Goal: Task Accomplishment & Management: Complete application form

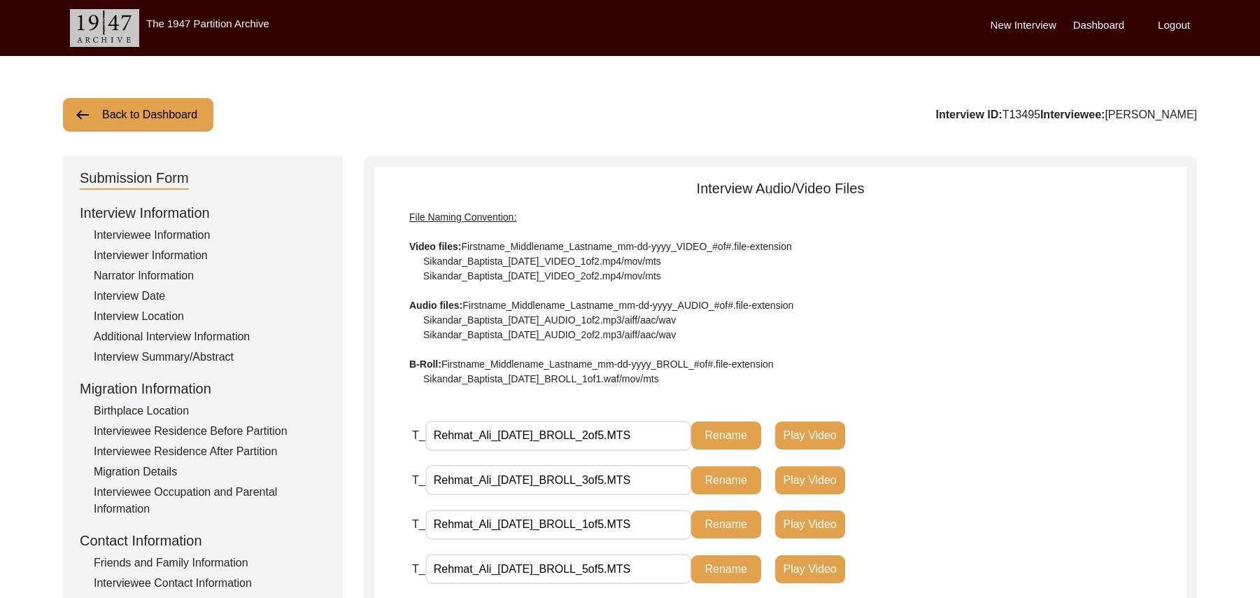
scroll to position [541, 0]
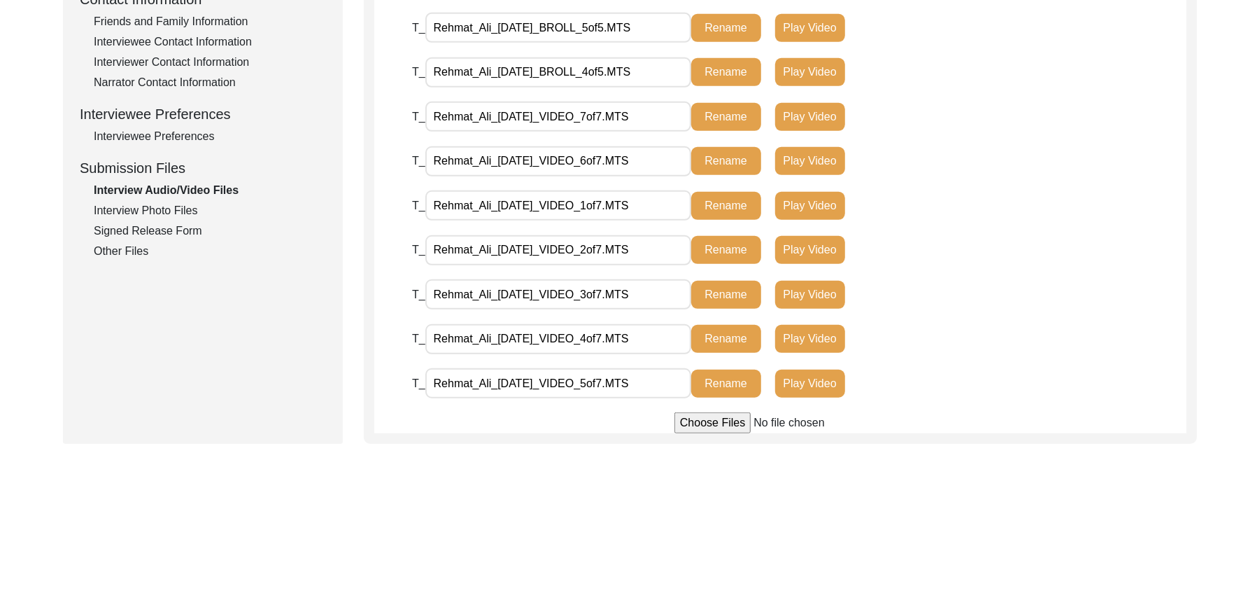
click at [177, 206] on div "Interview Photo Files" at bounding box center [210, 210] width 232 height 17
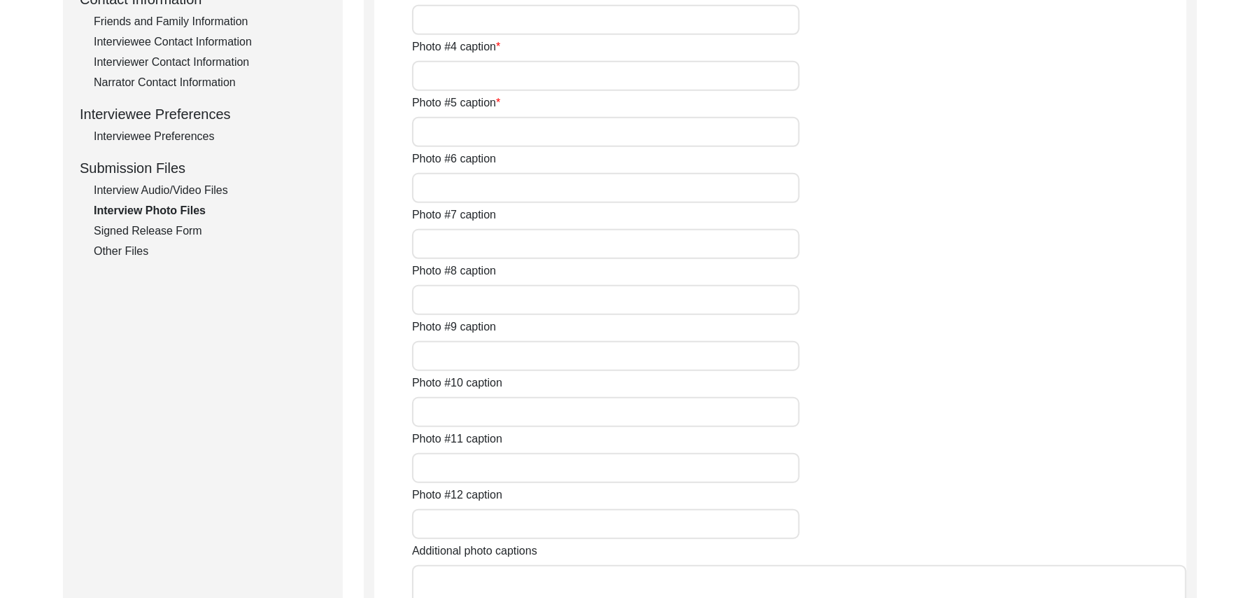
type input "[PERSON_NAME]"
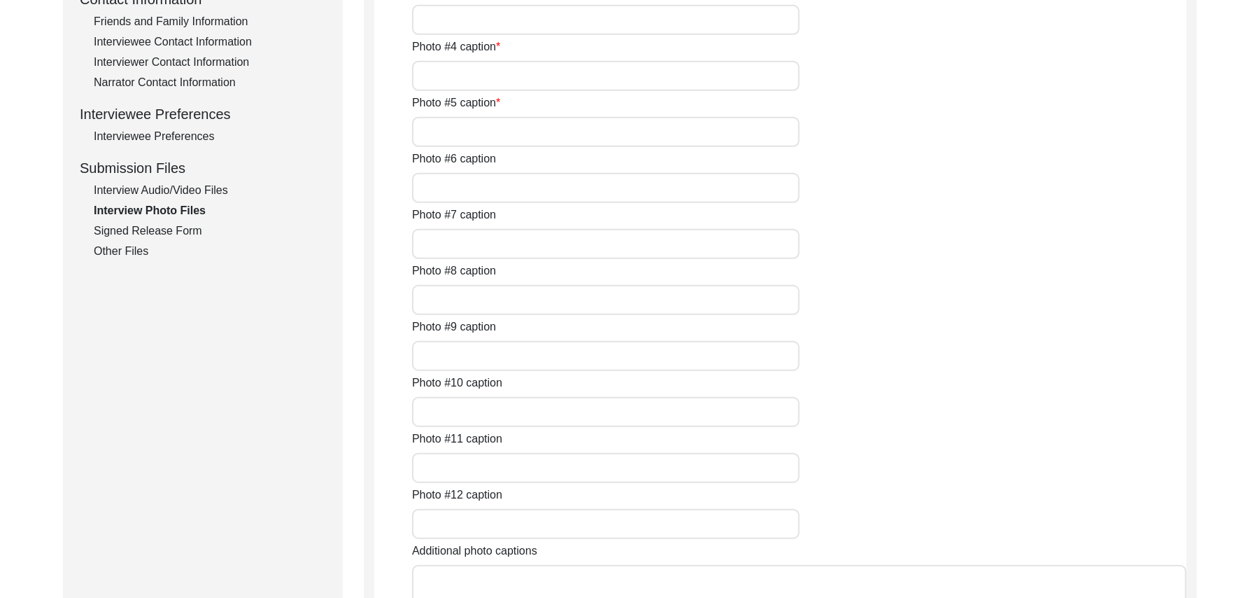
type input "[PERSON_NAME]"
type input "N/A"
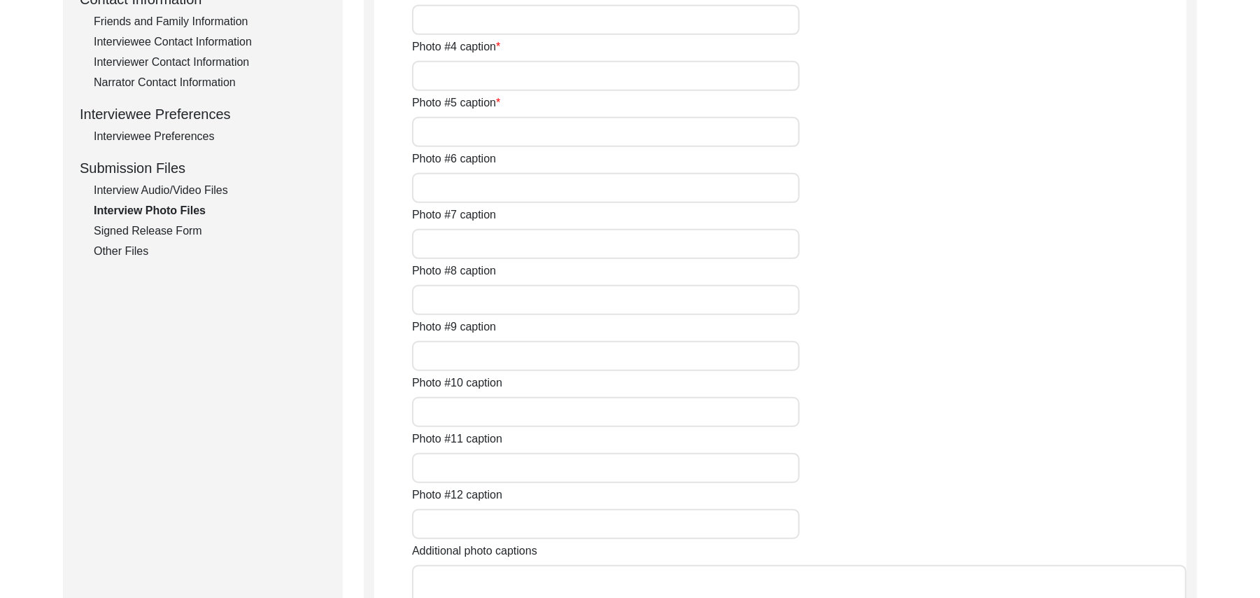
type input "N/A"
type textarea "N/A"
type input "N/A"
type input "JPG"
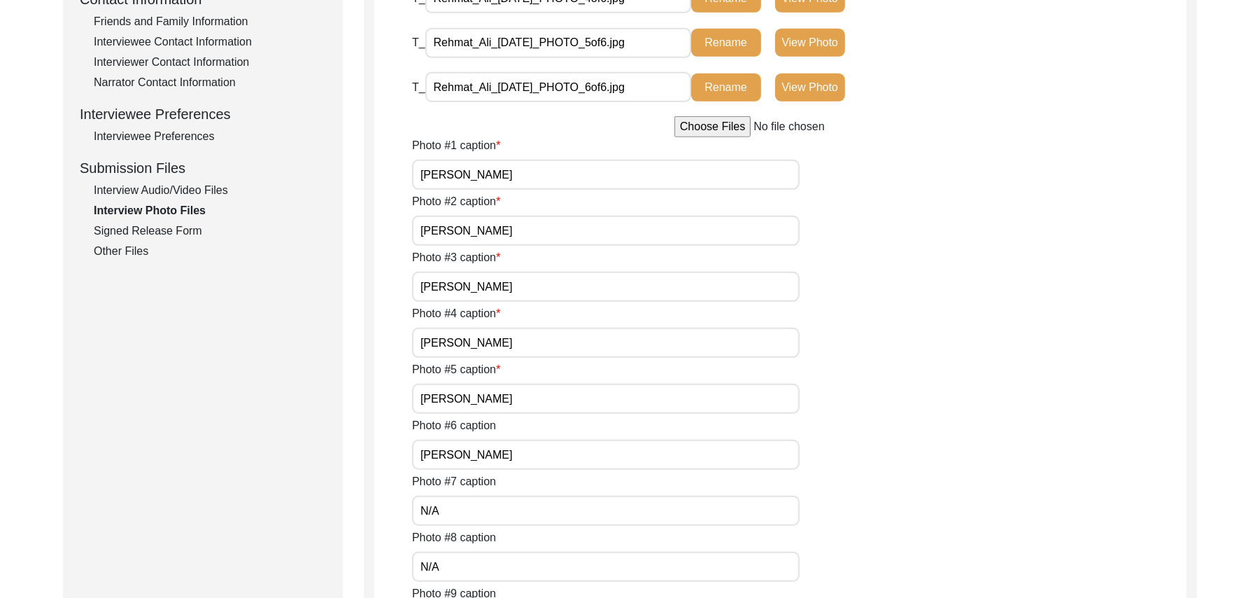
click at [189, 230] on div "Signed Release Form" at bounding box center [210, 231] width 232 height 17
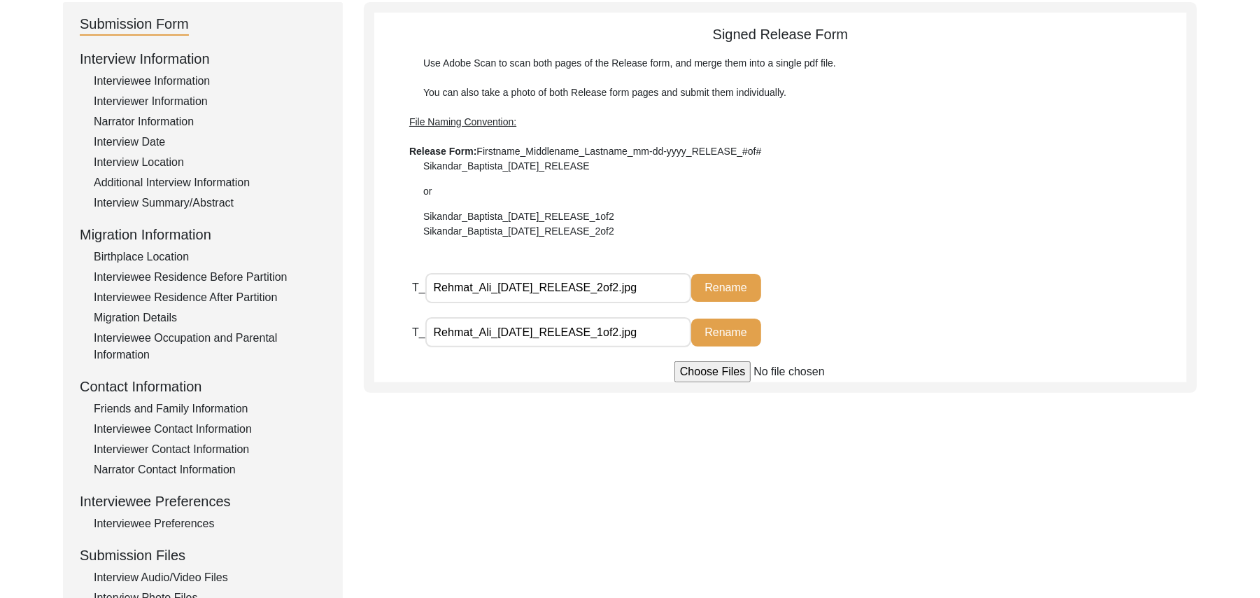
scroll to position [0, 0]
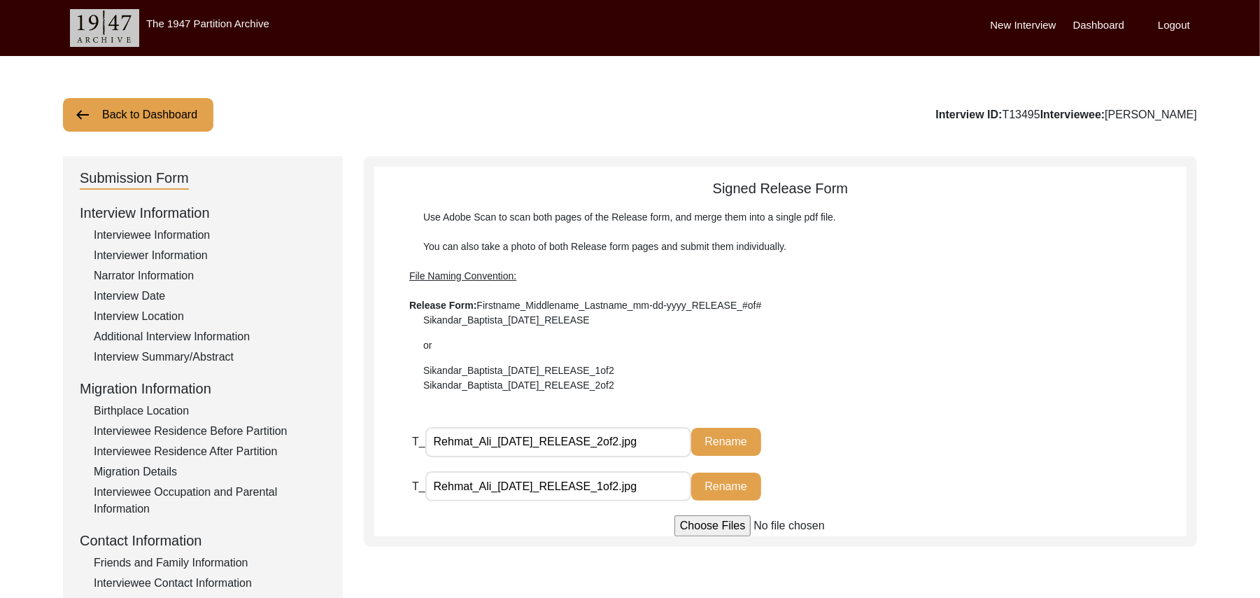
click at [188, 233] on div "Interviewee Information" at bounding box center [210, 235] width 232 height 17
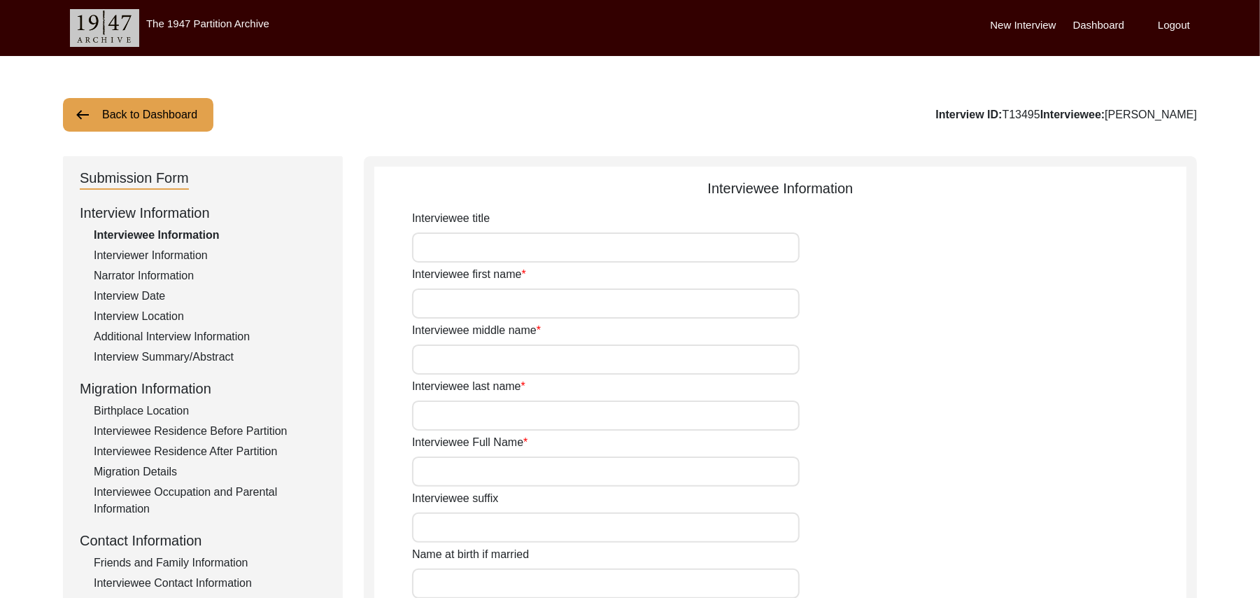
type input "Mr"
type input "Rehmat"
type input "[PERSON_NAME]"
type input "Mehr"
type input "[PERSON_NAME]"
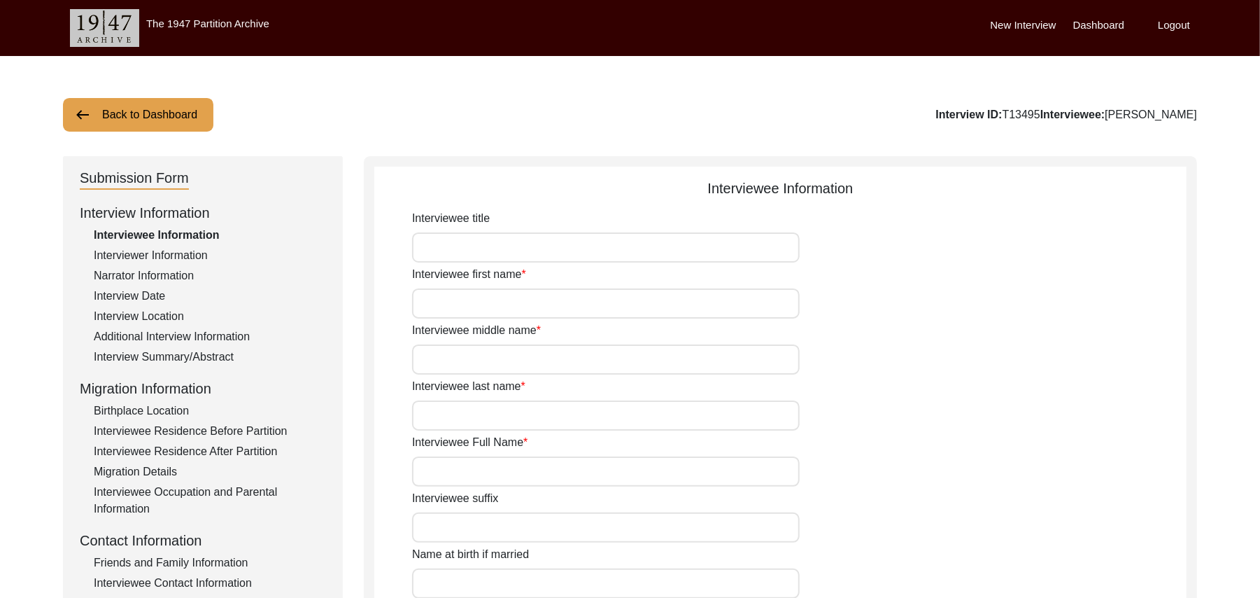
type input "N/A"
type input "[PERSON_NAME]"
type input "1923"
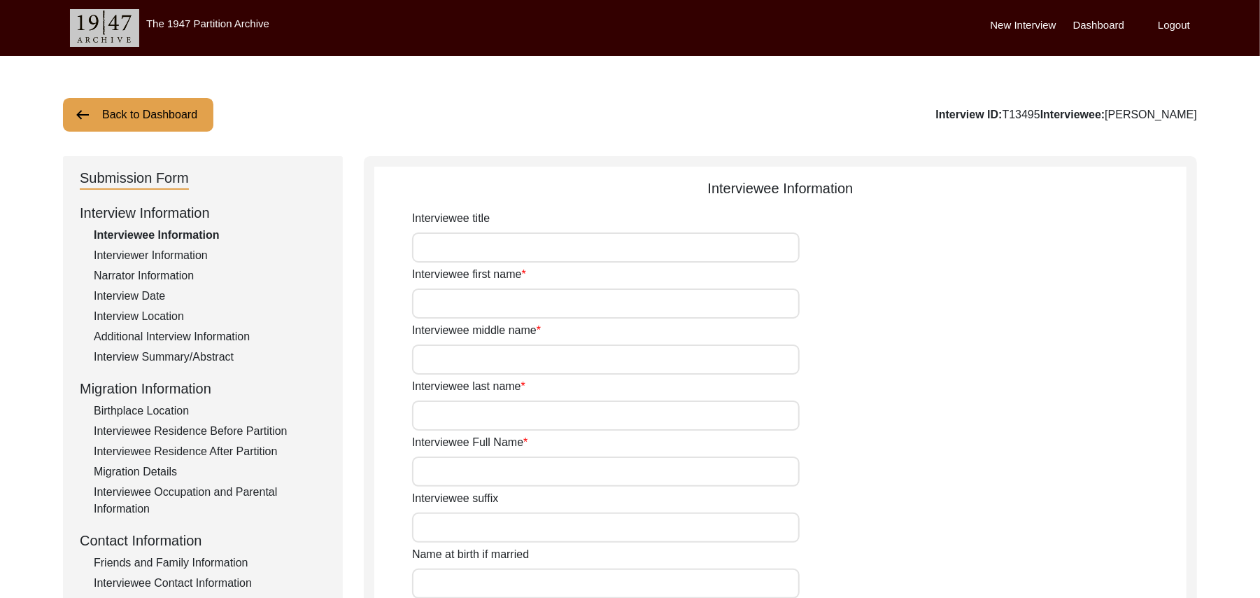
type input "102 Years"
type input "[DEMOGRAPHIC_DATA]"
type input "N/A"
type textarea "N/A"
type input "Punjabi"
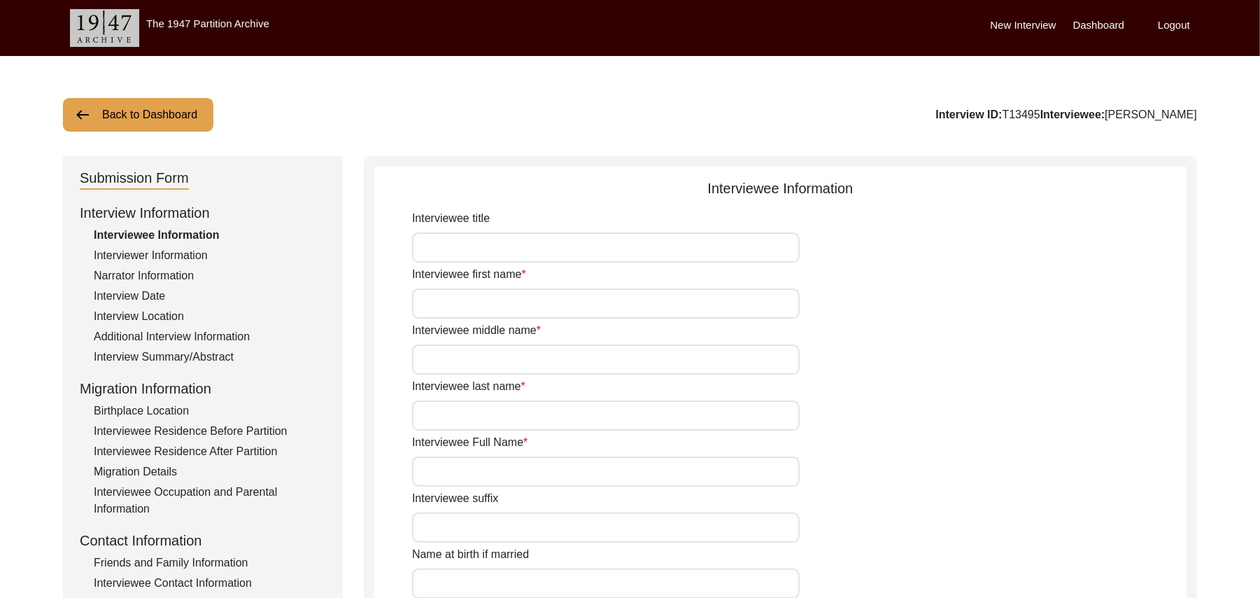
type input "Malwai"
type input "[DEMOGRAPHIC_DATA]"
type input "Araein"
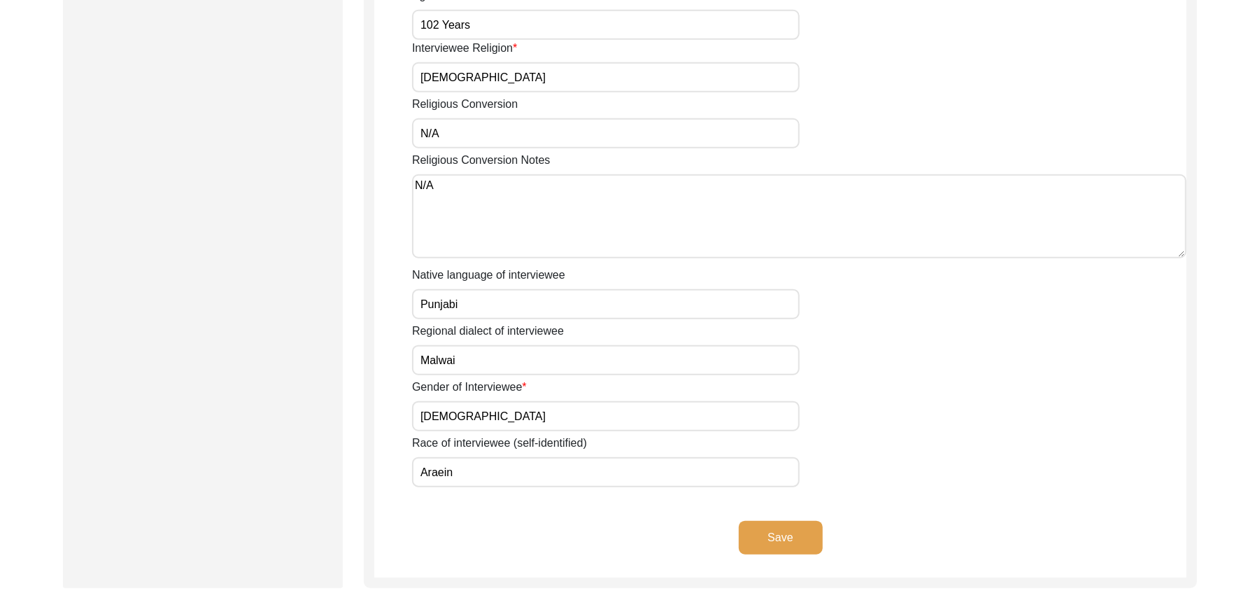
scroll to position [833, 0]
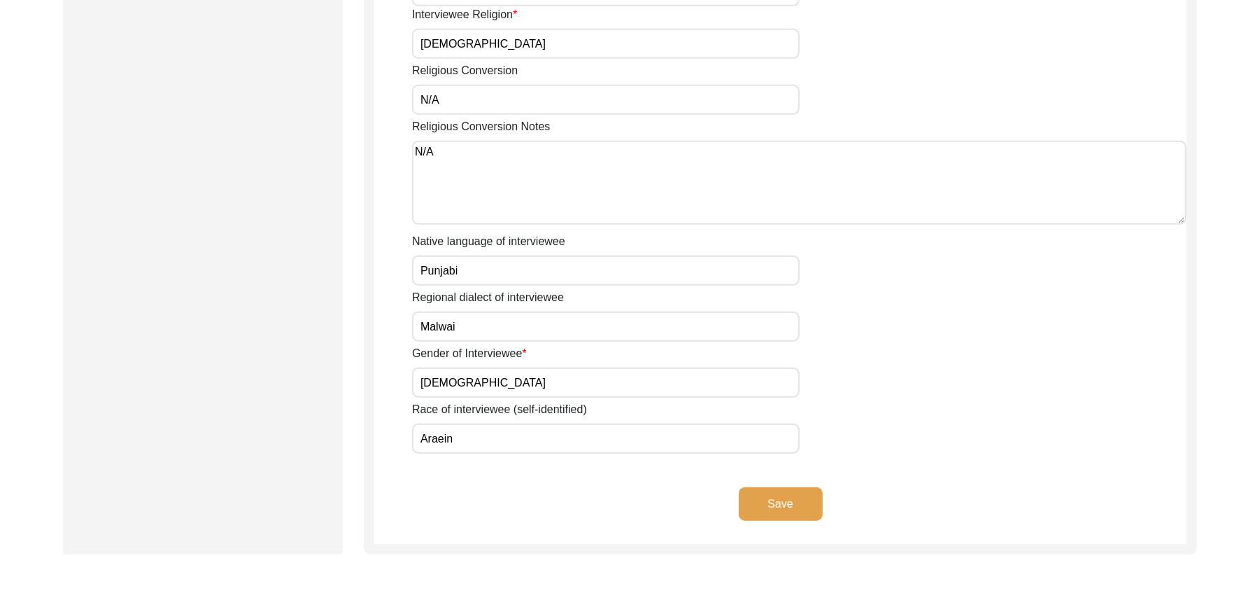
click at [799, 487] on button "Save" at bounding box center [781, 504] width 84 height 34
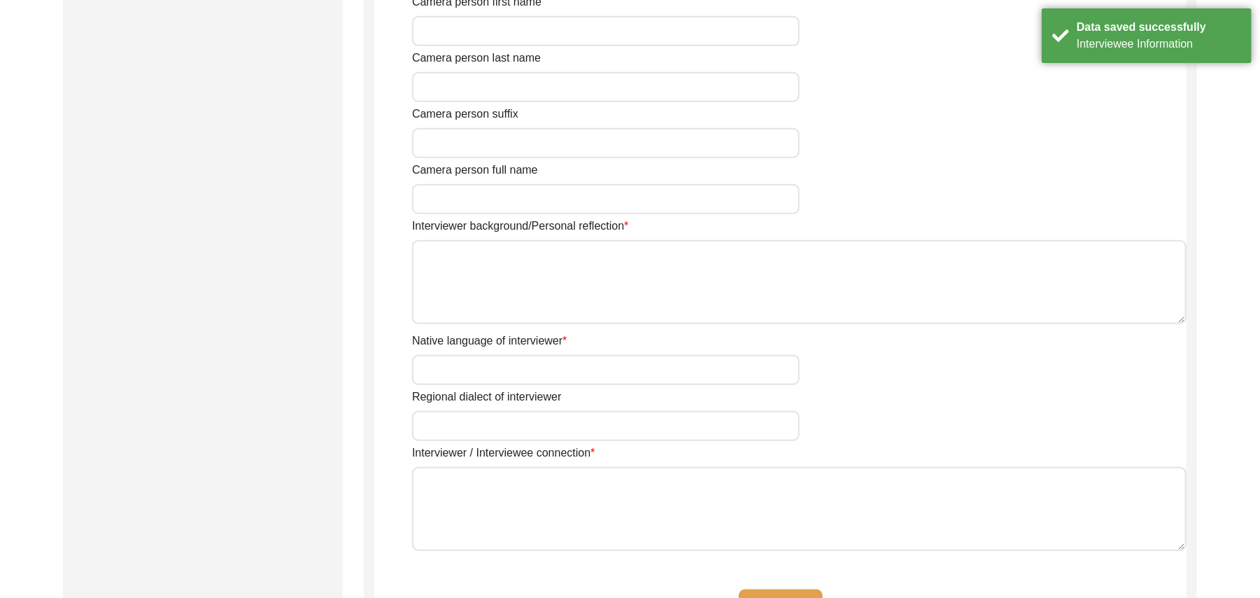
type input "Mr"
type input "[DEMOGRAPHIC_DATA]"
type input "[PERSON_NAME]"
type input "N/A"
type input "[PERSON_NAME]"
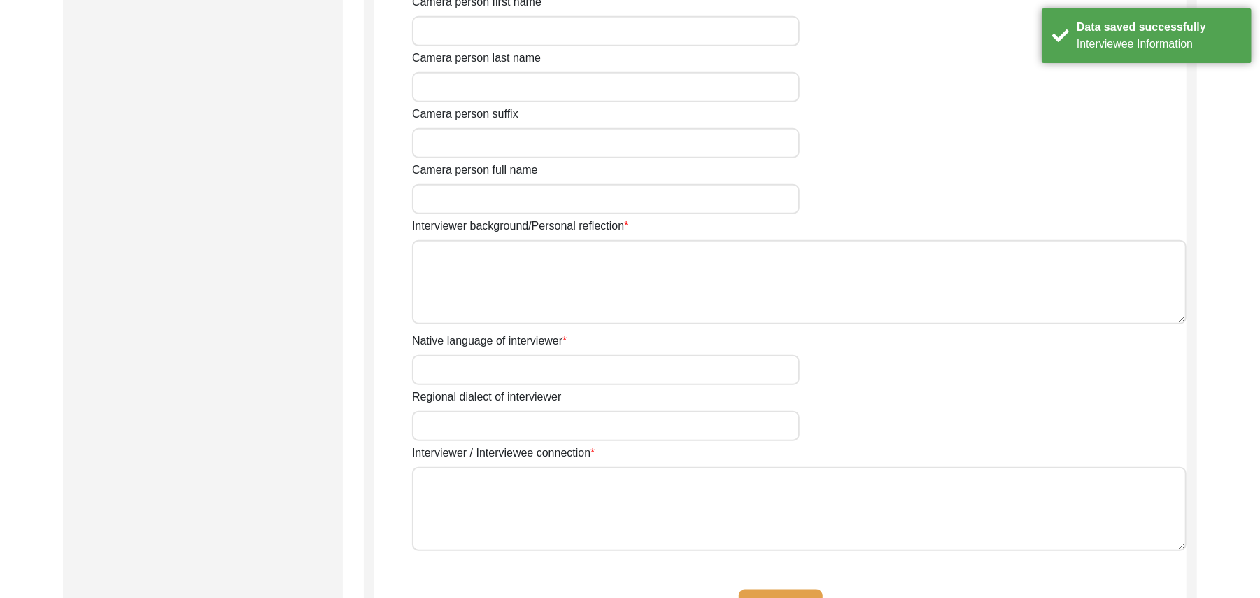
type input "[DEMOGRAPHIC_DATA]"
type input "[DATE]"
type input "[GEOGRAPHIC_DATA], [GEOGRAPHIC_DATA], [GEOGRAPHIC_DATA]"
type input "Retired Govt Servant"
type input "Mr"
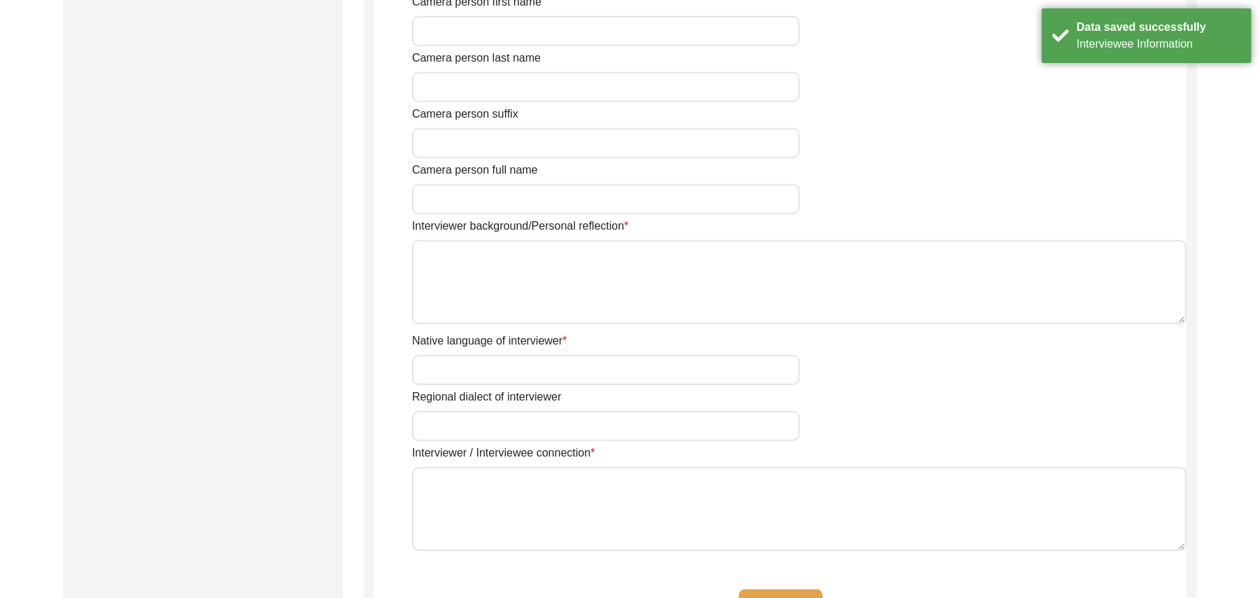
type input "[DEMOGRAPHIC_DATA]"
type input "[PERSON_NAME]"
type input "N/A"
type input "[PERSON_NAME]"
type textarea "A graduate in the subjects of education and [DEMOGRAPHIC_DATA] history."
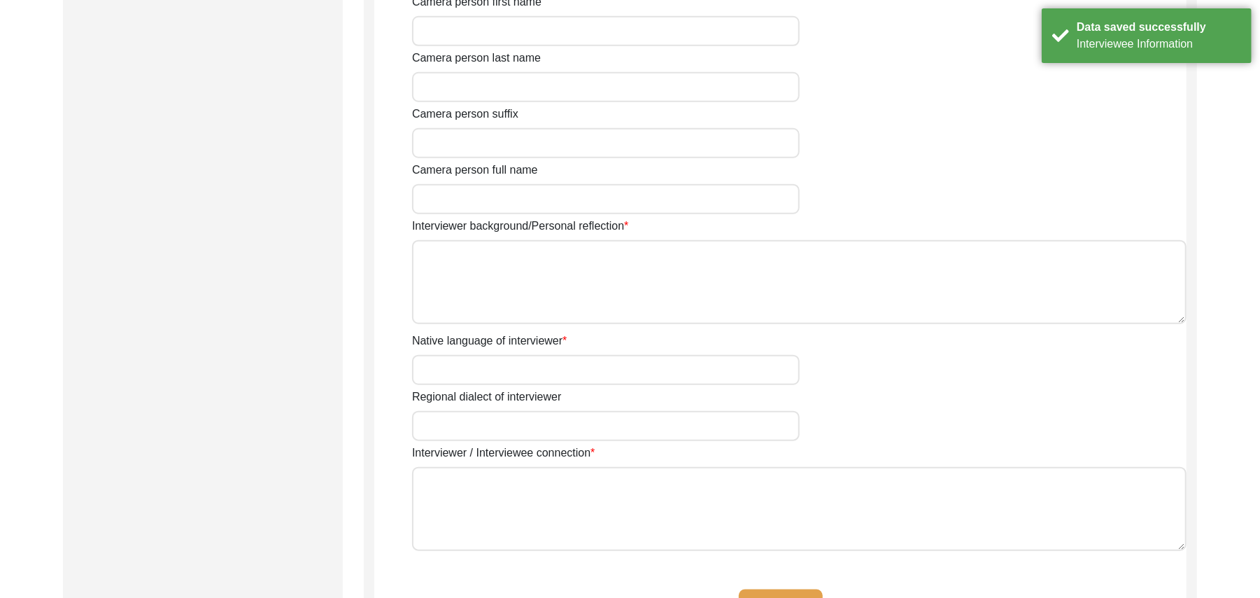
type input "Pujabi"
type input "Malwai"
type textarea "N/A"
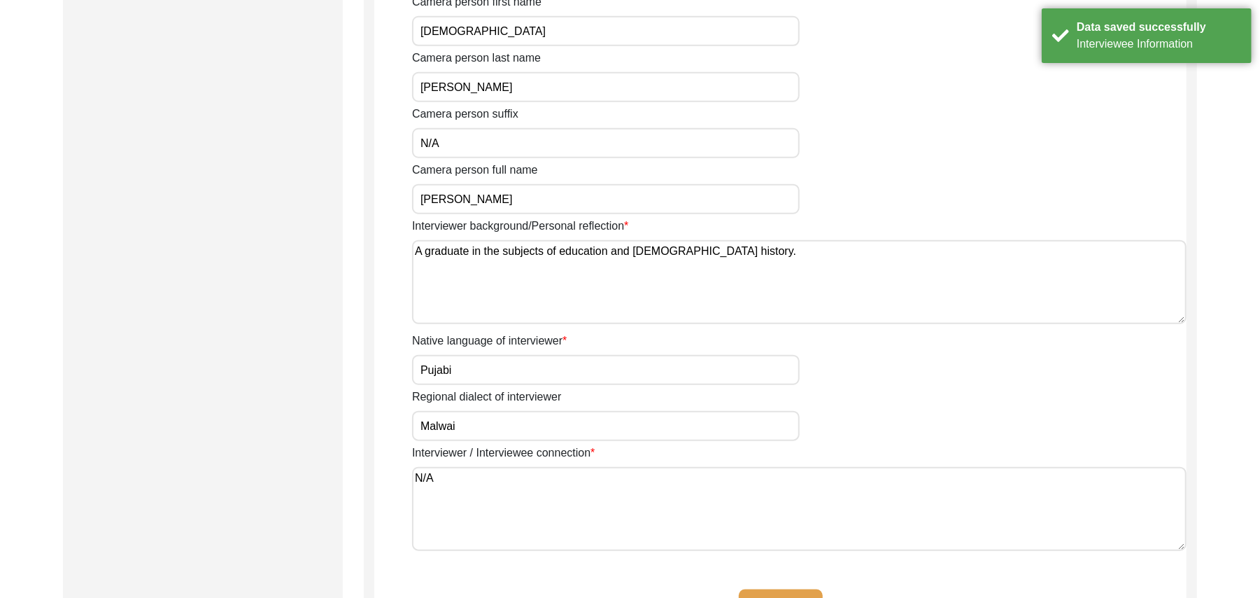
click at [787, 589] on button "Save" at bounding box center [781, 606] width 84 height 34
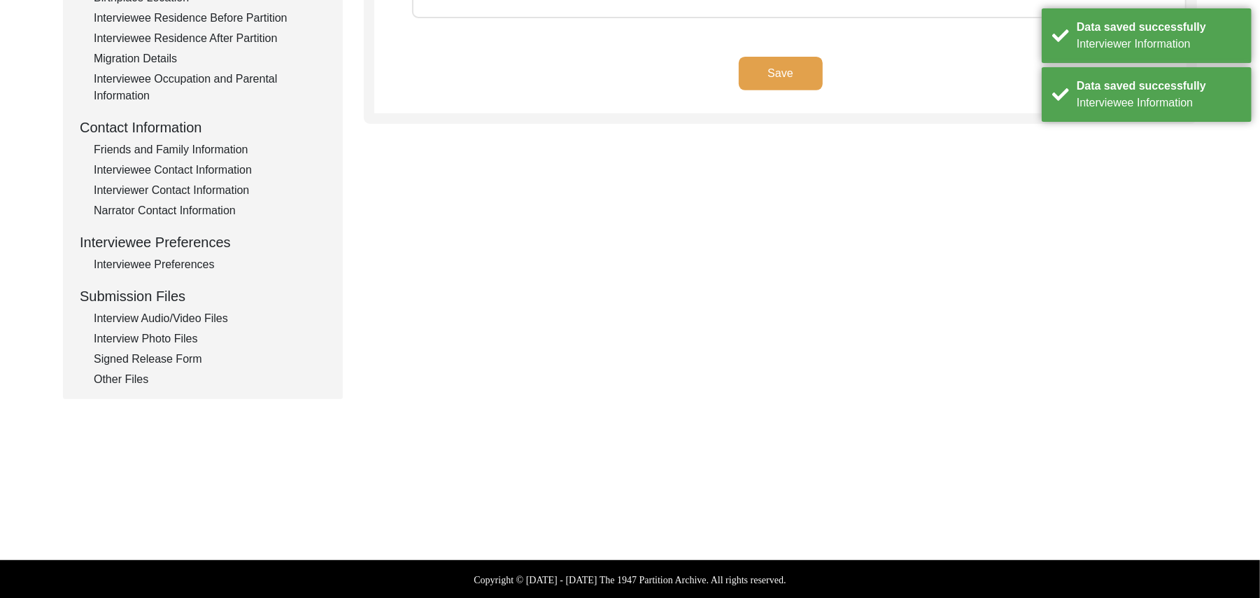
type textarea "N/A"
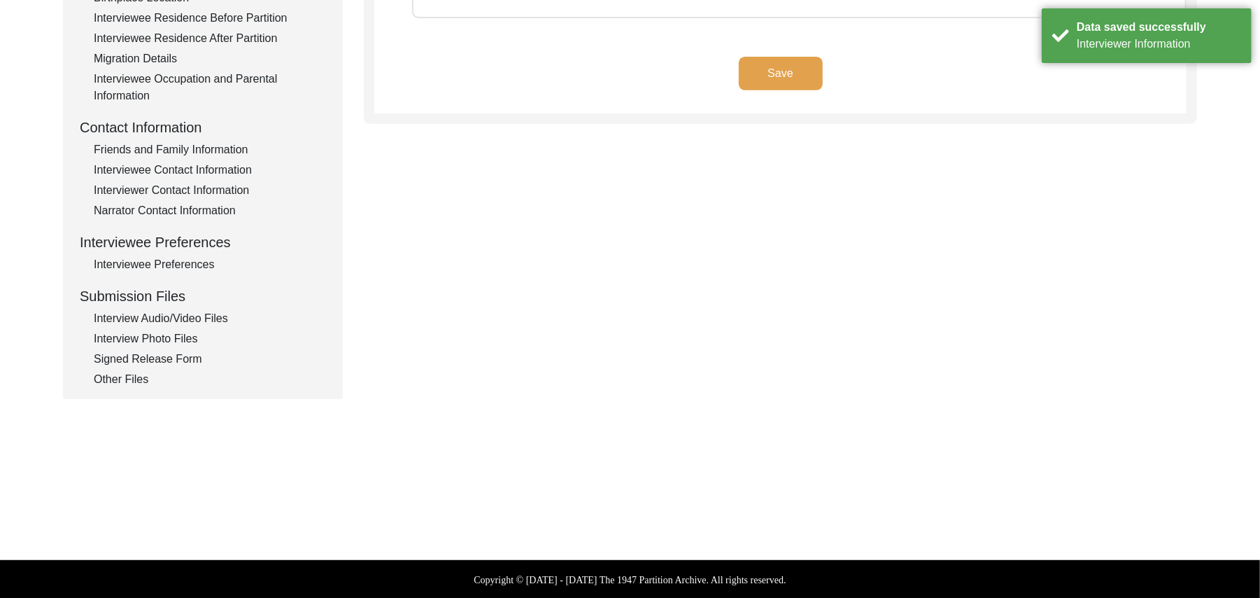
click at [787, 71] on button "Save" at bounding box center [781, 74] width 84 height 34
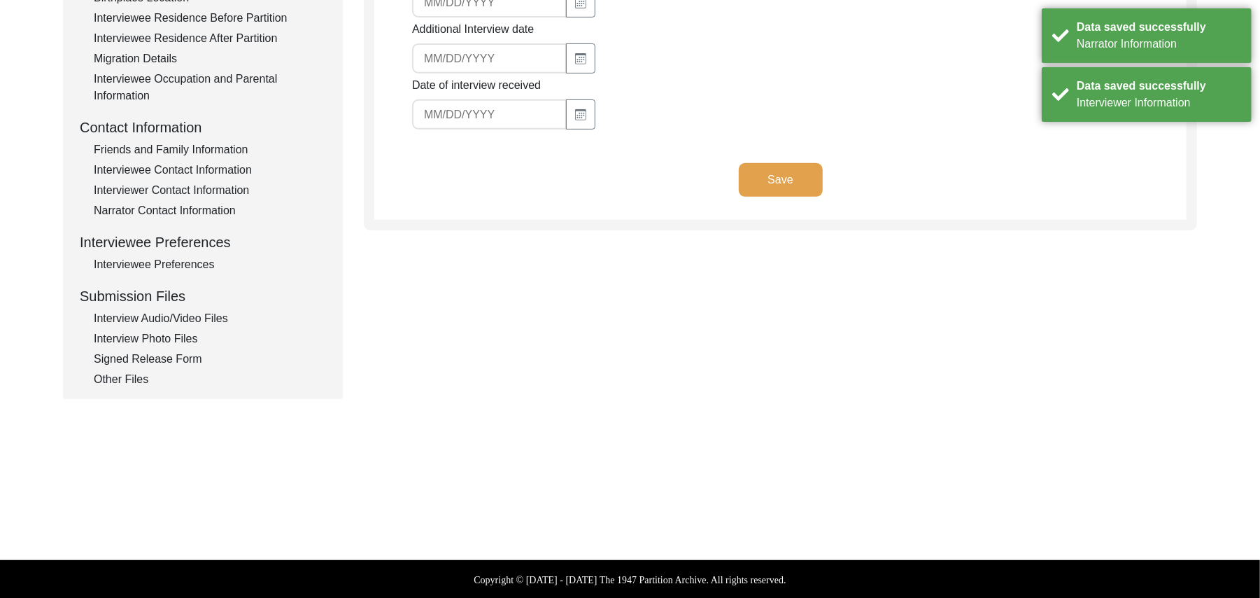
type input "[DATE]"
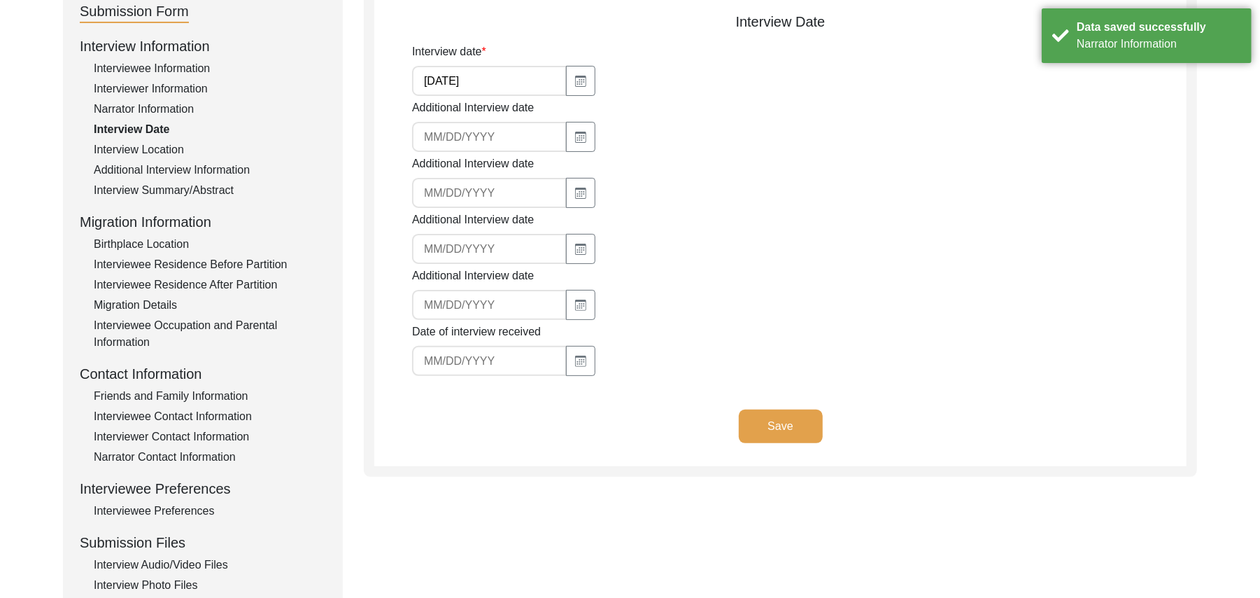
scroll to position [152, 0]
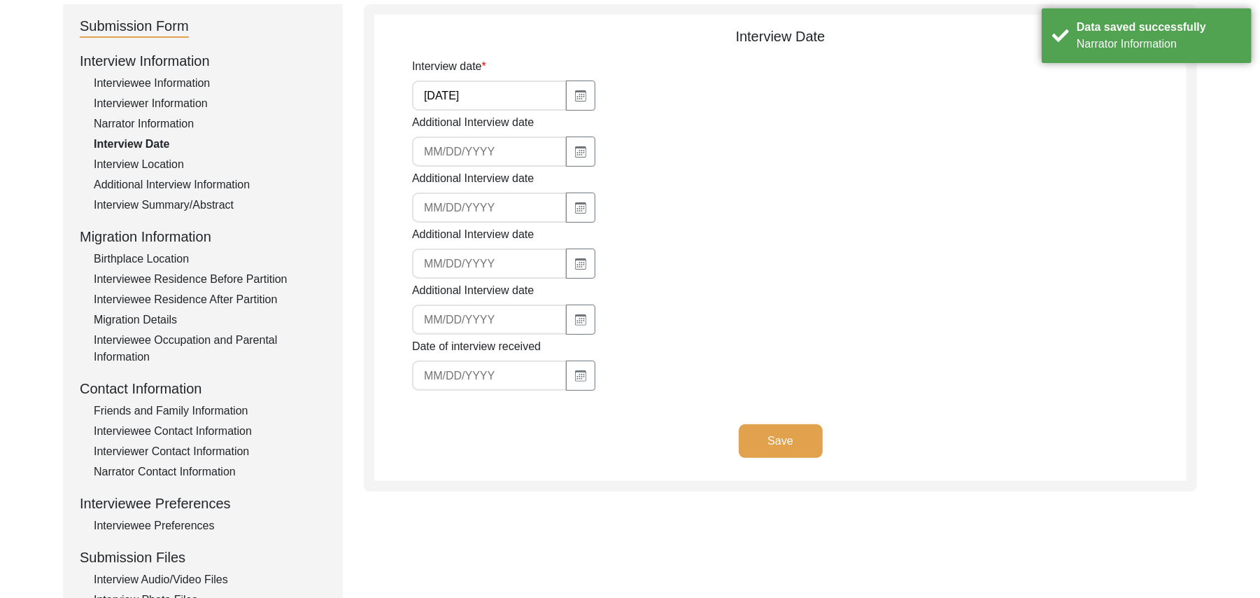
click at [790, 431] on button "Save" at bounding box center [781, 441] width 84 height 34
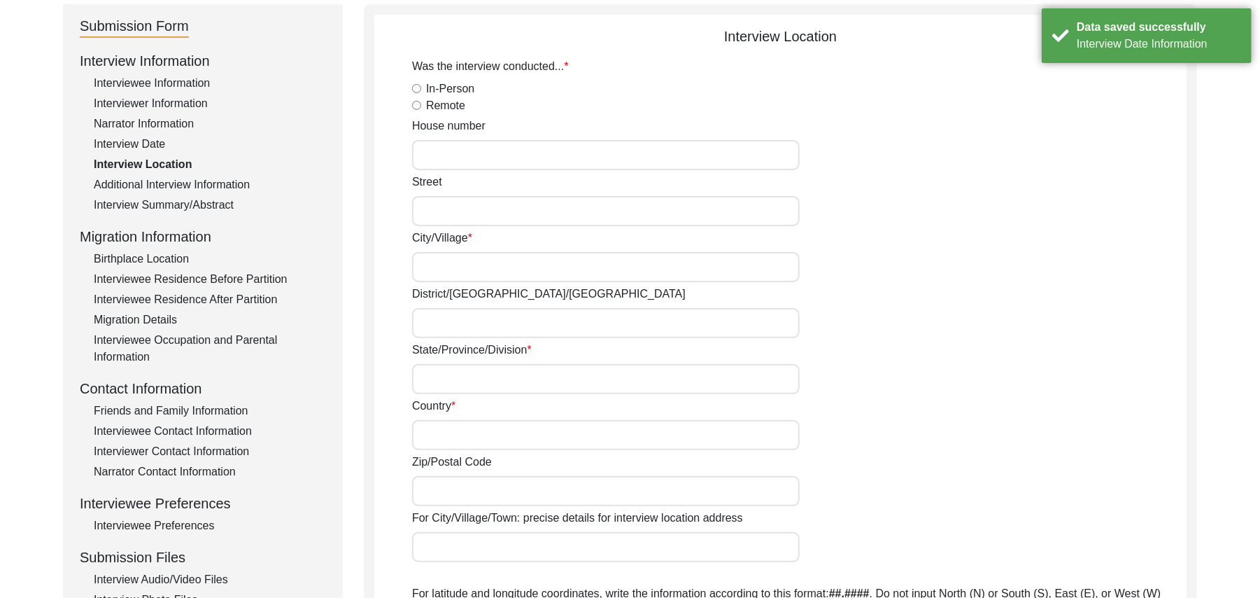
radio input "true"
type input "38"
type input "Jinnah"
type input "Chak 667/8GB"
type input "[PERSON_NAME]/ Pir [PERSON_NAME]"
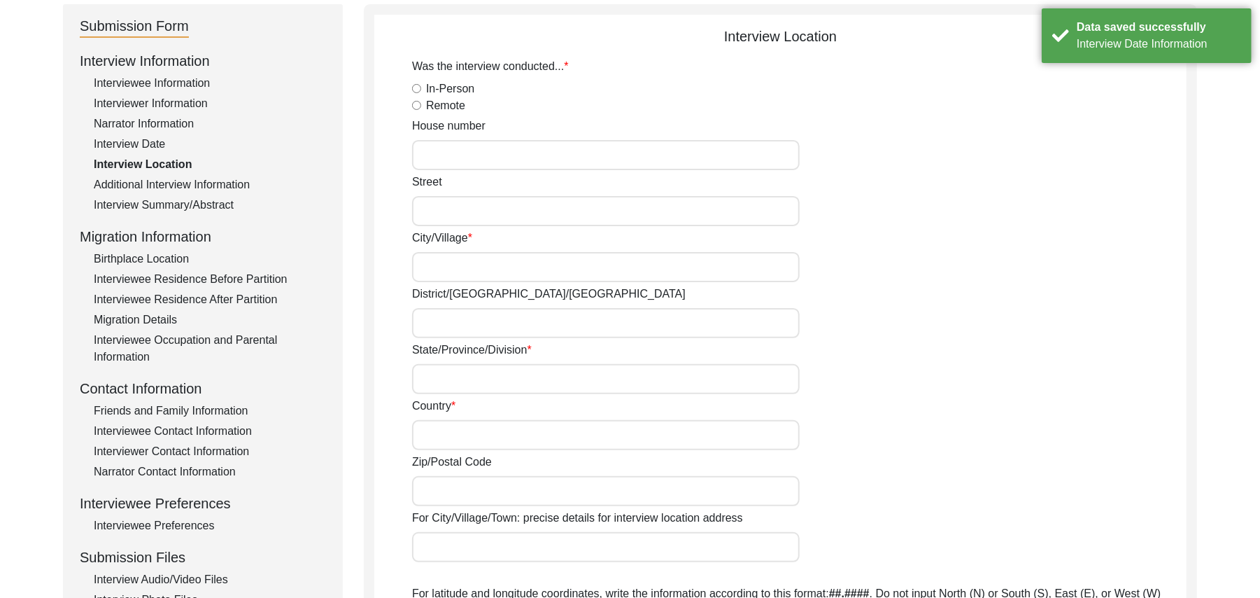
type input "[GEOGRAPHIC_DATA]"
type input "36101"
type input "Chak 667/8GB"
type input "Chak 667/8GB, [GEOGRAPHIC_DATA], [GEOGRAPHIC_DATA]"
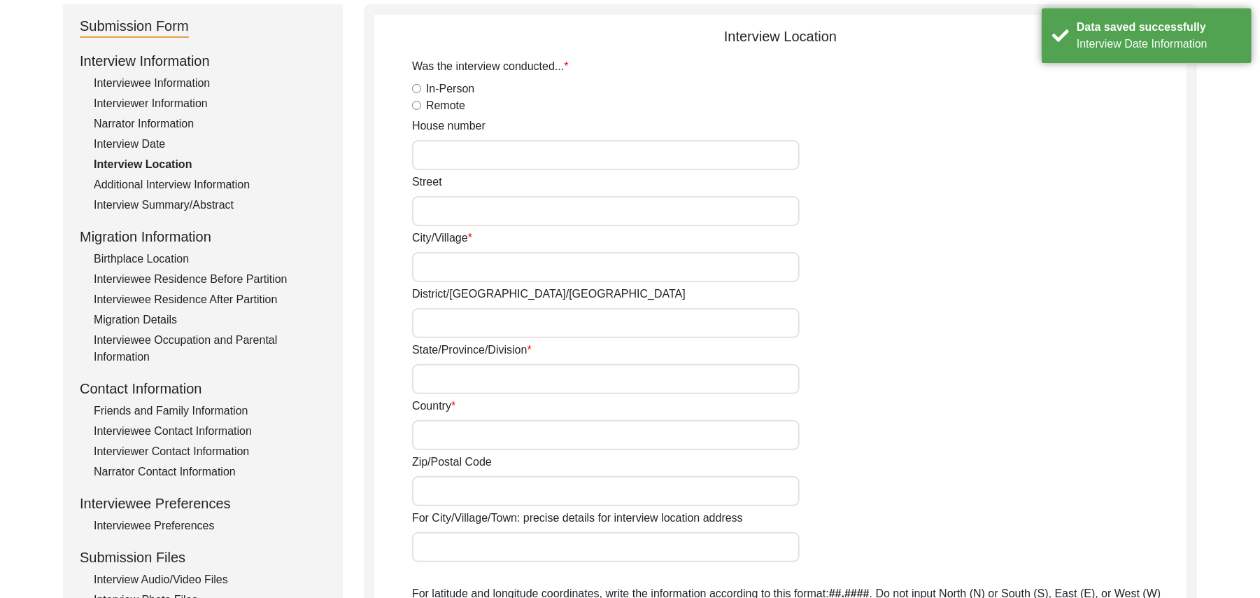
type input "N/A"
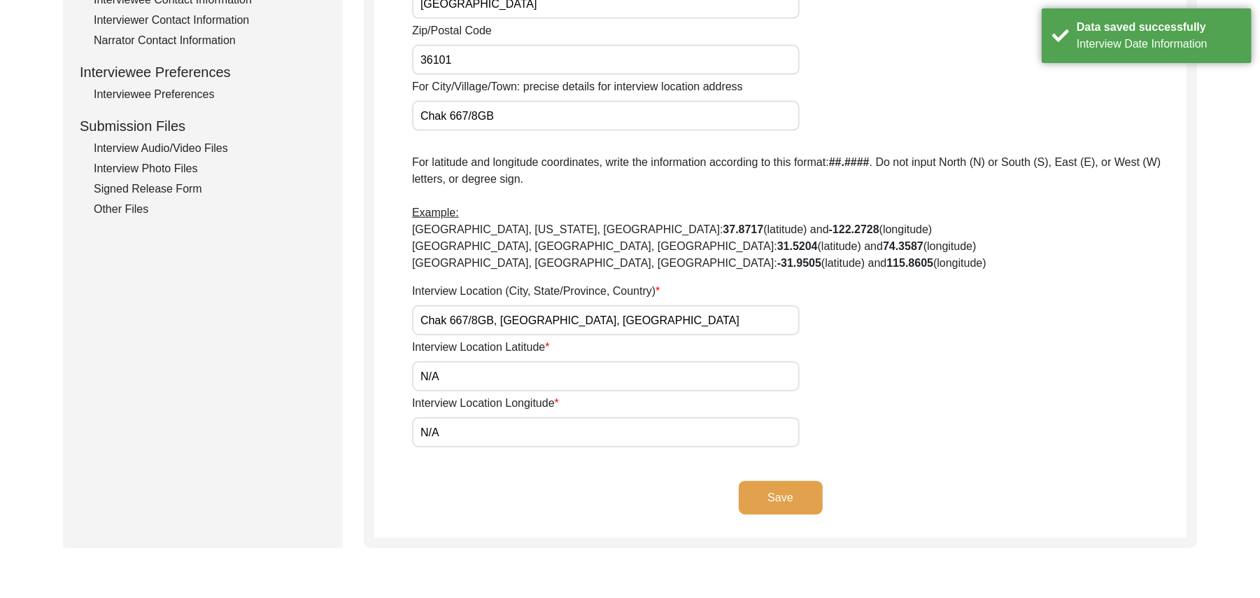
scroll to position [592, 0]
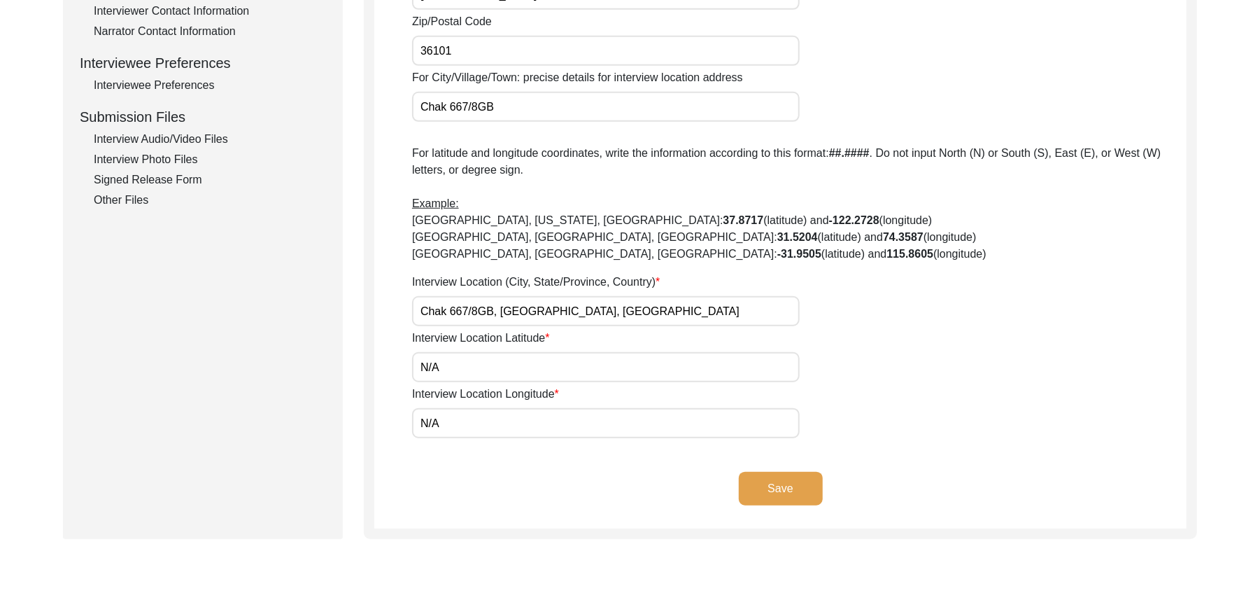
click at [798, 477] on button "Save" at bounding box center [781, 489] width 84 height 34
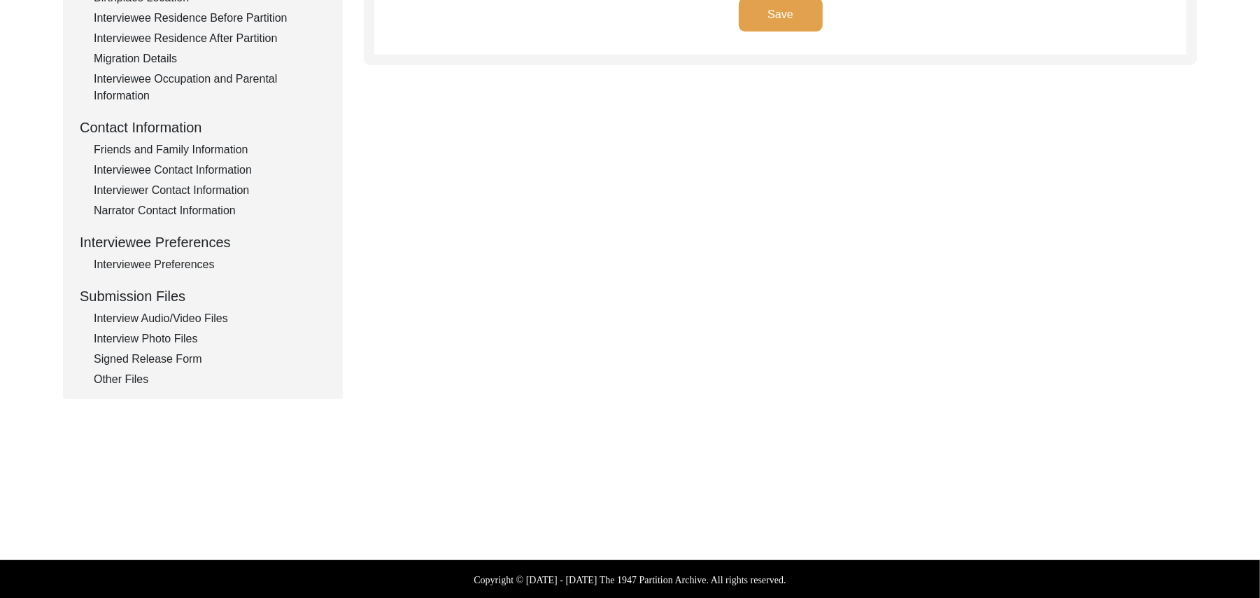
type input "Punjabi"
type textarea "N/A"
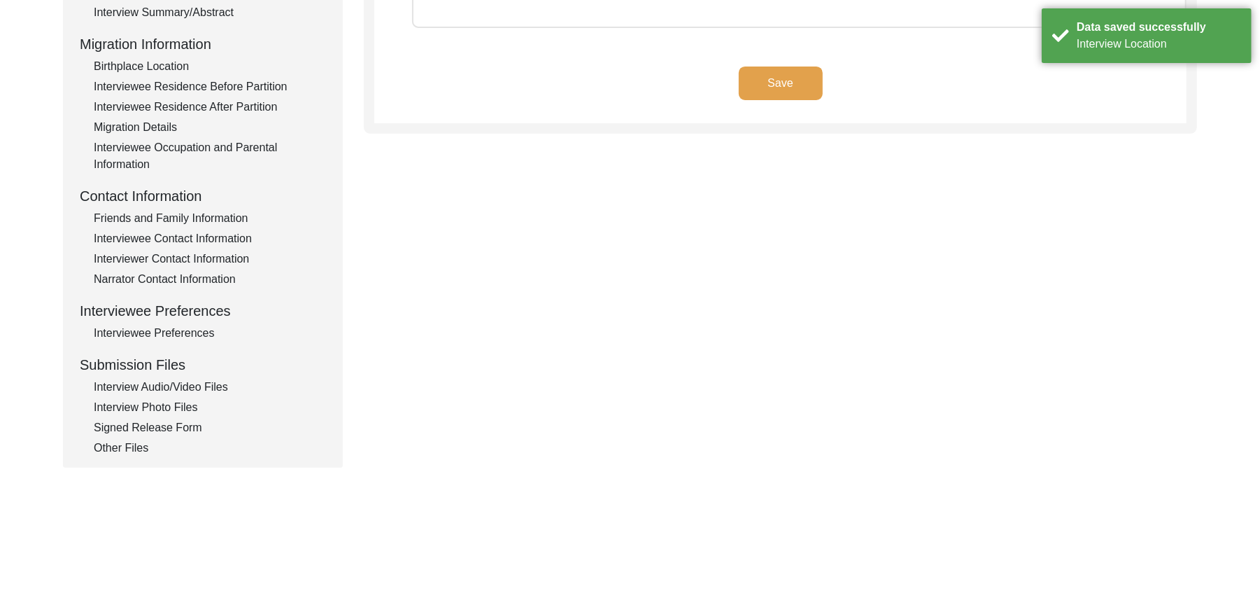
scroll to position [115, 0]
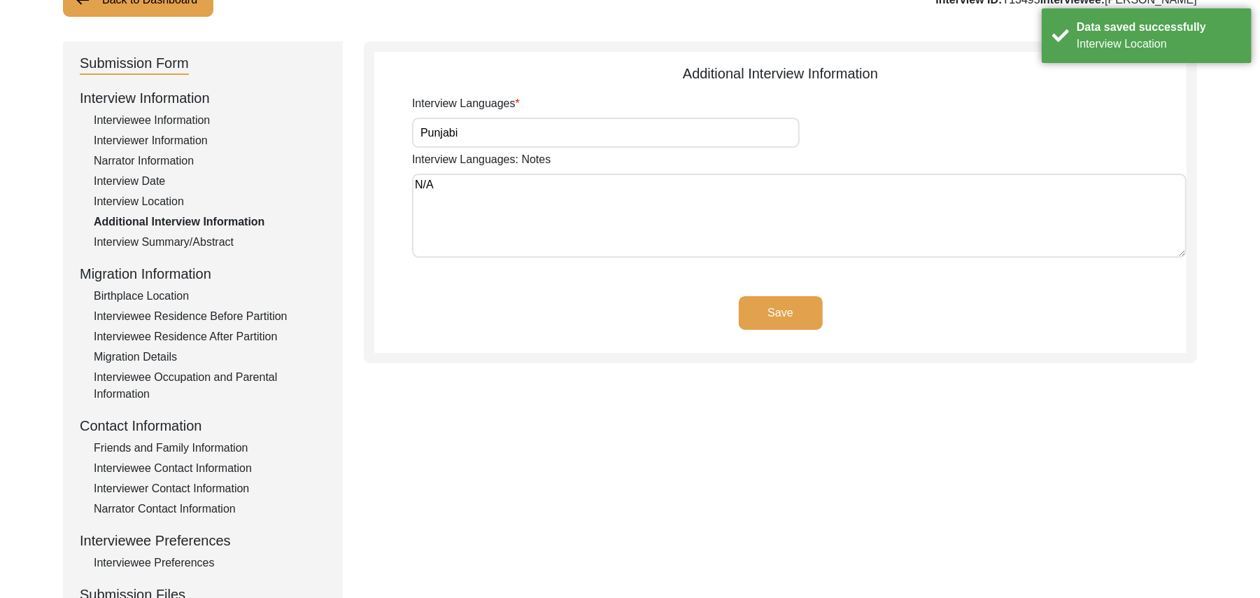
click at [792, 304] on button "Save" at bounding box center [781, 313] width 84 height 34
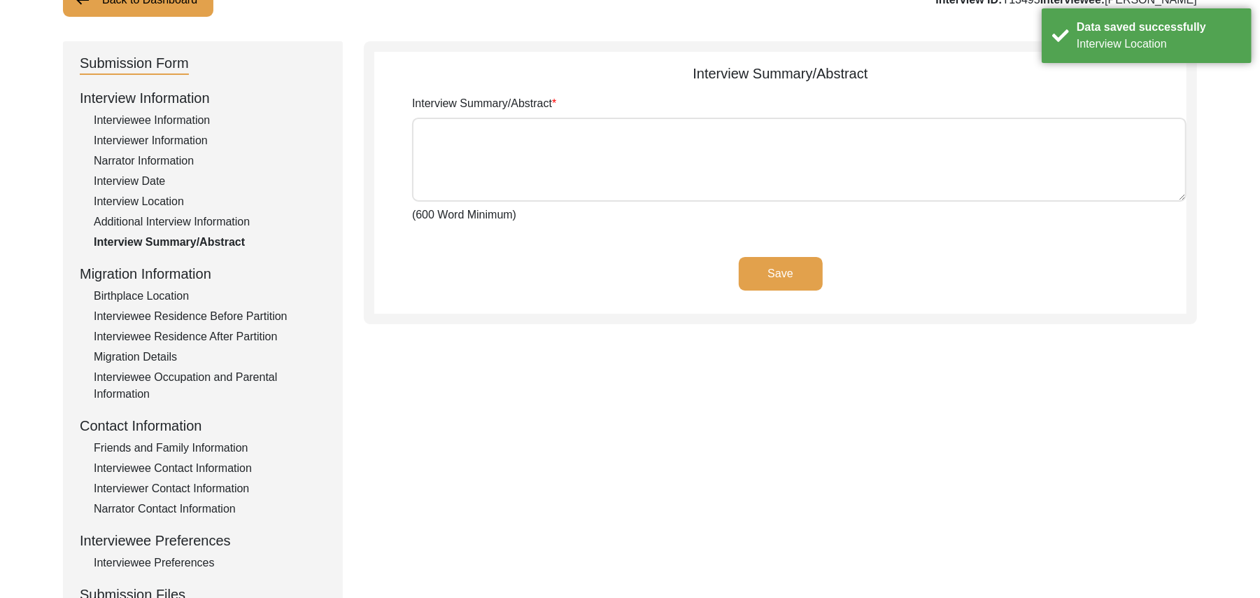
type textarea "[PERSON_NAME] [PERSON_NAME] [PERSON_NAME] Son of [PERSON_NAME], Araien, was bor…"
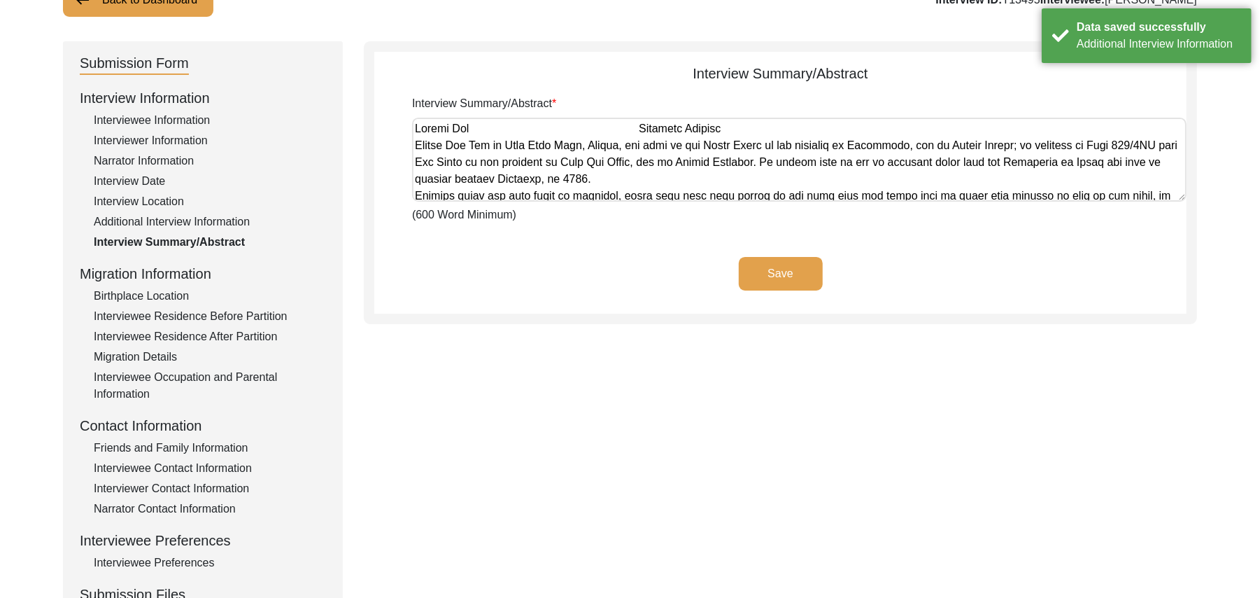
click at [776, 275] on button "Save" at bounding box center [781, 274] width 84 height 34
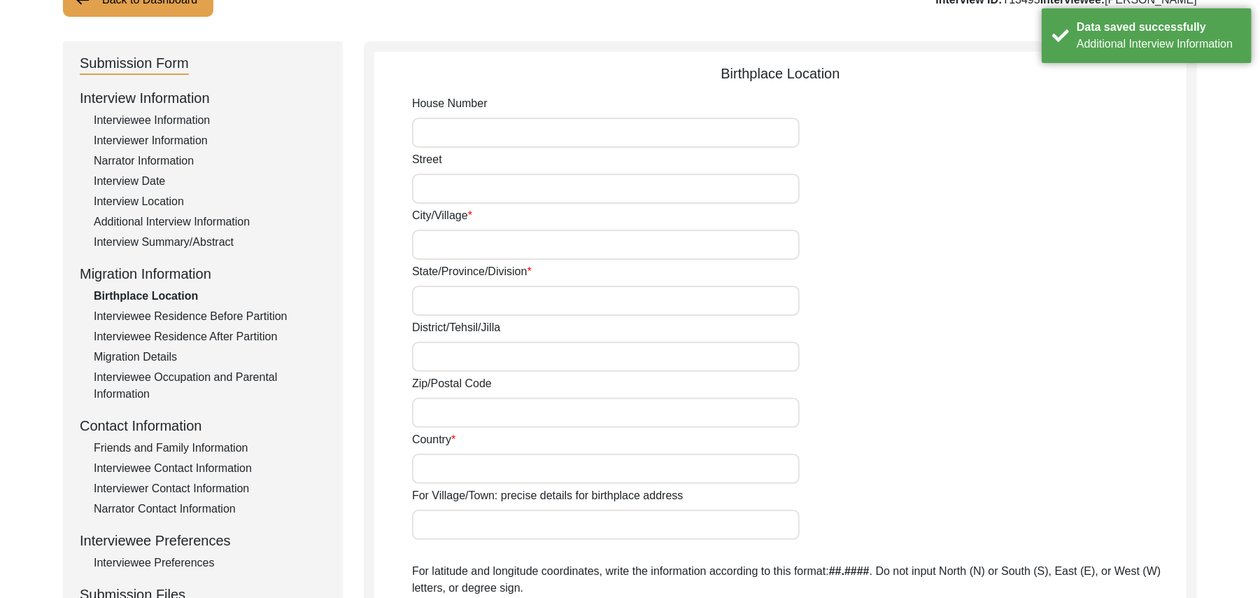
type input "N/A"
type input "[PERSON_NAME]"
type input "[GEOGRAPHIC_DATA]"
type input "[GEOGRAPHIC_DATA]/ [GEOGRAPHIC_DATA]"
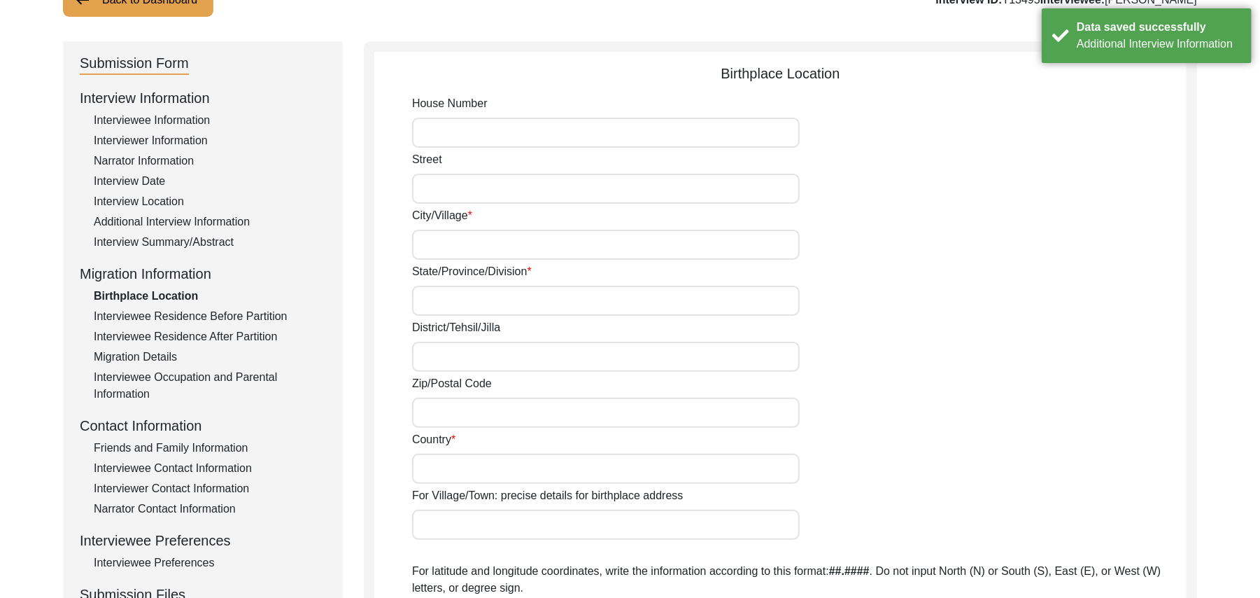
type input "add"
type input "[GEOGRAPHIC_DATA]"
type input "Naawan shehr"
type input "[PERSON_NAME], [GEOGRAPHIC_DATA], [GEOGRAPHIC_DATA]"
type input "N/A"
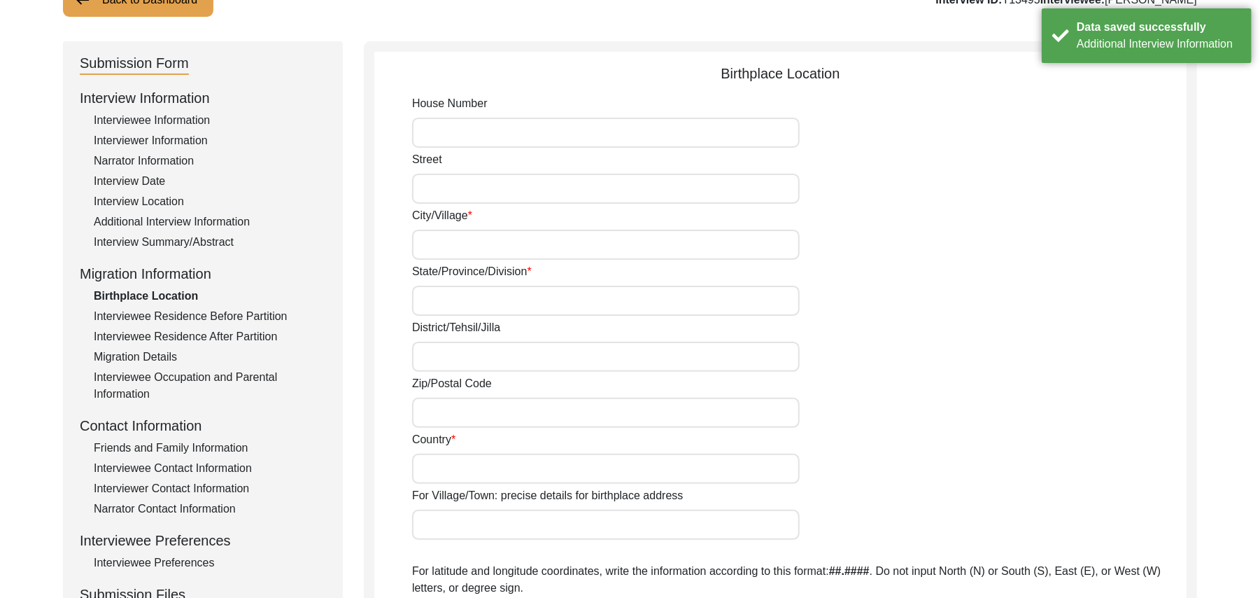
type input "N/A"
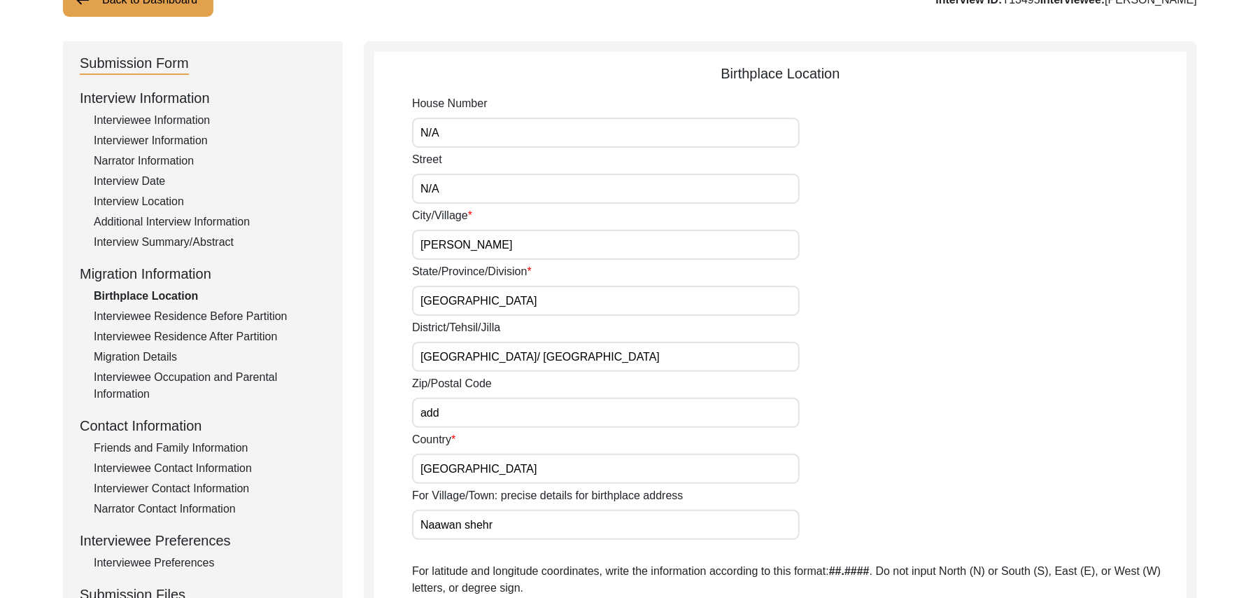
click at [456, 423] on input "add" at bounding box center [606, 412] width 388 height 30
type input "a"
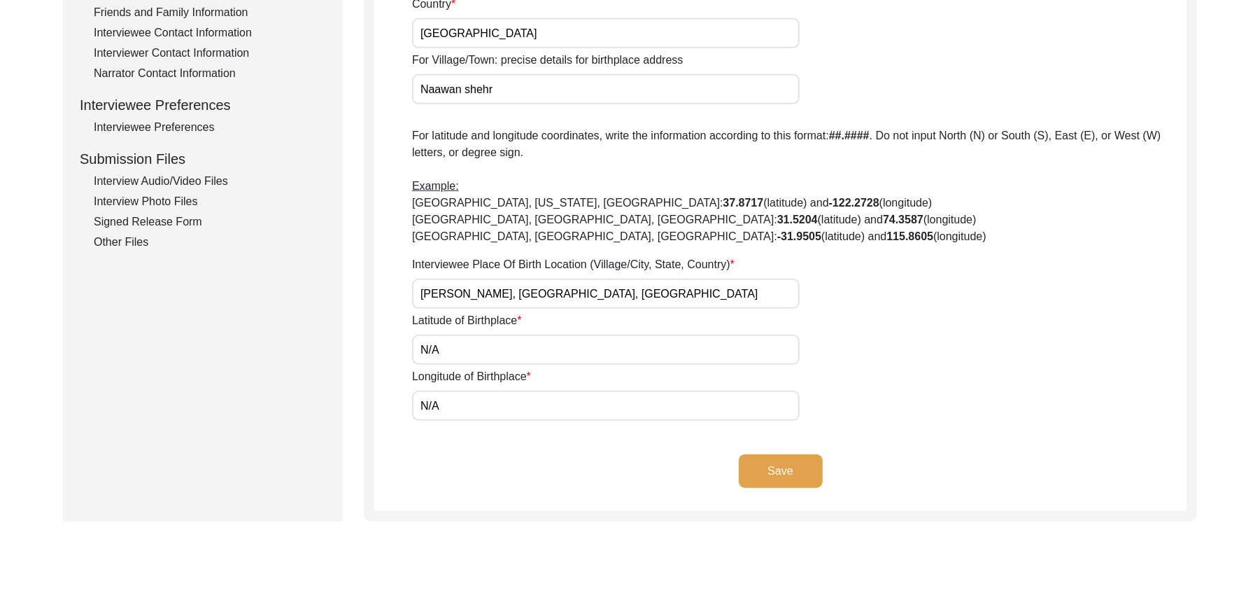
scroll to position [569, 0]
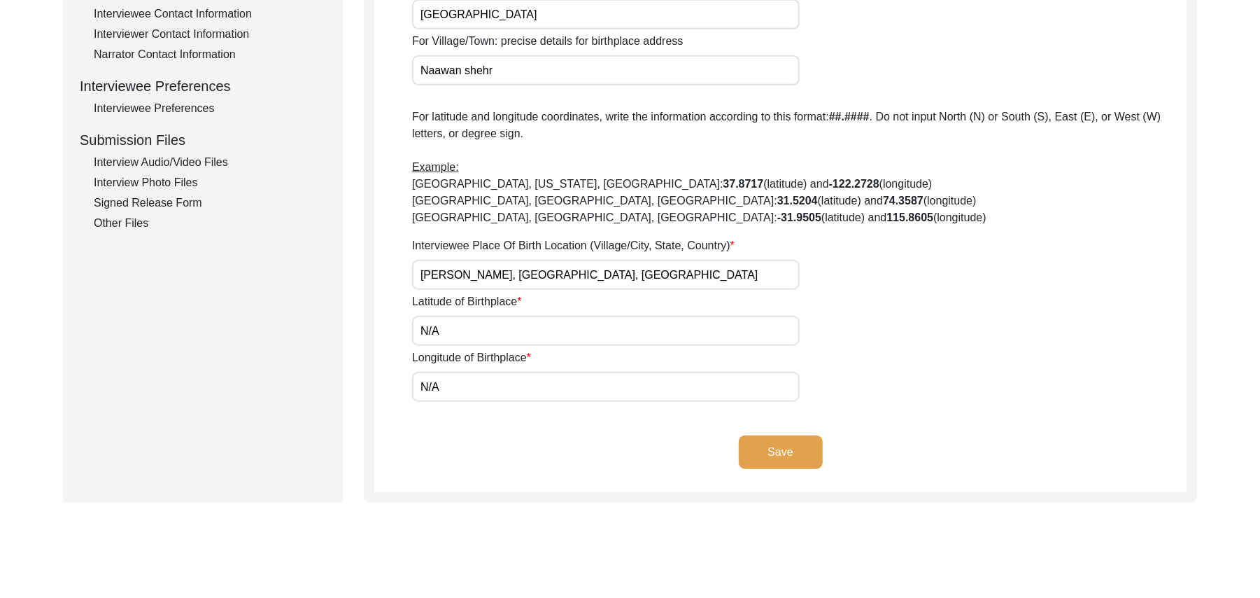
type input "144514"
click at [790, 446] on button "Save" at bounding box center [781, 452] width 84 height 34
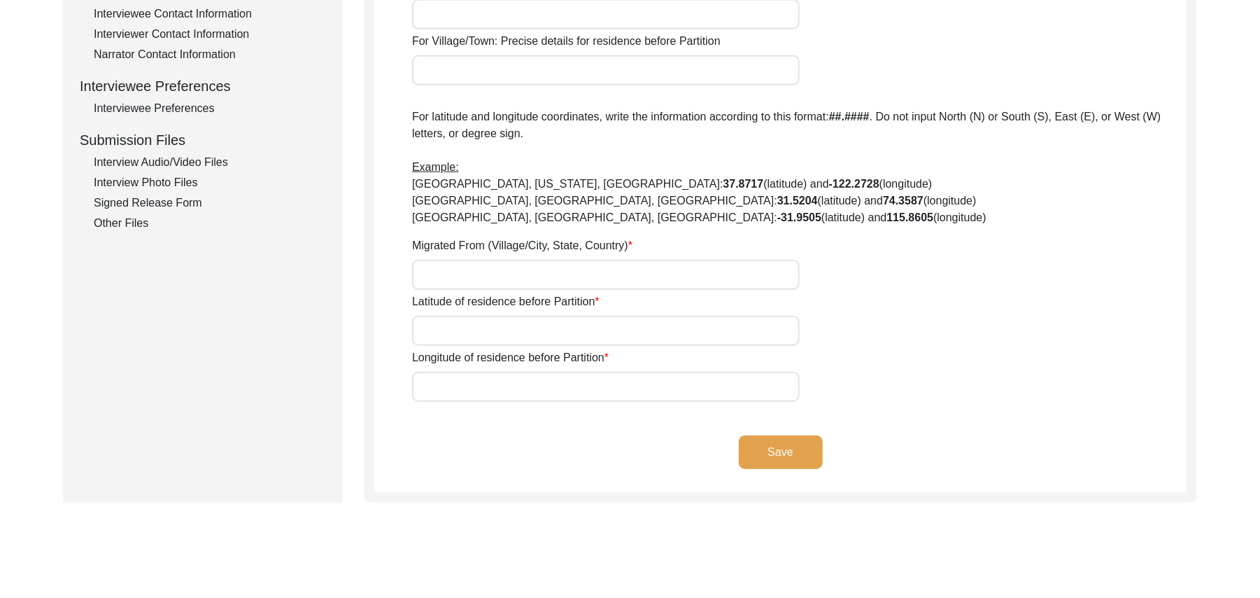
type input "N/A"
type input "[PERSON_NAME]"
type input "[GEOGRAPHIC_DATA]"
type input "[GEOGRAPHIC_DATA]/ [GEOGRAPHIC_DATA]"
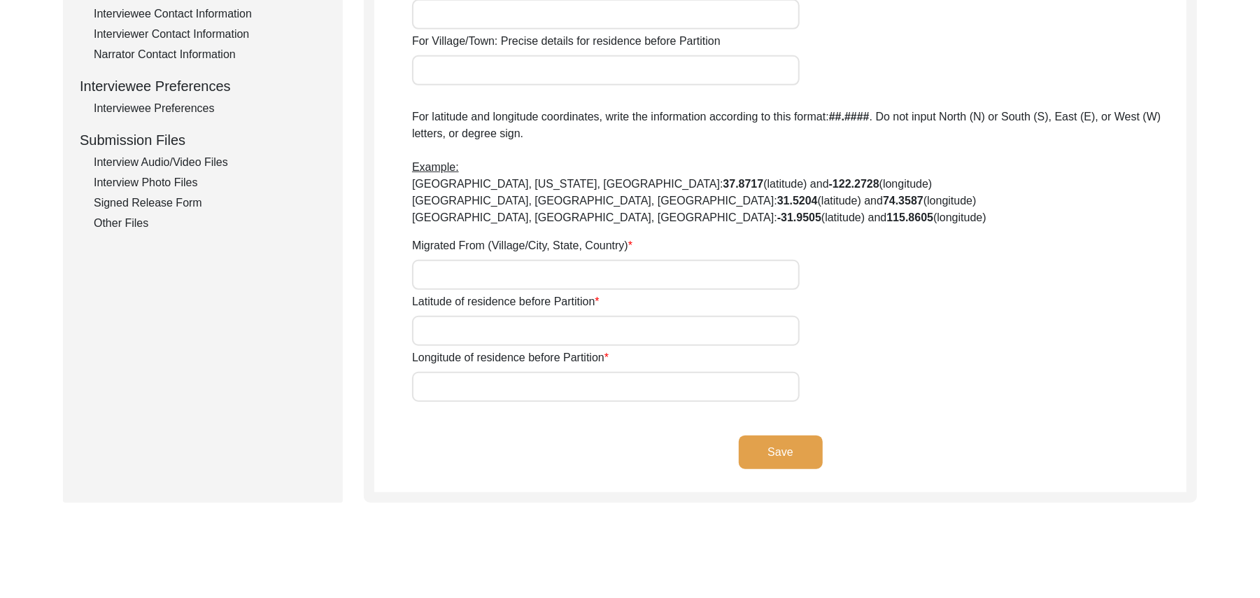
type input "add"
type input "[GEOGRAPHIC_DATA]"
type input "[PERSON_NAME]"
type input "[PERSON_NAME], [GEOGRAPHIC_DATA], [GEOGRAPHIC_DATA]"
type input "N/A"
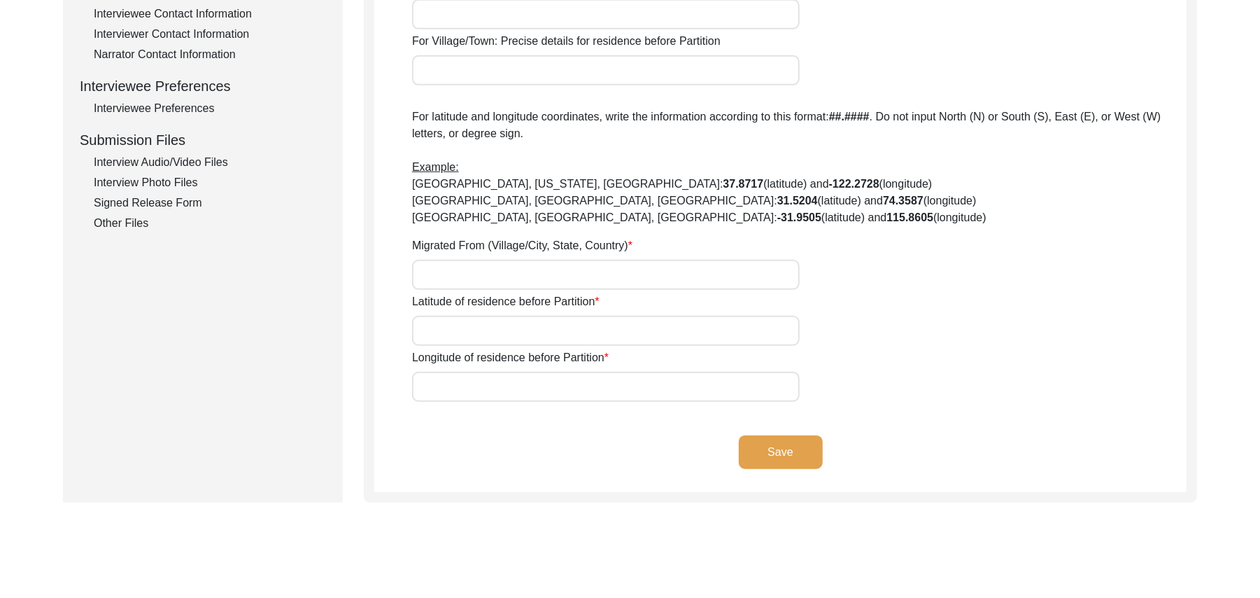
type input "N/A"
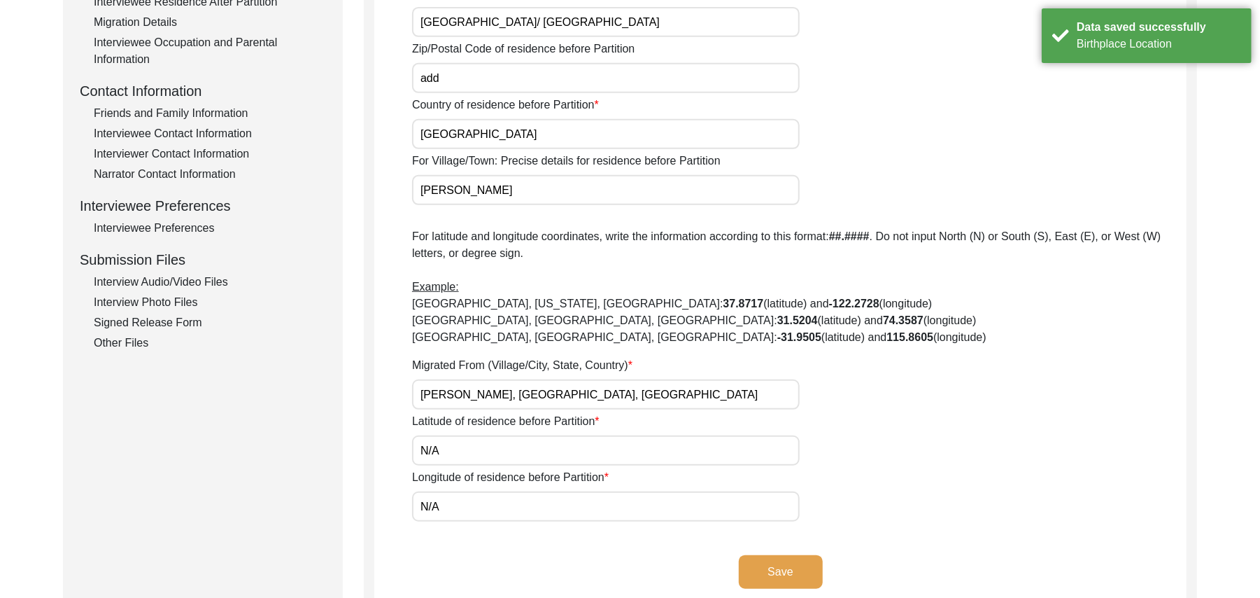
scroll to position [281, 0]
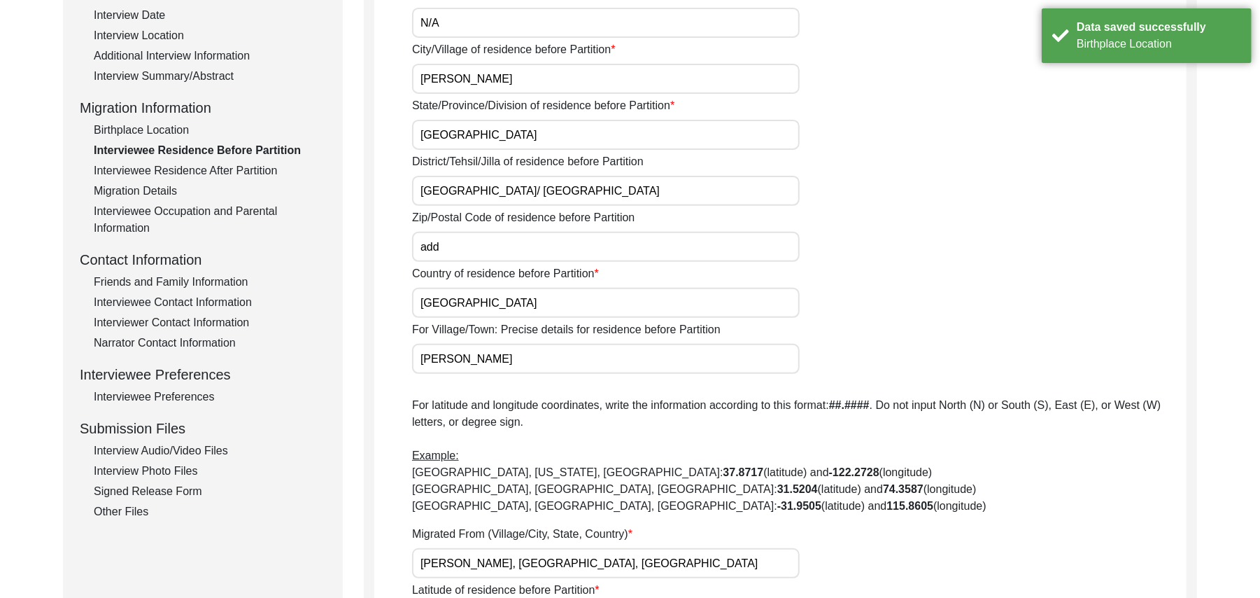
click at [465, 253] on input "add" at bounding box center [606, 247] width 388 height 30
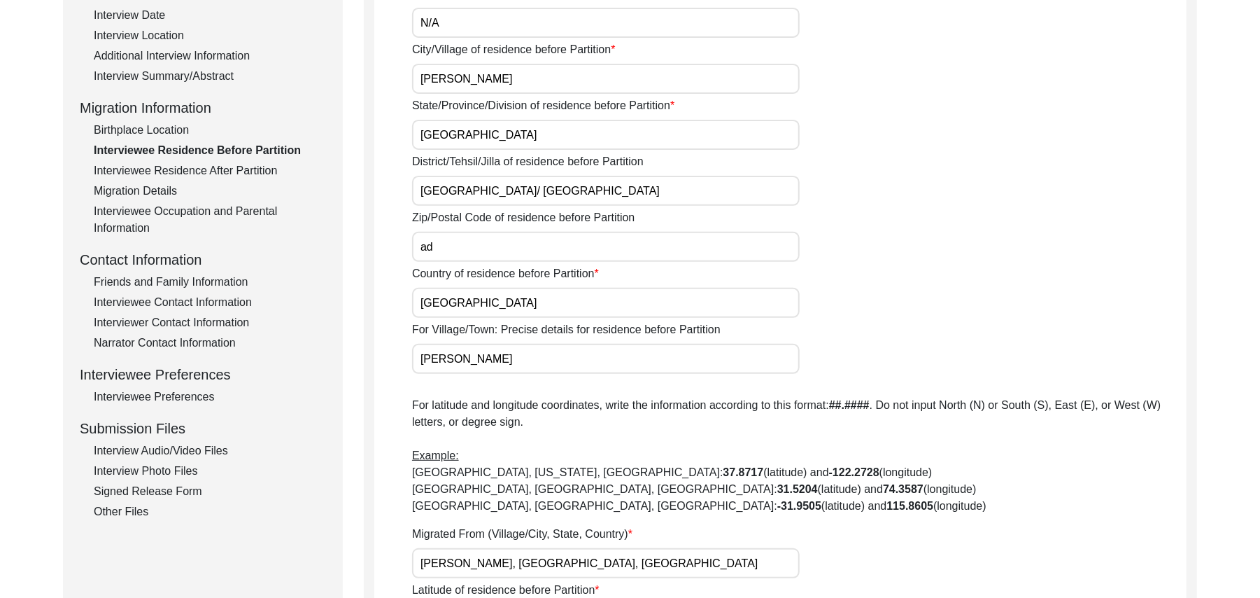
type input "a"
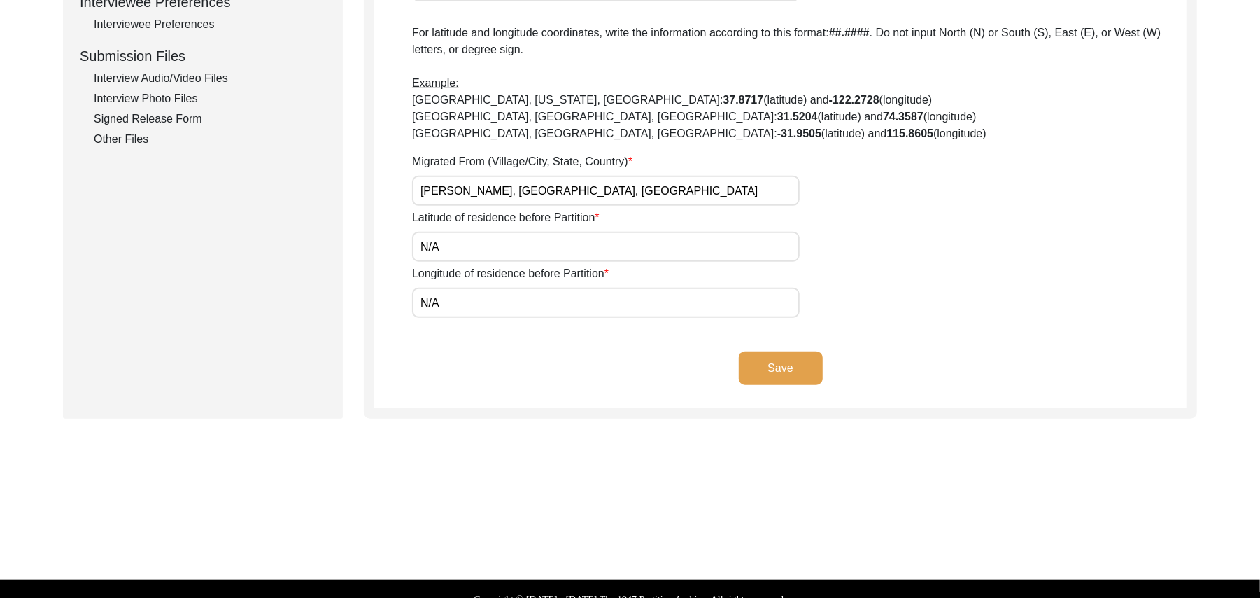
scroll to position [659, 0]
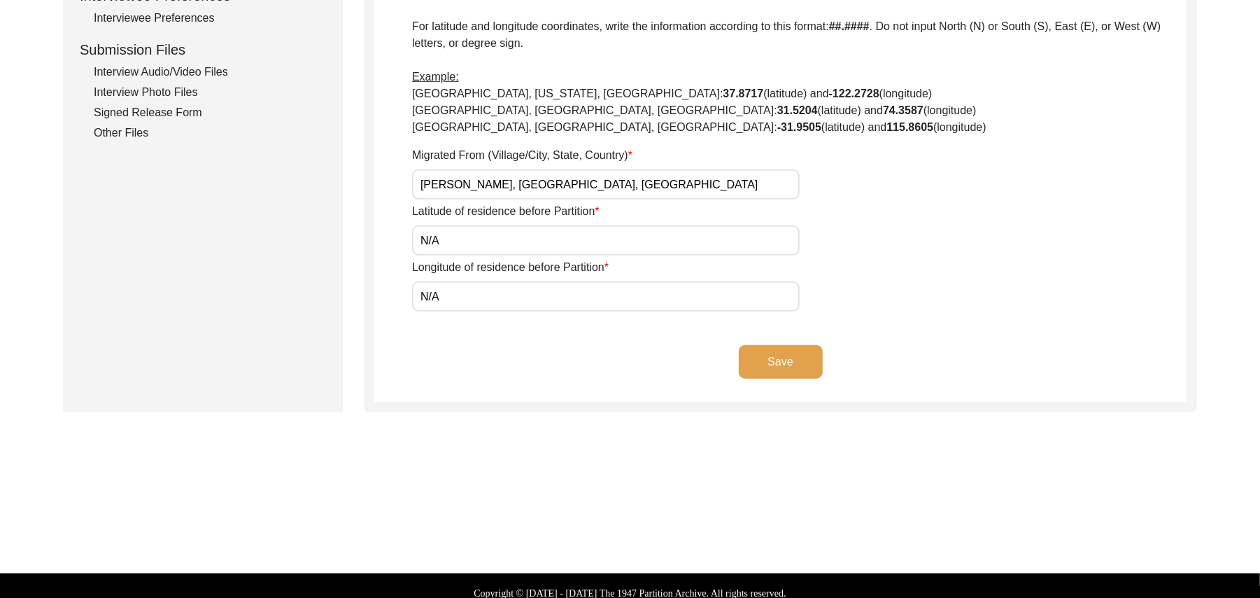
type input "144514"
click at [754, 351] on button "Save" at bounding box center [781, 362] width 84 height 34
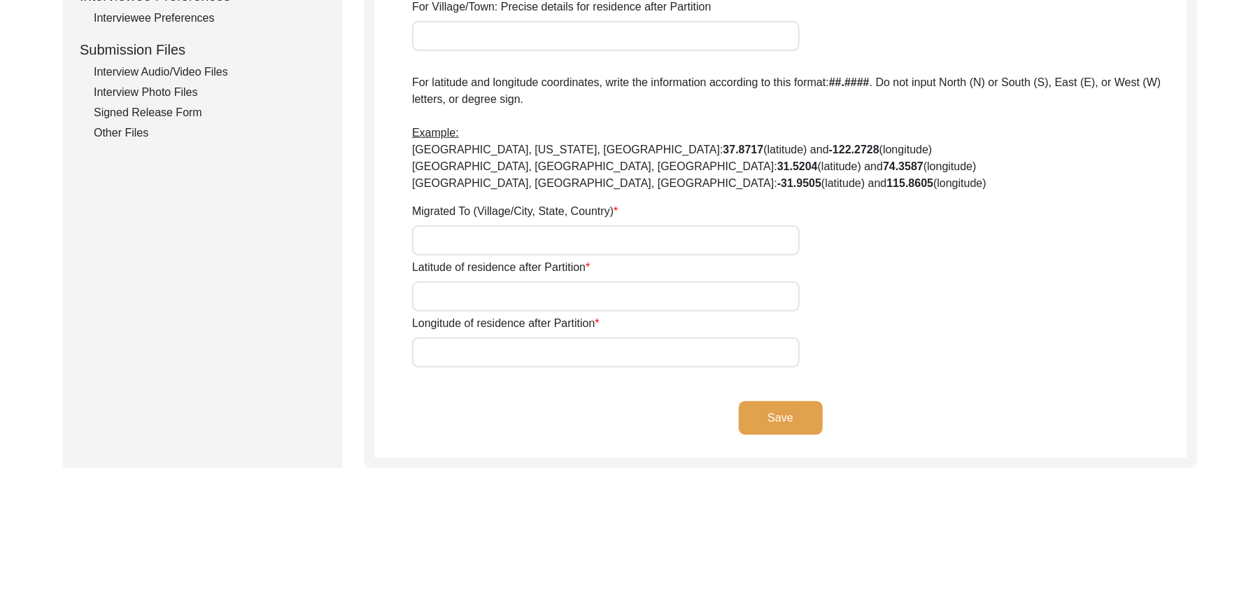
type input "Yes"
type input "N/A"
type input "Chak 319GB"
type input "[PERSON_NAME]/ Pir [PERSON_NAME]"
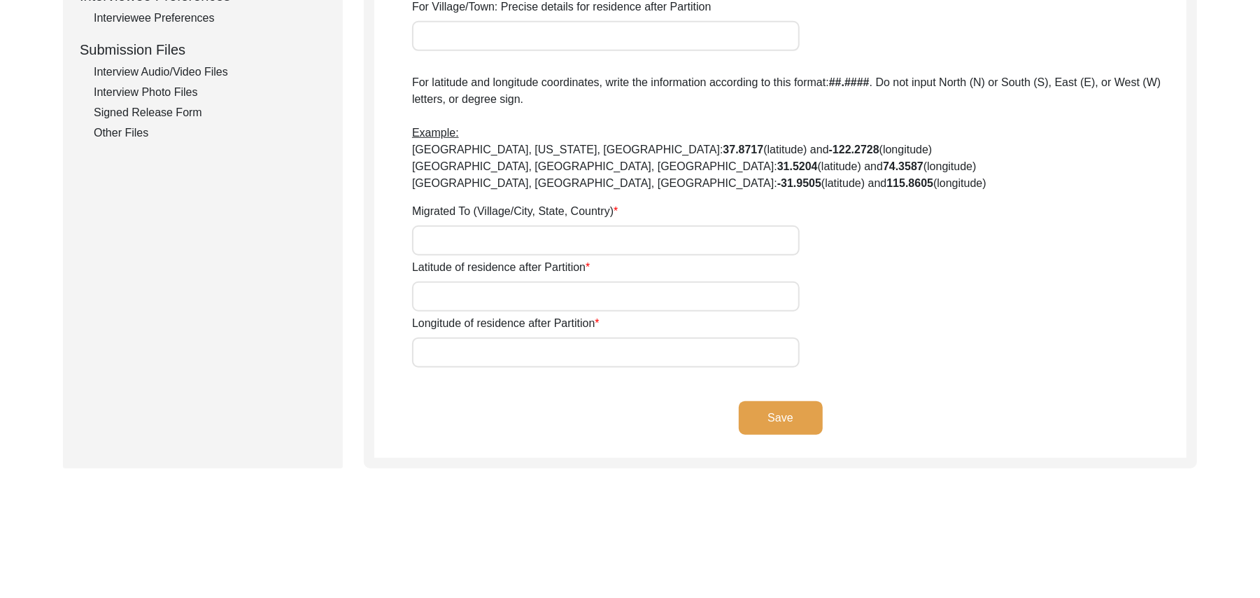
type input "[GEOGRAPHIC_DATA]"
type input "36300"
type input "Chak 319GB/ [GEOGRAPHIC_DATA]"
type input "Chak 319GB, [GEOGRAPHIC_DATA], [GEOGRAPHIC_DATA]"
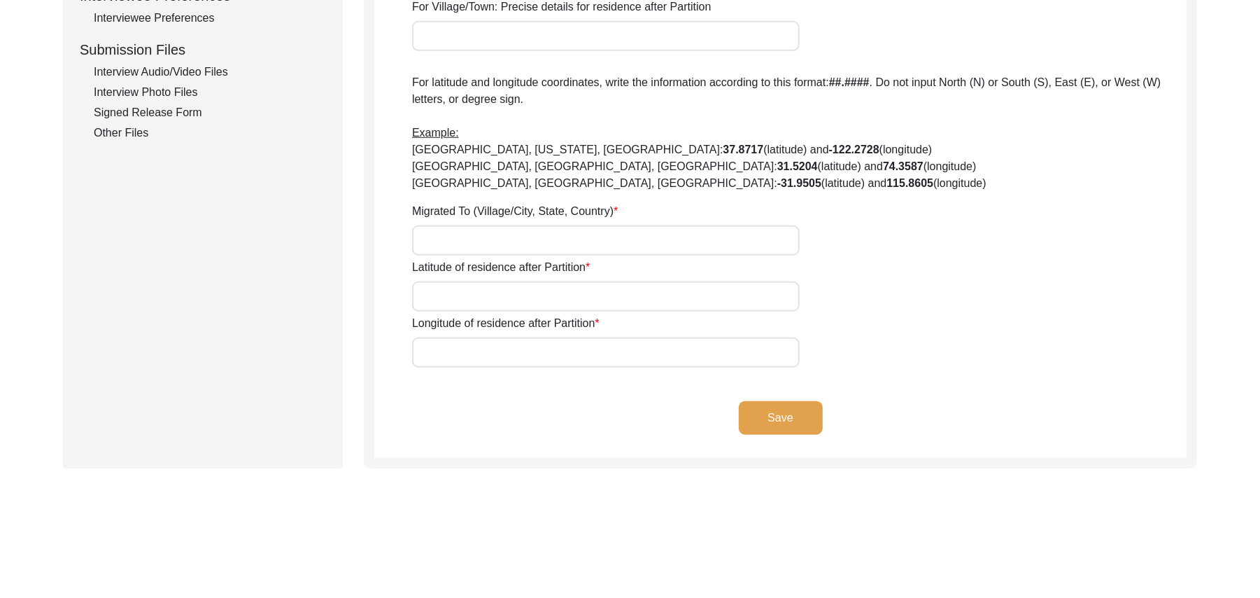
type input "N/A"
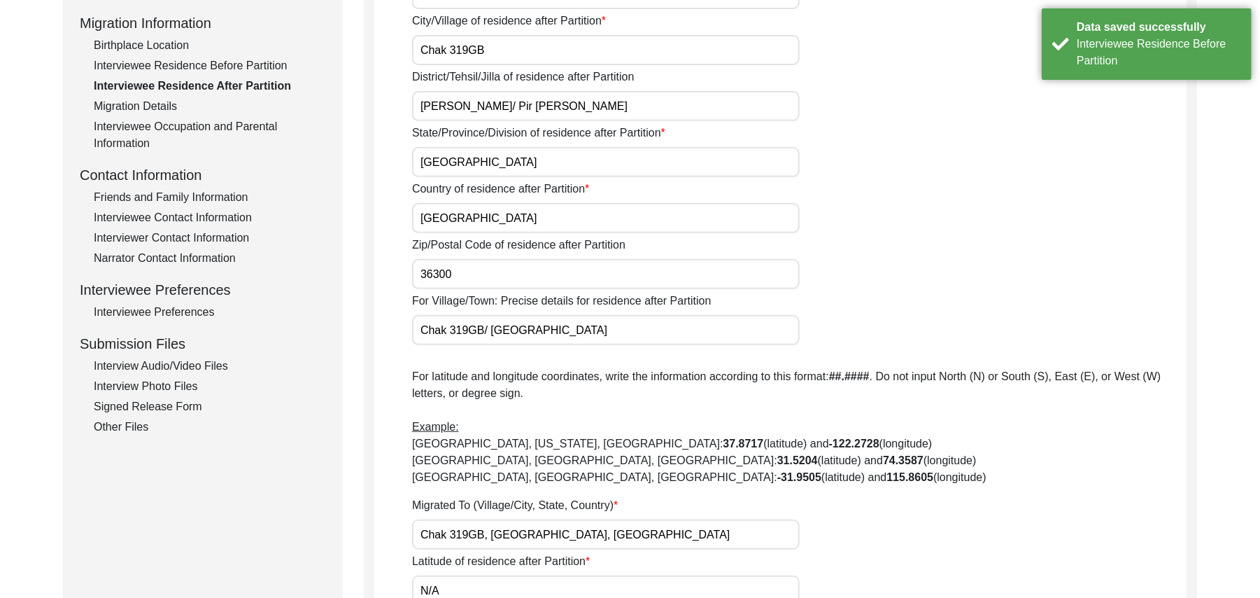
scroll to position [341, 0]
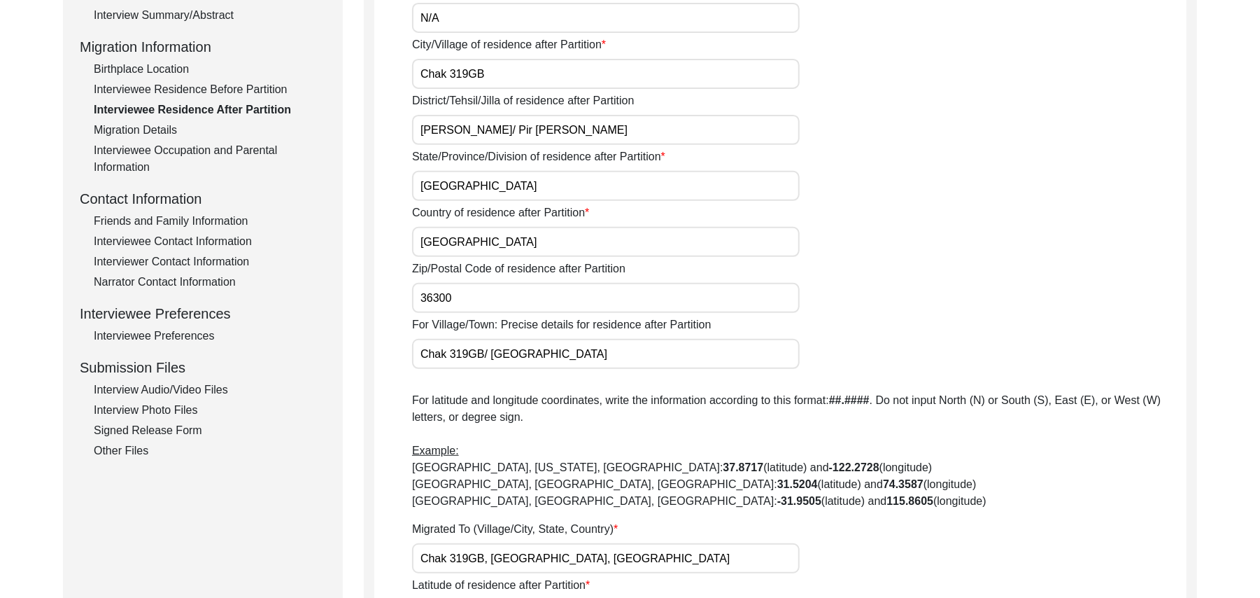
click at [479, 297] on input "36300" at bounding box center [606, 298] width 388 height 30
type input "36300"
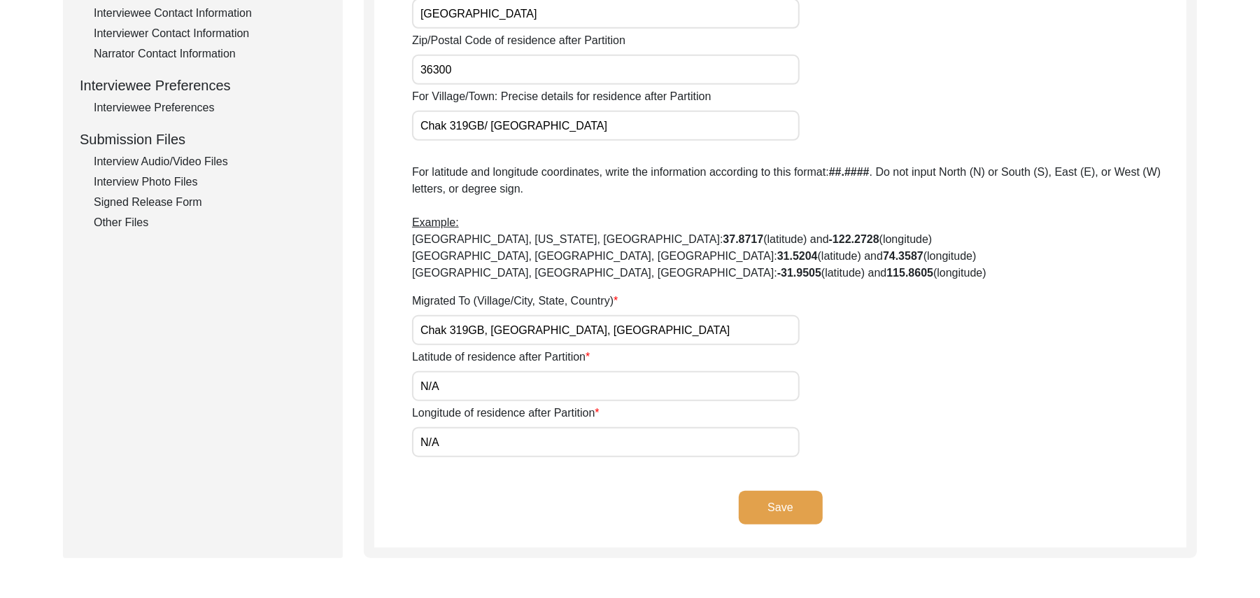
scroll to position [635, 0]
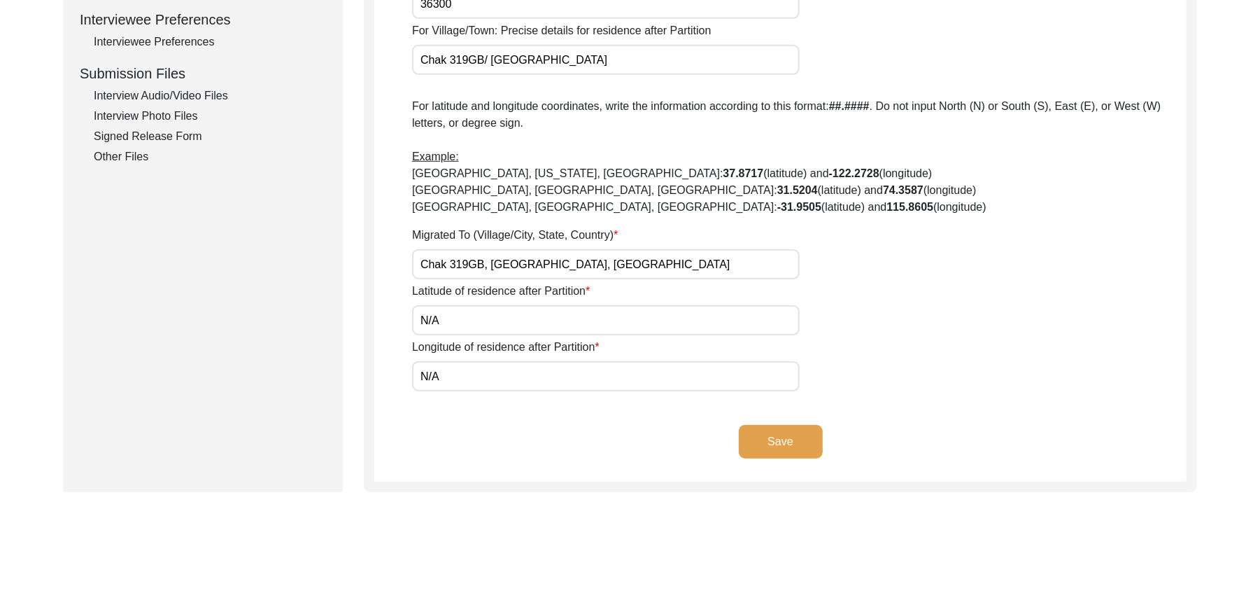
click at [784, 437] on button "Save" at bounding box center [781, 442] width 84 height 34
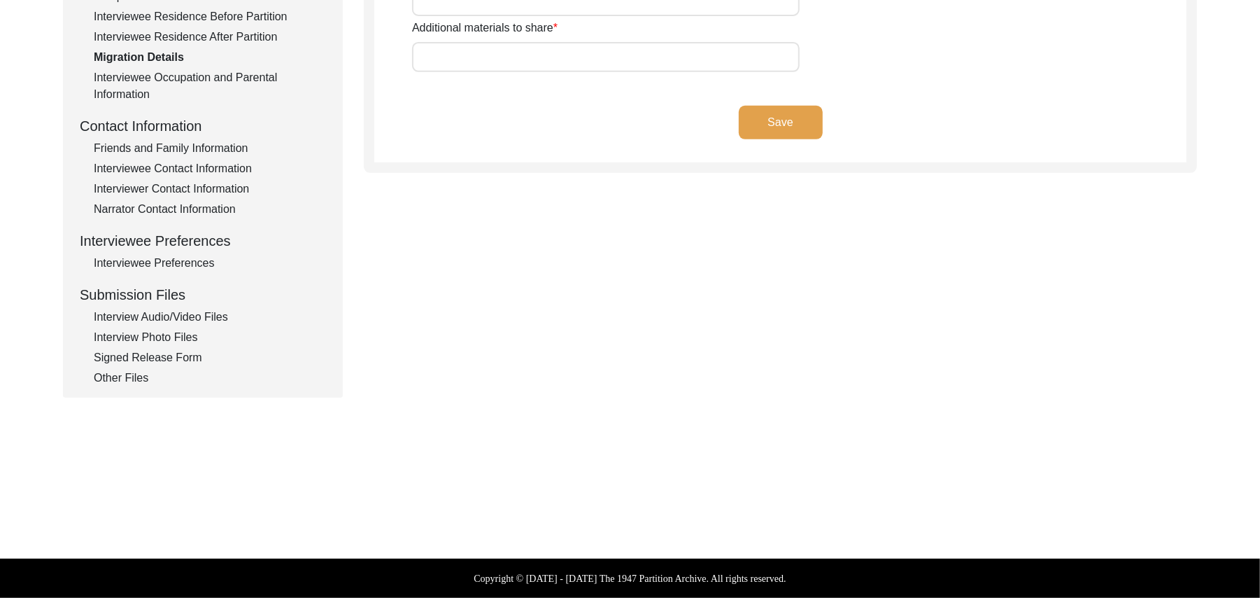
scroll to position [413, 0]
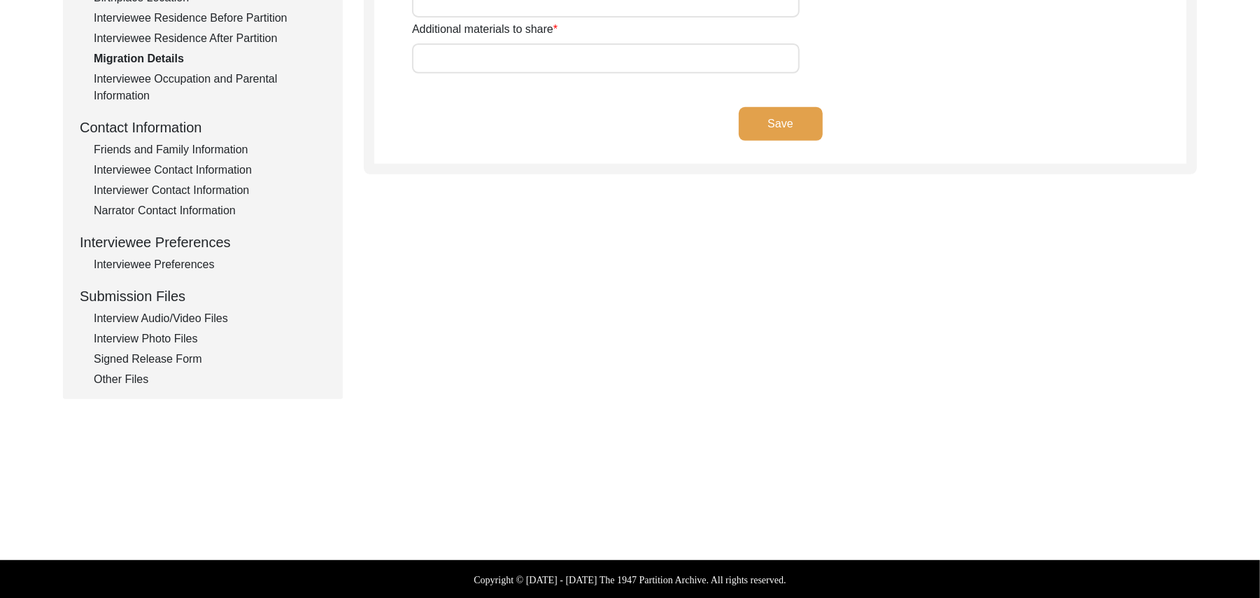
type input "Land, Home,"
type input "Land"
type input "Wagah"
type input "[PERSON_NAME], Rahon, [GEOGRAPHIC_DATA], Base, [GEOGRAPHIC_DATA], [GEOGRAPHIC_D…"
type input "N/A"
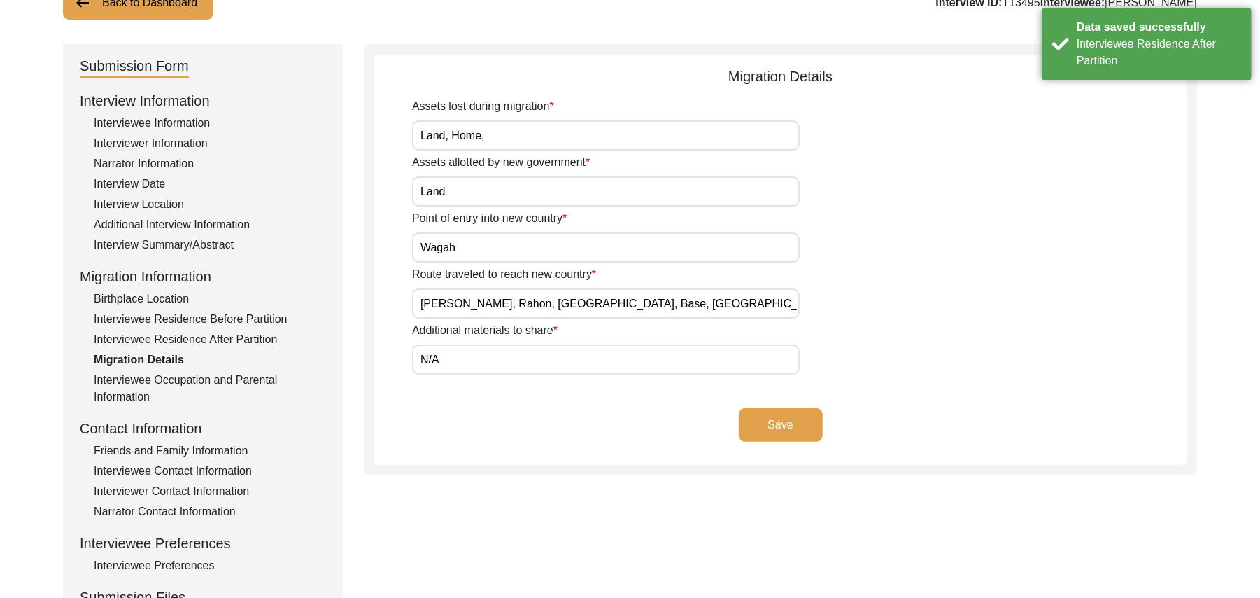
scroll to position [113, 0]
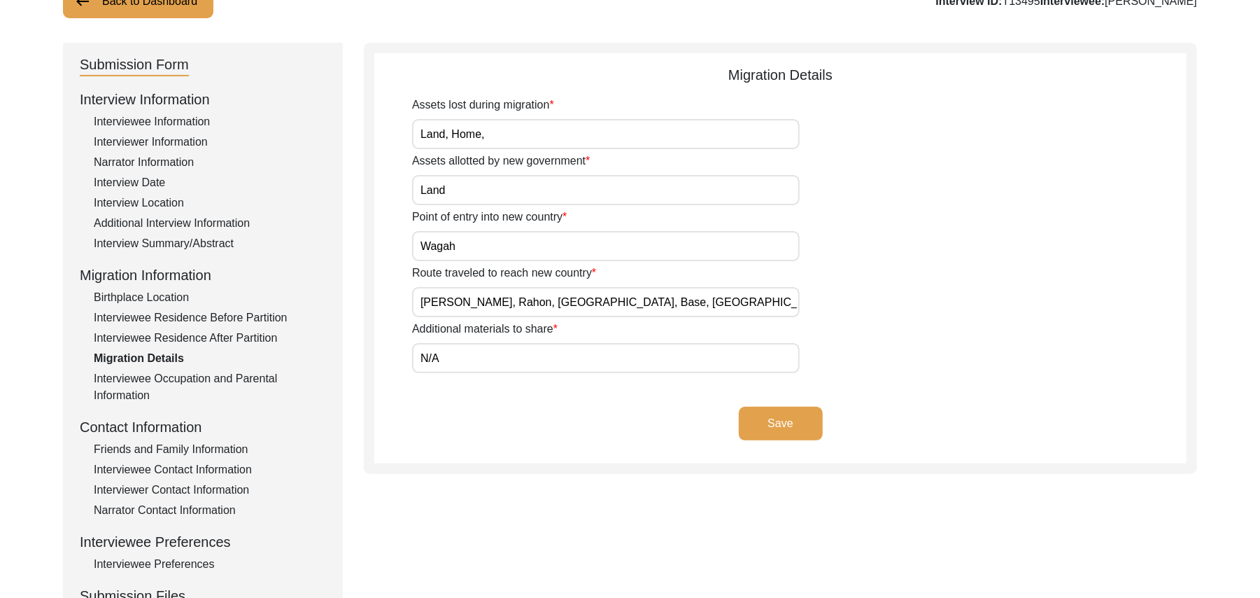
click at [794, 421] on button "Save" at bounding box center [781, 424] width 84 height 34
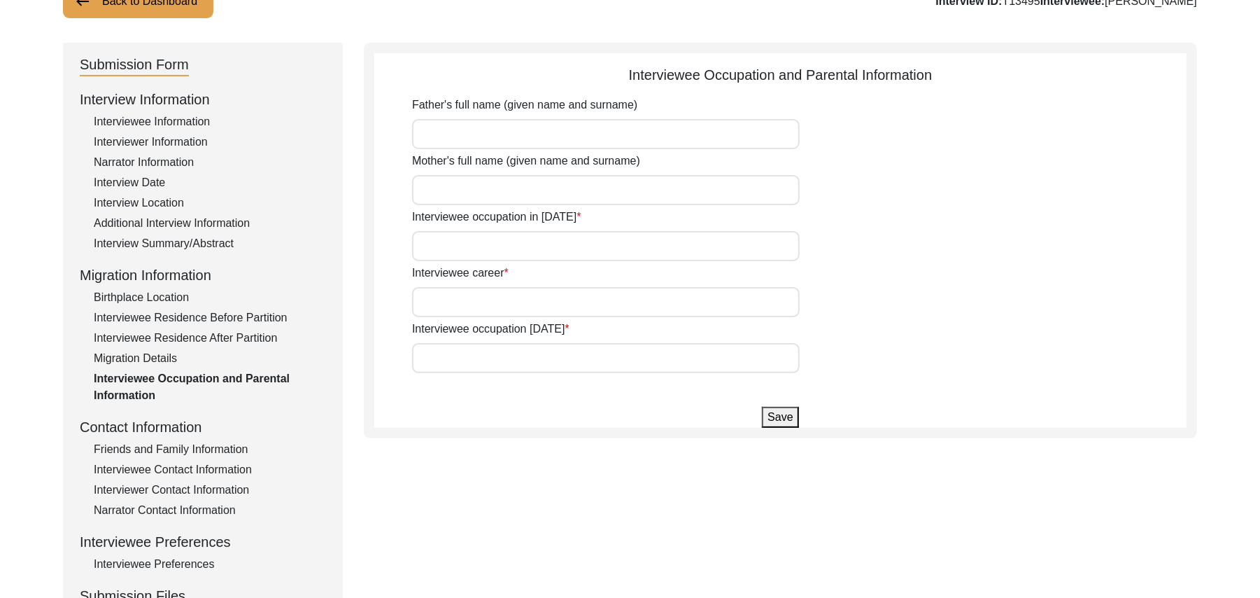
type input "[PERSON_NAME]"
type input "Bholi"
type input "Farmer"
type input "Dont work any more"
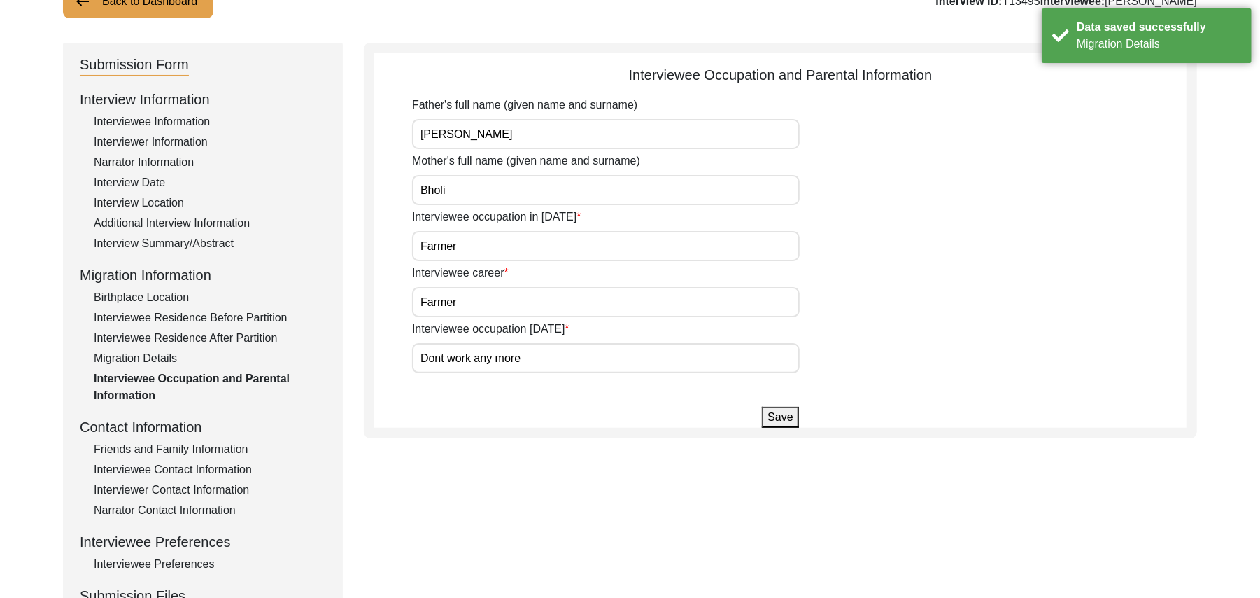
click at [785, 421] on button "Save" at bounding box center [780, 417] width 36 height 21
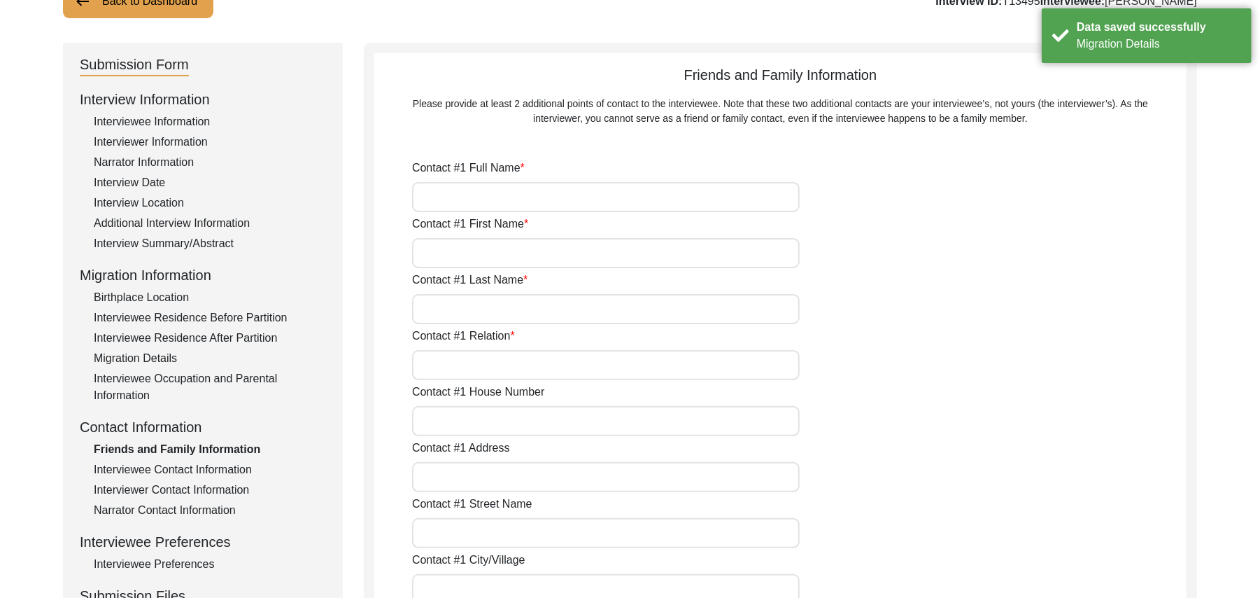
type input "[PERSON_NAME]"
type input "Son"
type input "38"
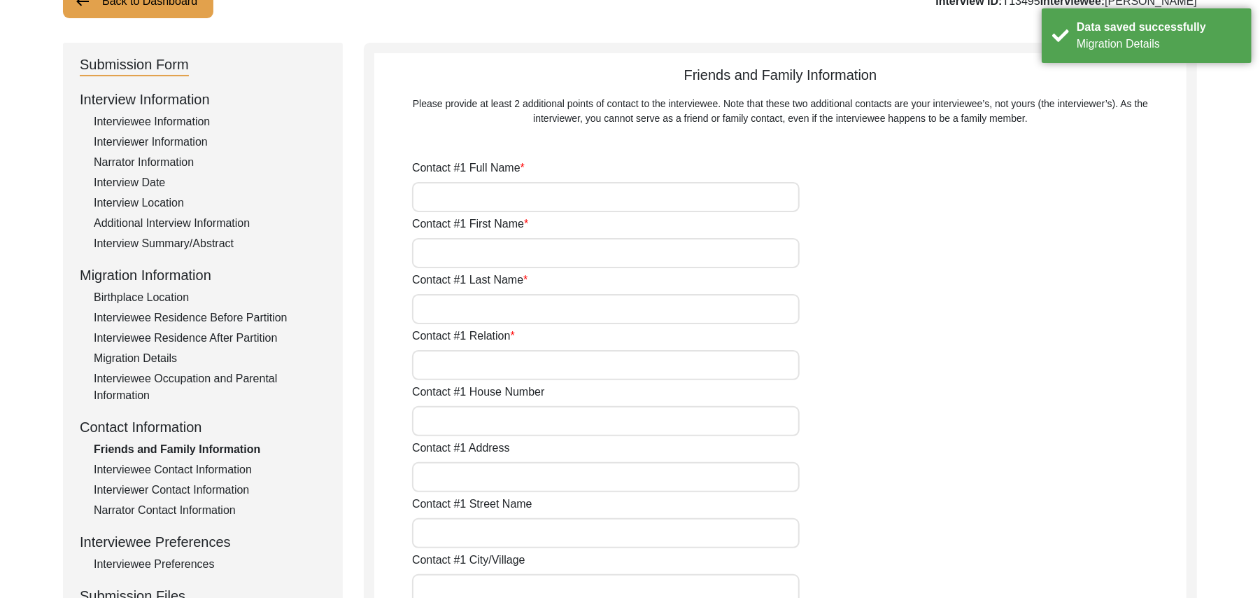
type input "Chak 667/8GB"
type input "[GEOGRAPHIC_DATA]"
type input "Chak 667/8GB"
type input "[PERSON_NAME]/ Pir [PERSON_NAME]"
type input "[GEOGRAPHIC_DATA]"
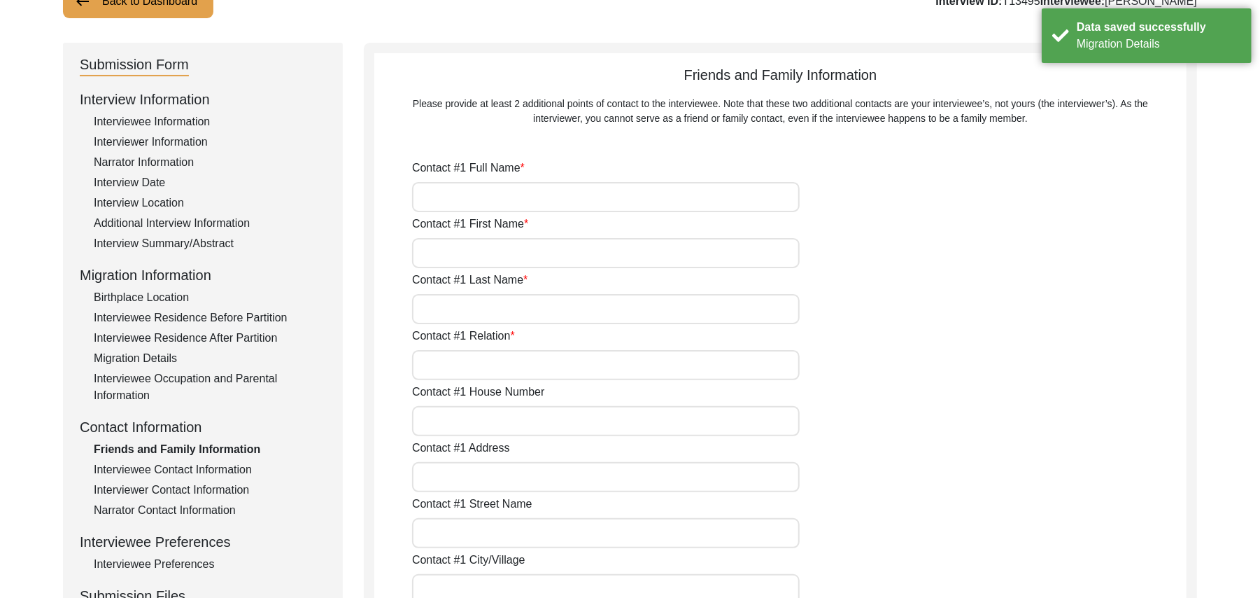
type input "36101"
type input "[GEOGRAPHIC_DATA]"
type input "Chak 667/8GB"
type input "0235-0078667"
type input "N/A"
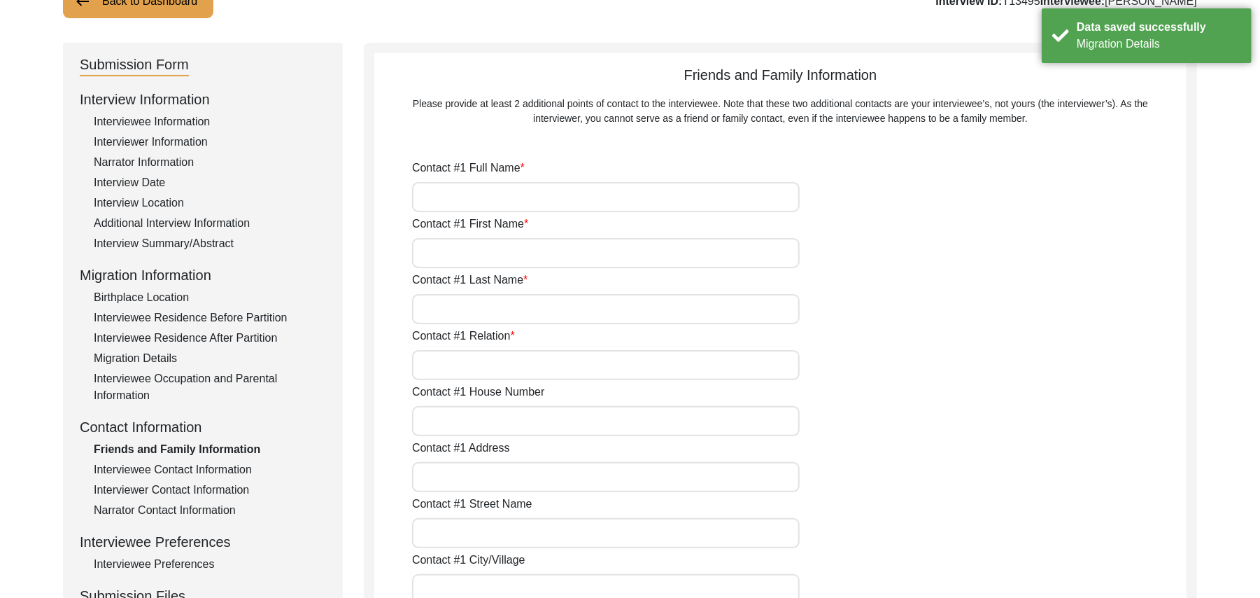
type input "N/A"
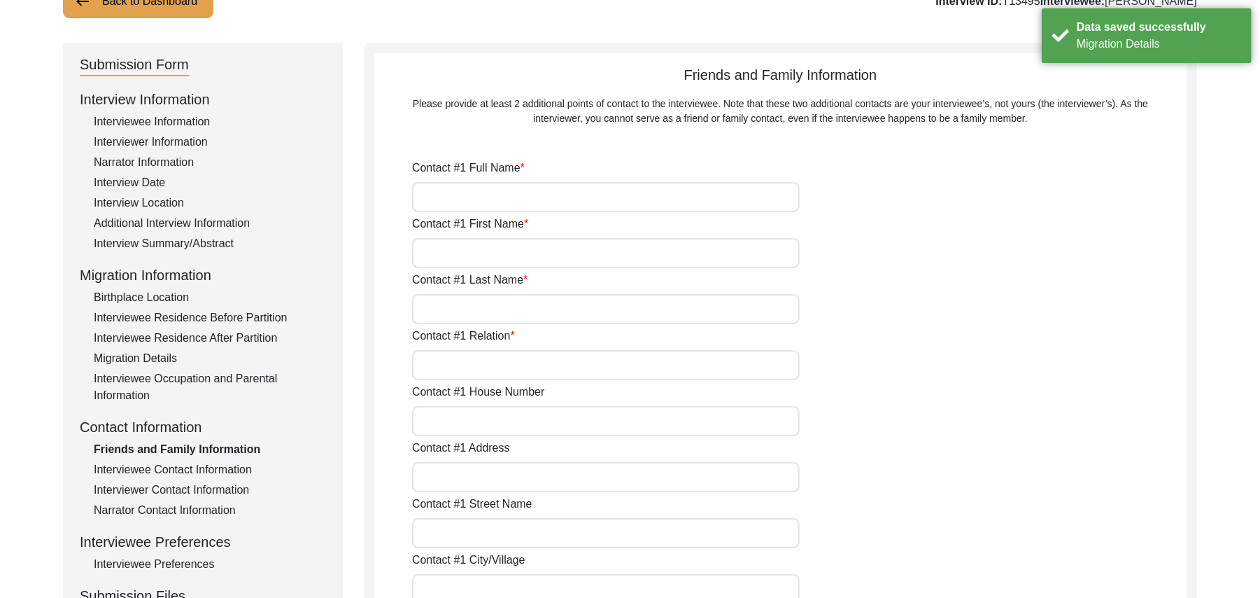
type input "[PERSON_NAME]"
type input "Ghulam"
type input "Ghaus"
type input "Son"
type input "38"
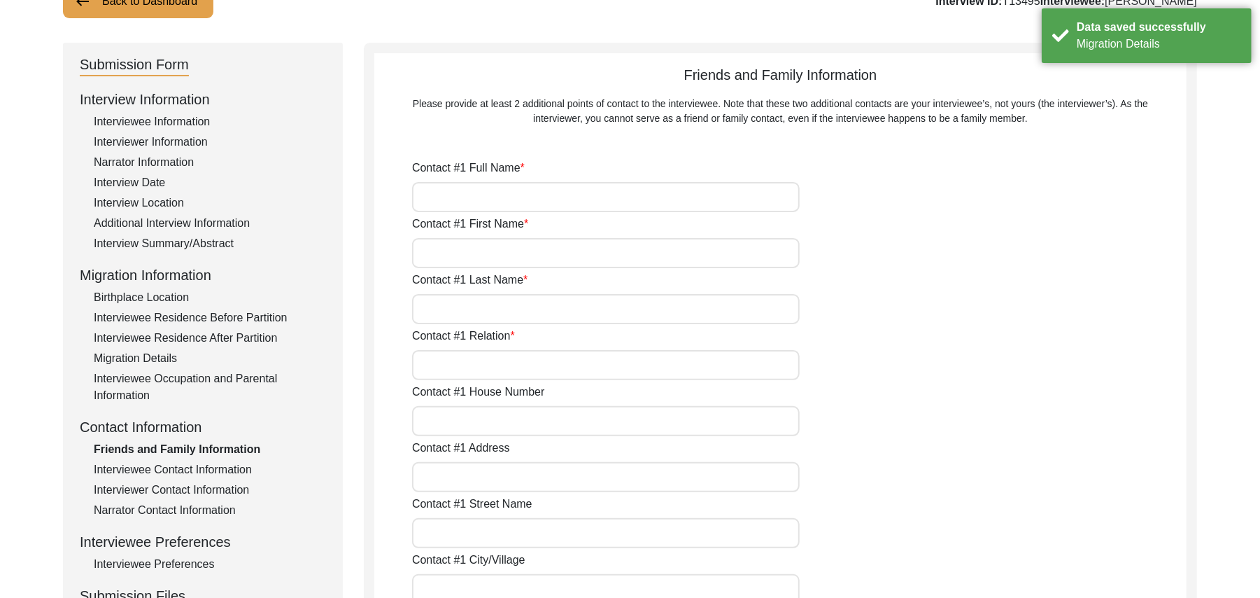
type input "Chak 667/8 GB"
type input "[GEOGRAPHIC_DATA]"
type input "Chak 667/8GB"
type input "[PERSON_NAME]/ Pir [PERSON_NAME]"
type input "[GEOGRAPHIC_DATA]"
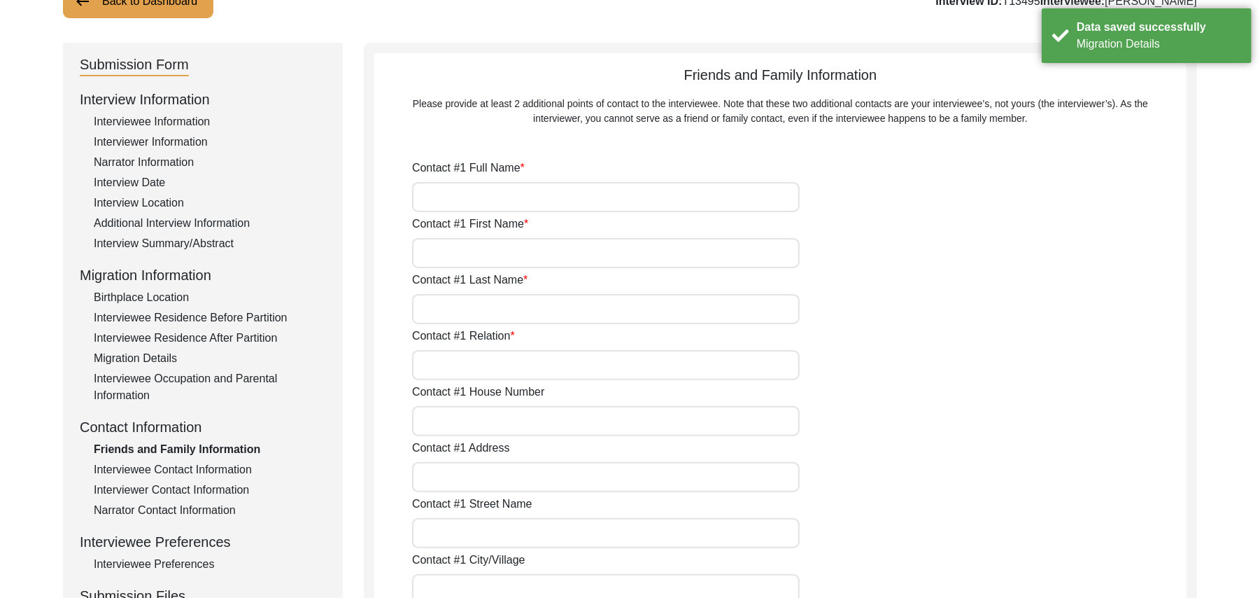
type input "36101"
type input "[GEOGRAPHIC_DATA]"
type input "Chak 667/8 Gb"
type input "0307-4922123"
type input "N/A"
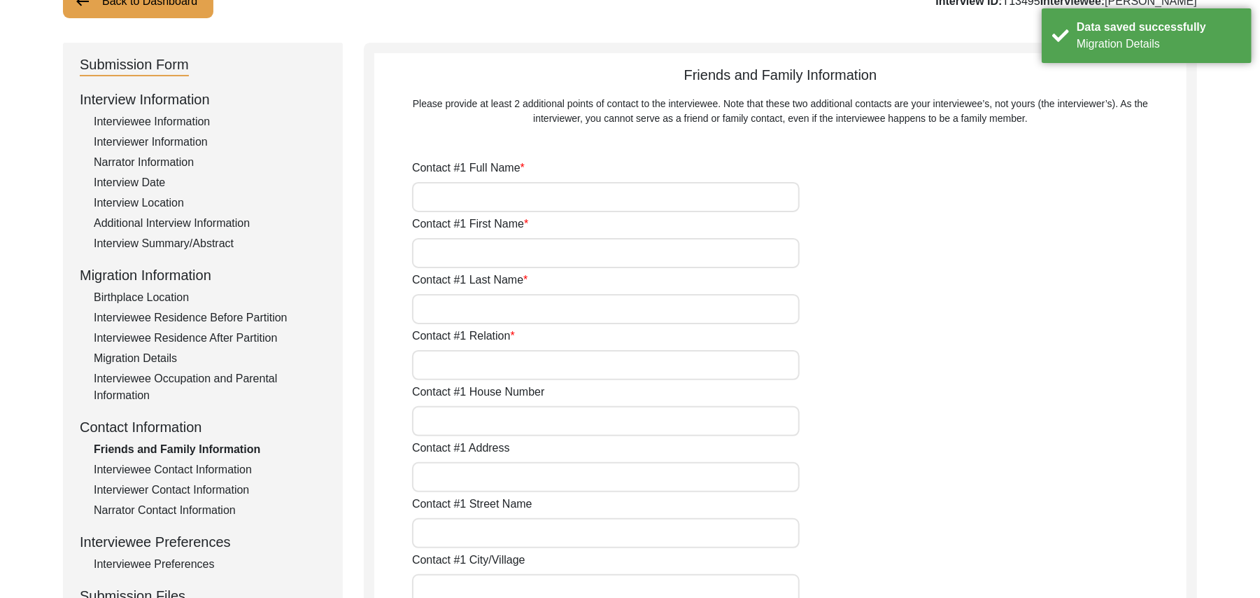
type input "N/A"
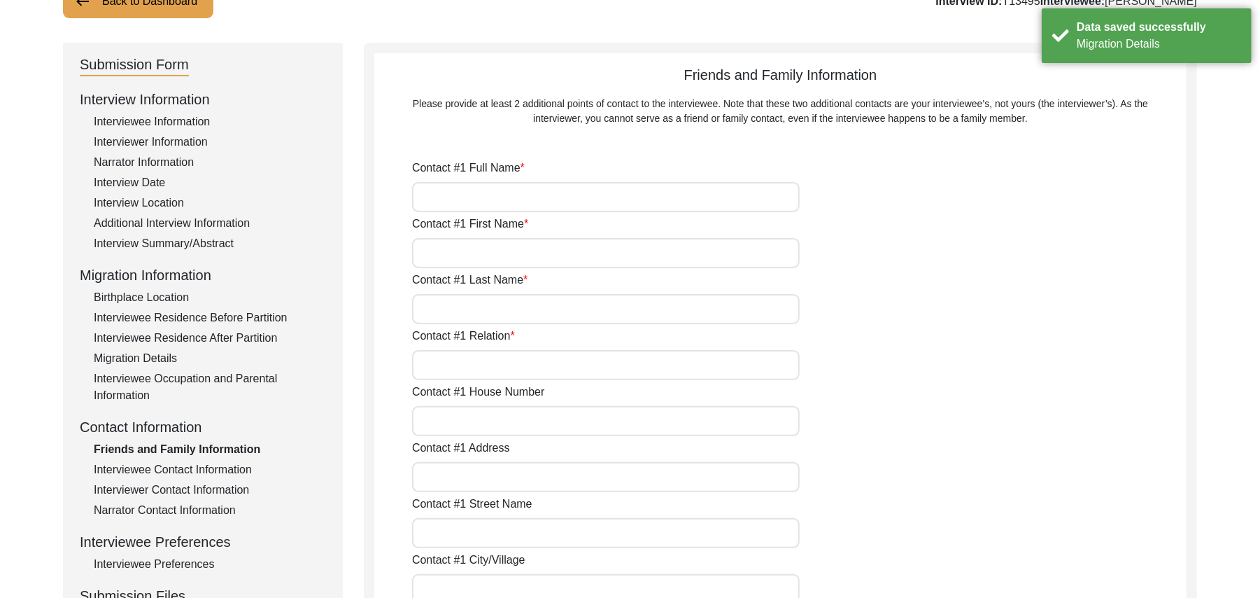
type input "N/A"
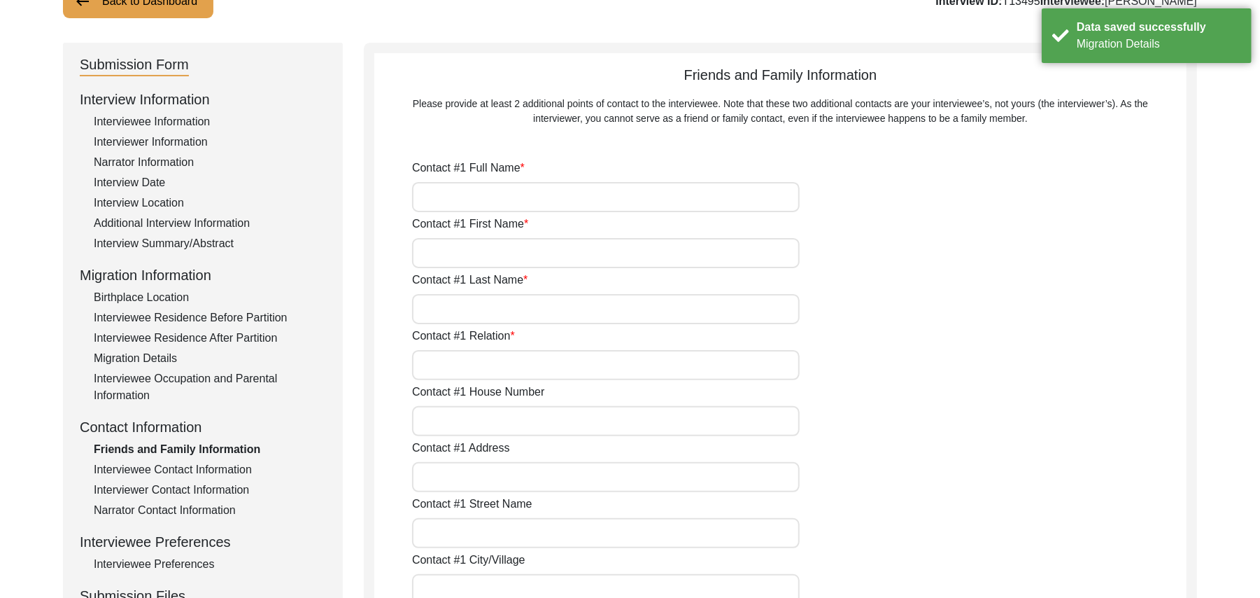
type input "N/A"
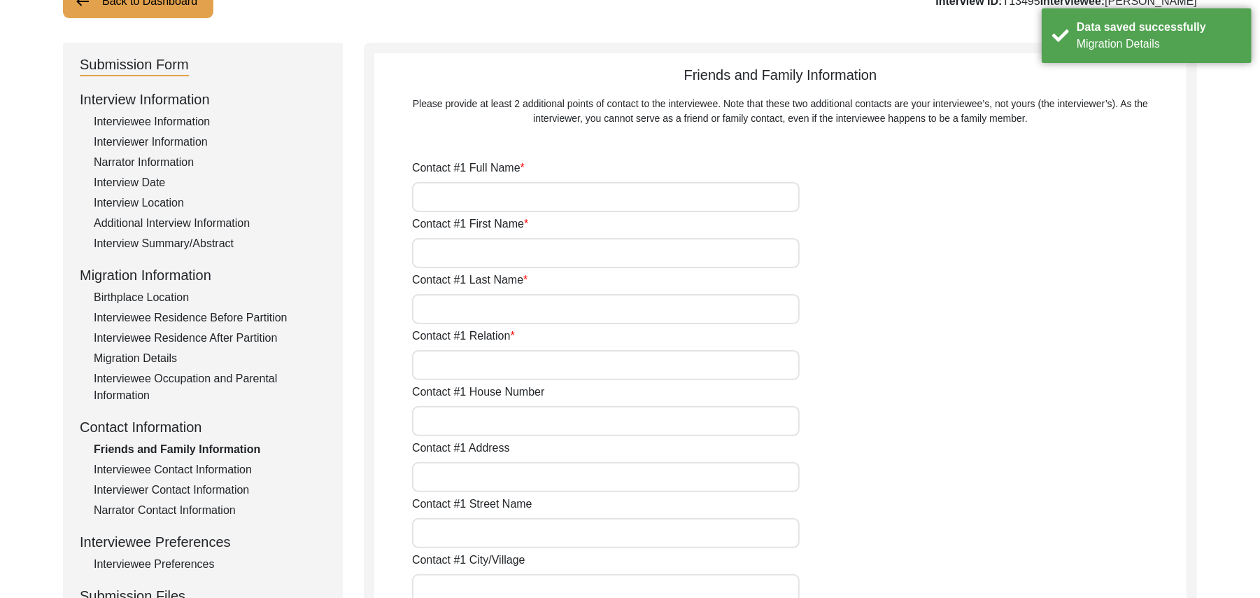
type input "N/A"
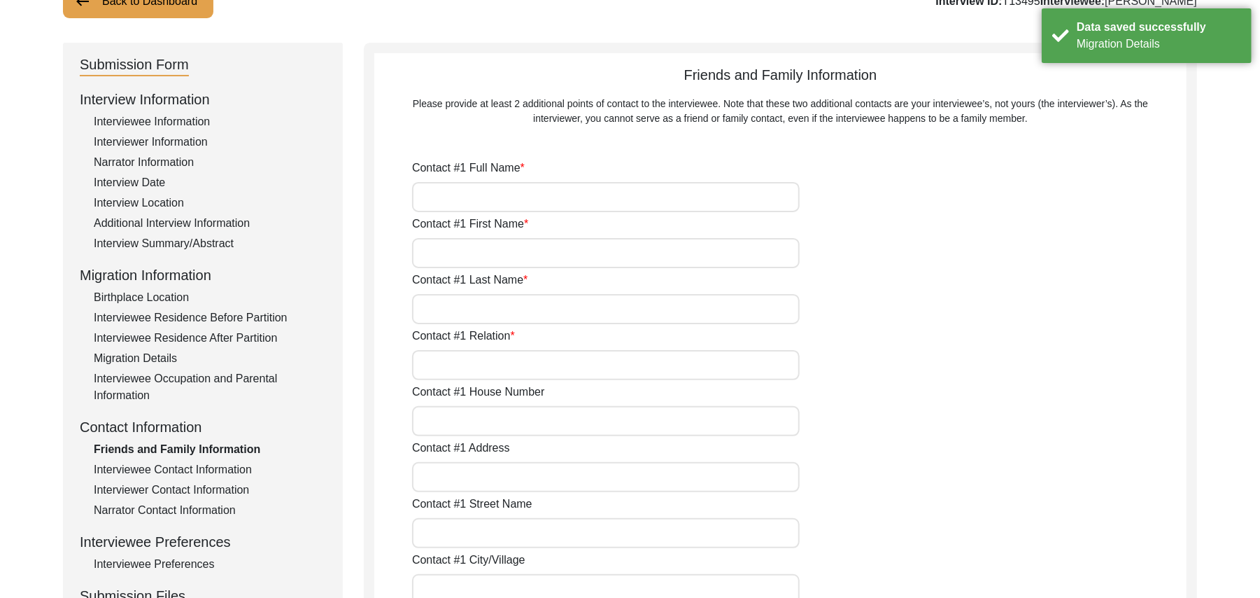
type input "N/A"
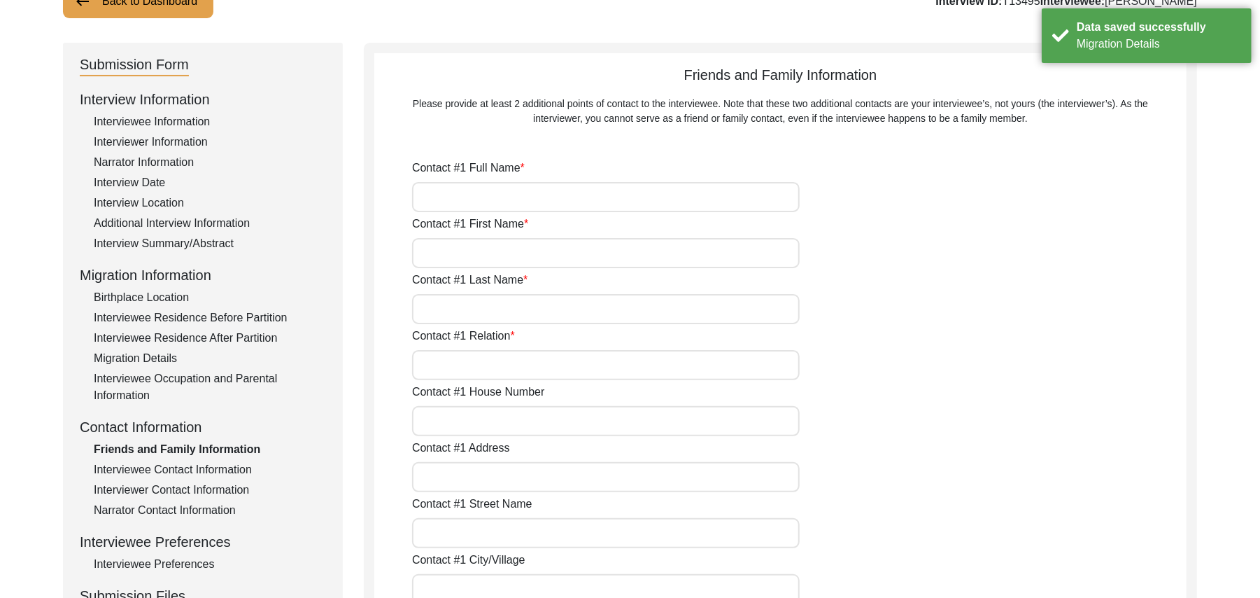
type input "N/A"
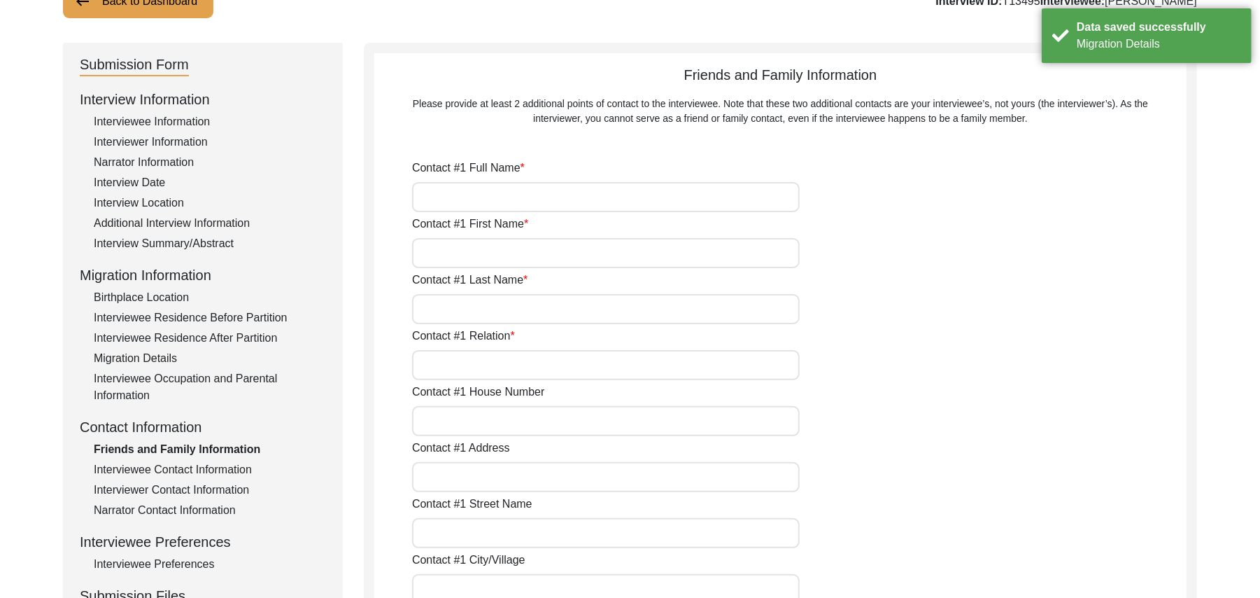
type input "N/A"
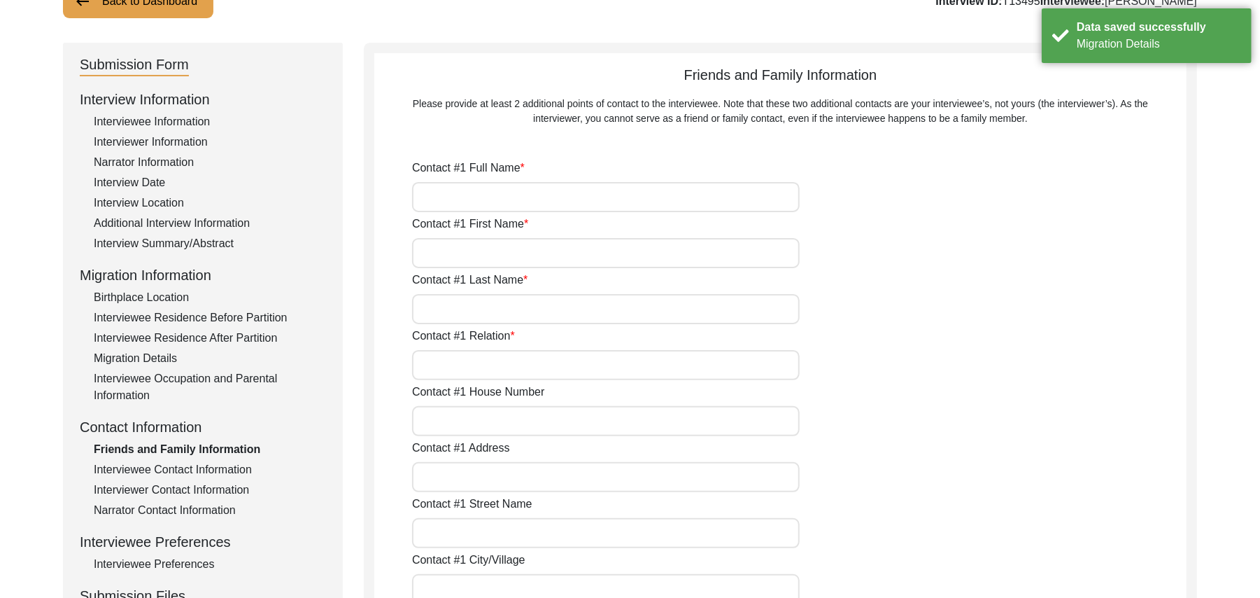
type input "N/A"
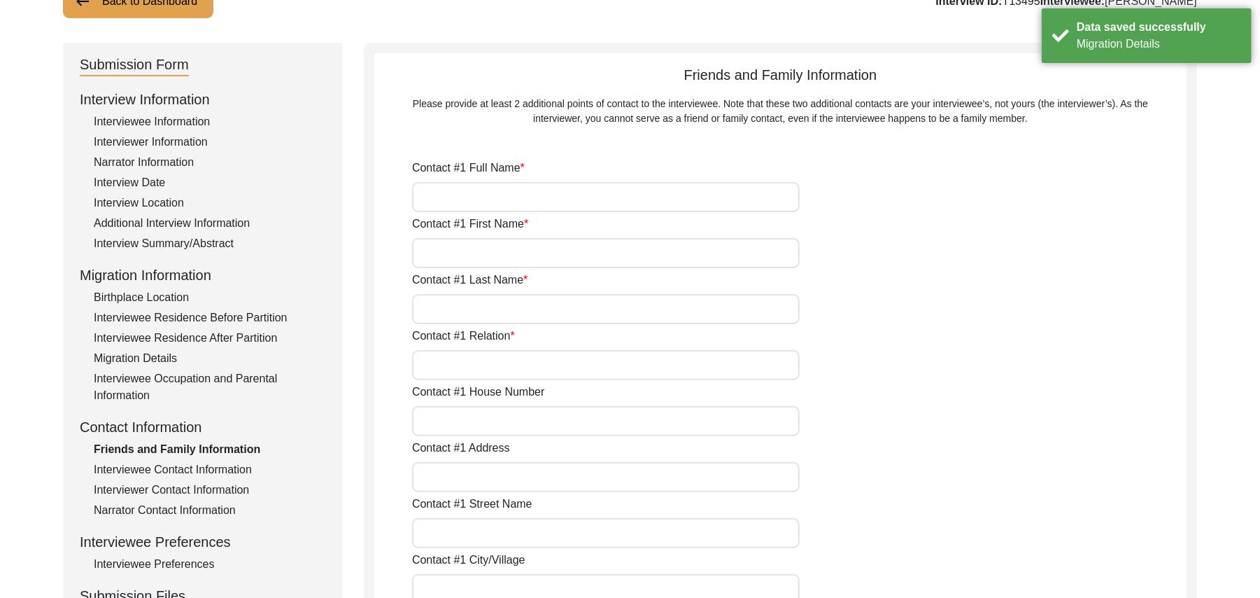
type input "N/A"
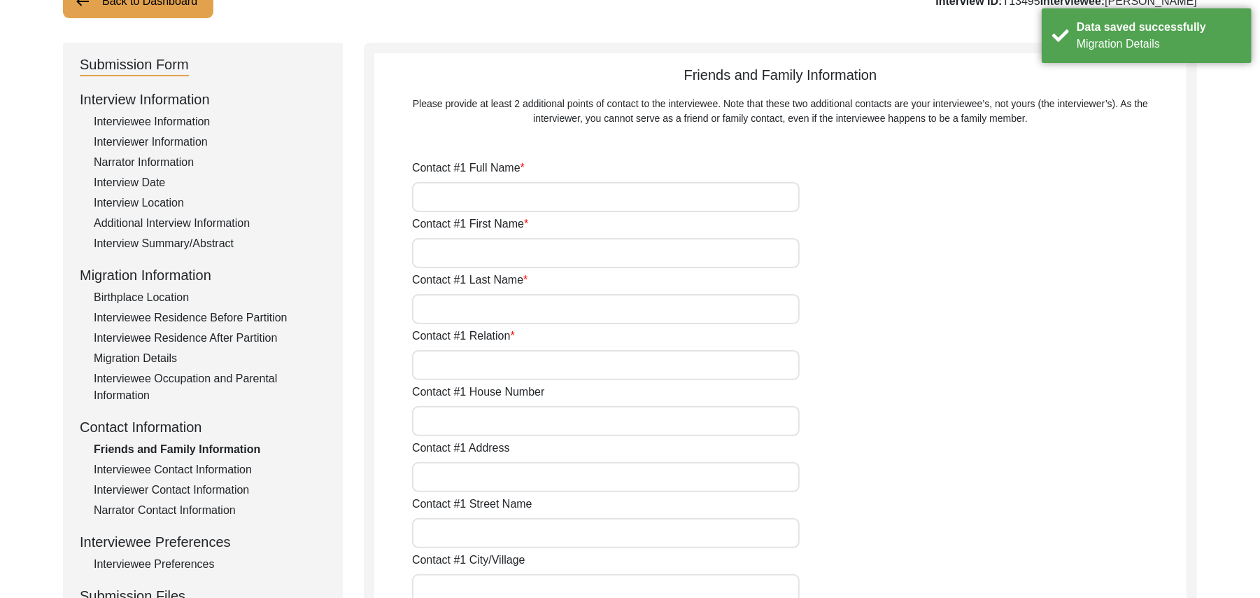
type input "N/A"
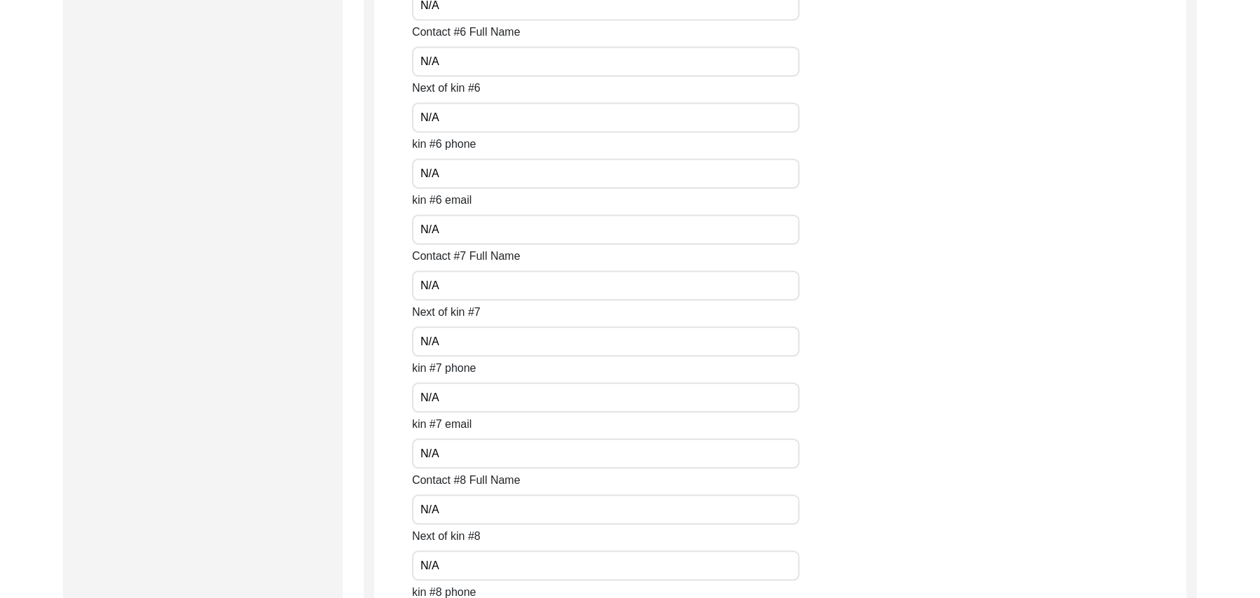
scroll to position [6242, 0]
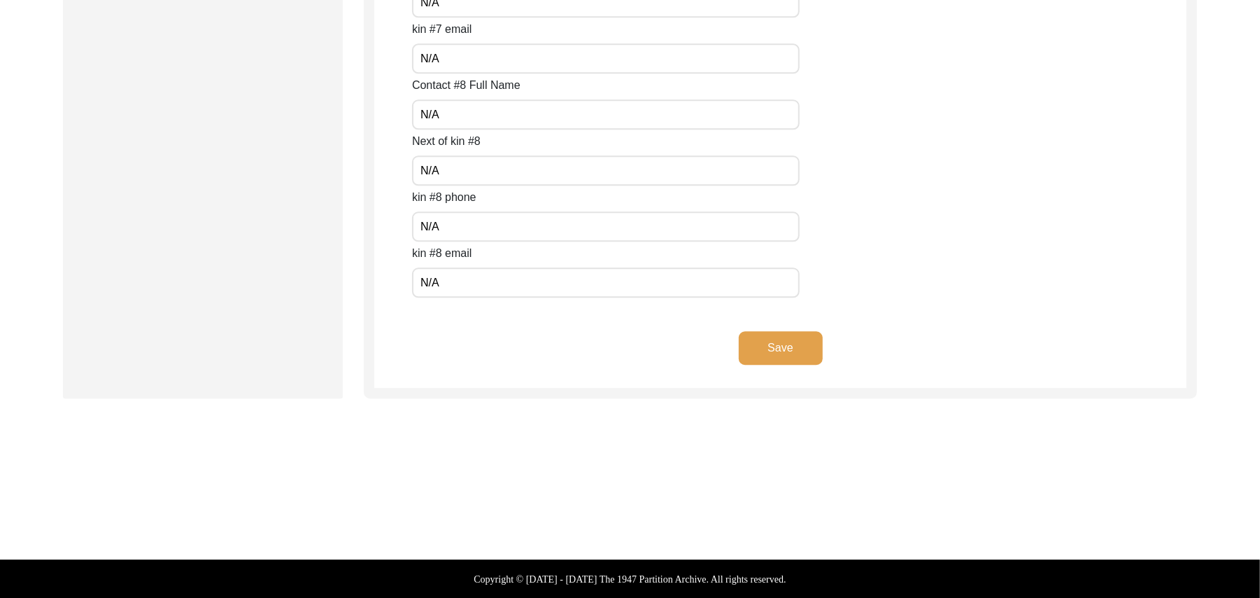
click at [801, 348] on button "Save" at bounding box center [781, 348] width 84 height 34
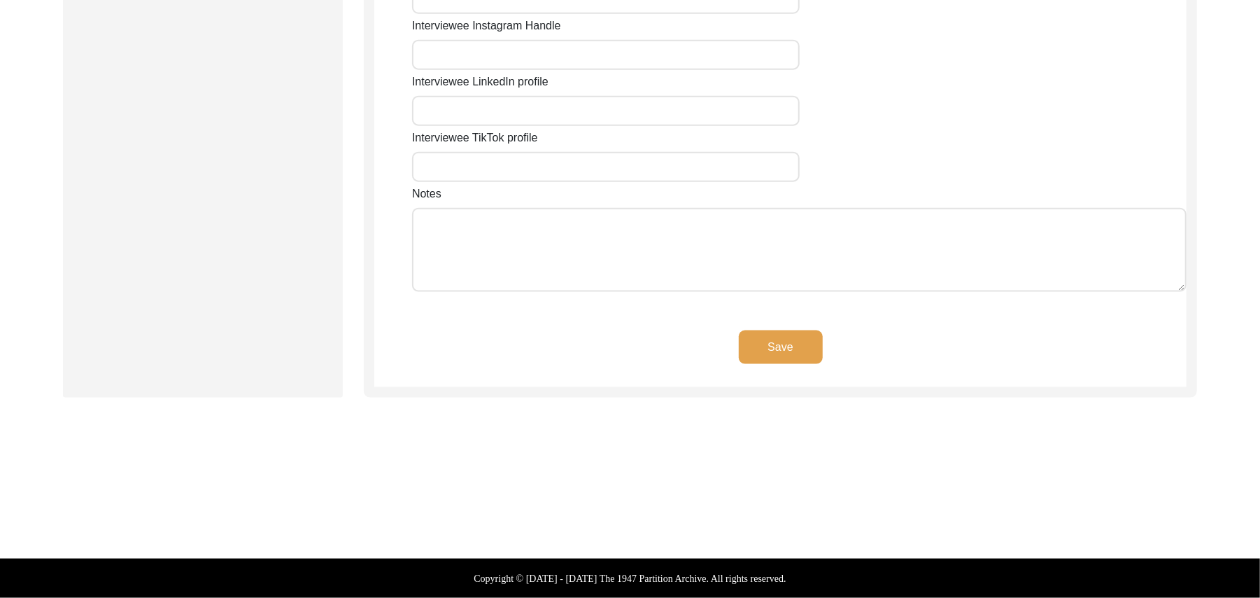
scroll to position [1179, 0]
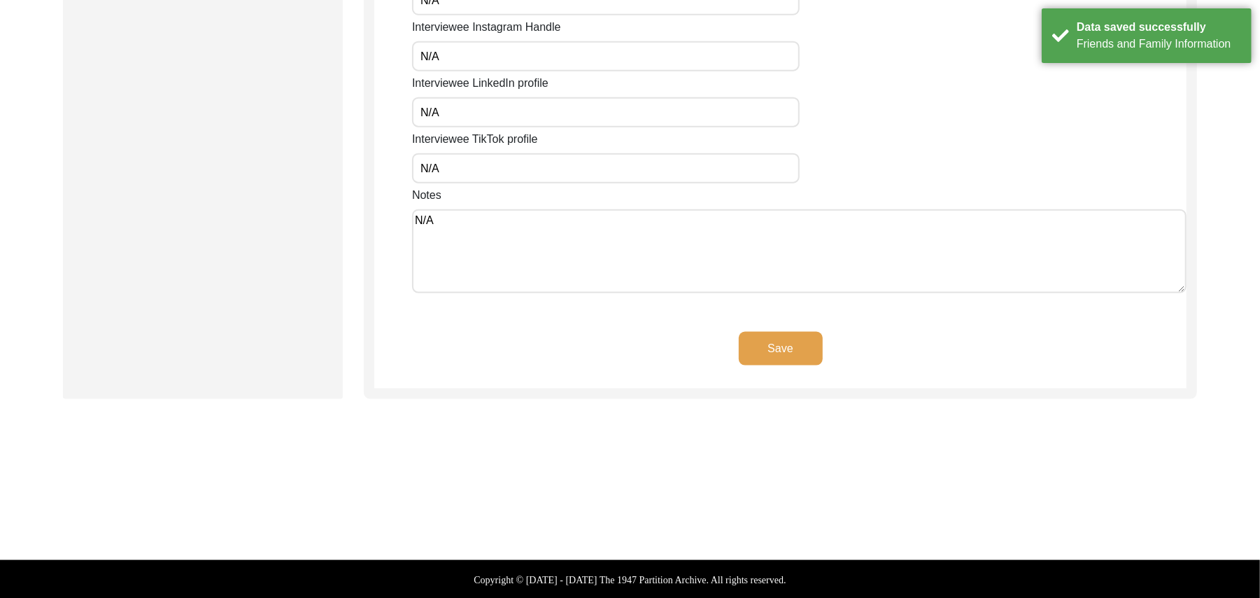
click at [794, 340] on button "Save" at bounding box center [781, 349] width 84 height 34
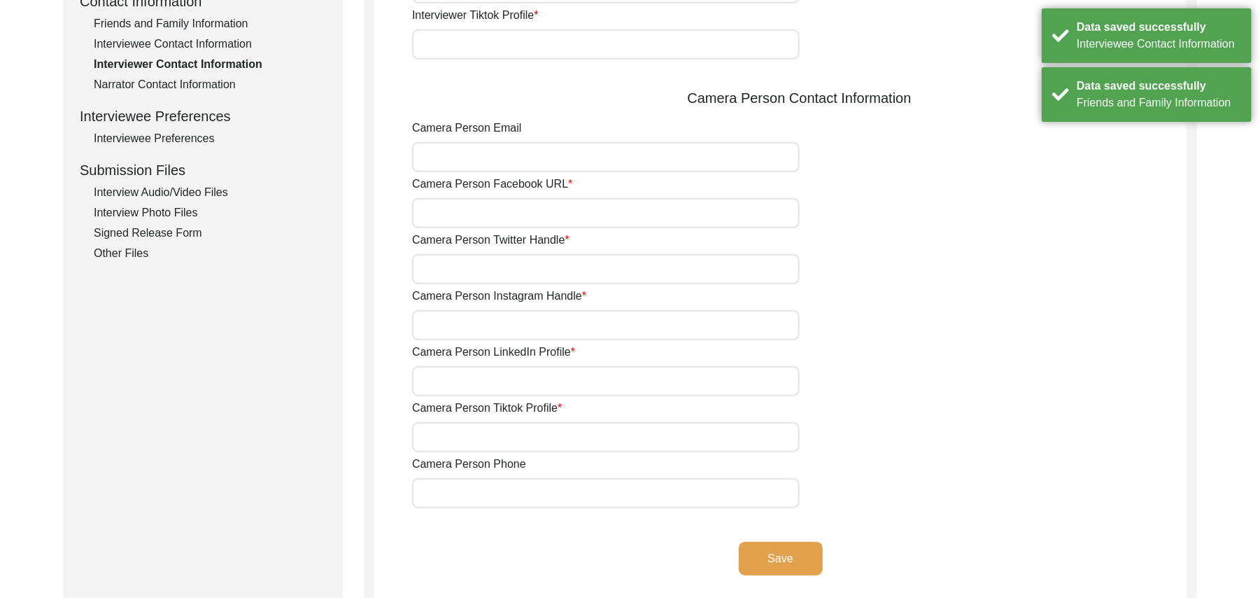
scroll to position [515, 0]
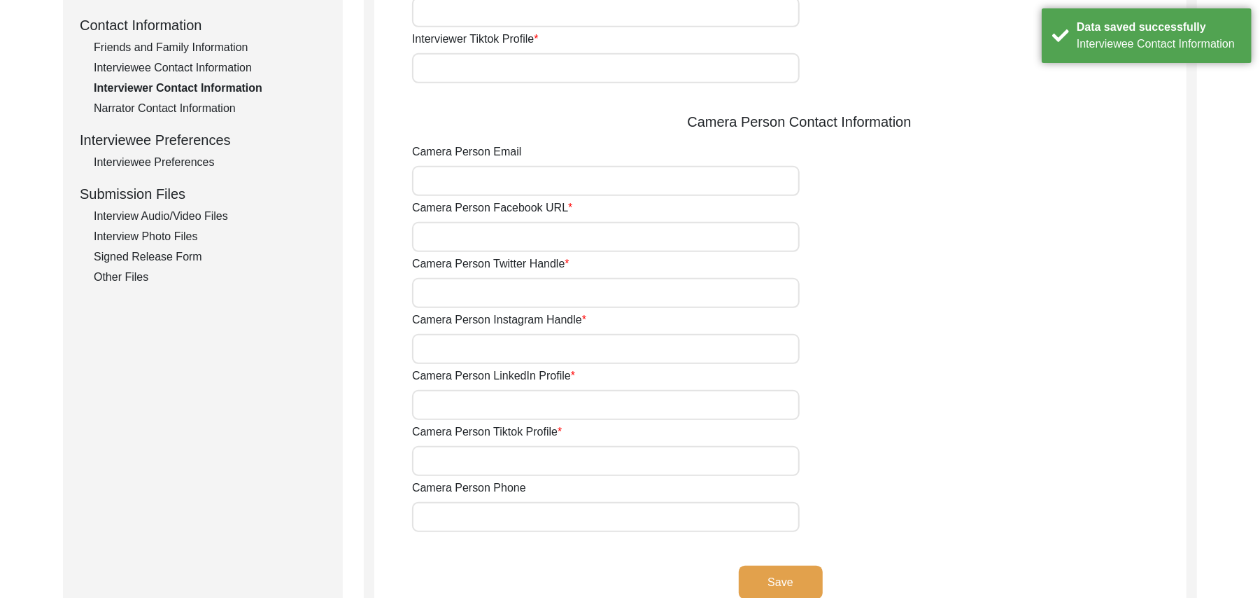
click at [787, 572] on button "Save" at bounding box center [781, 582] width 84 height 34
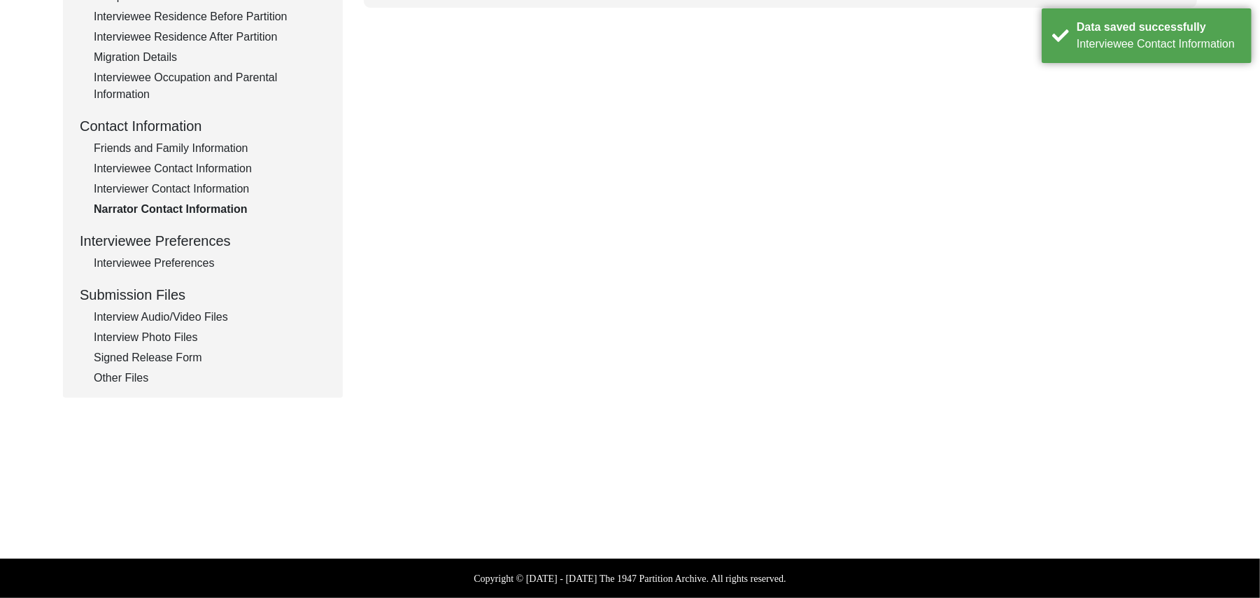
scroll to position [413, 0]
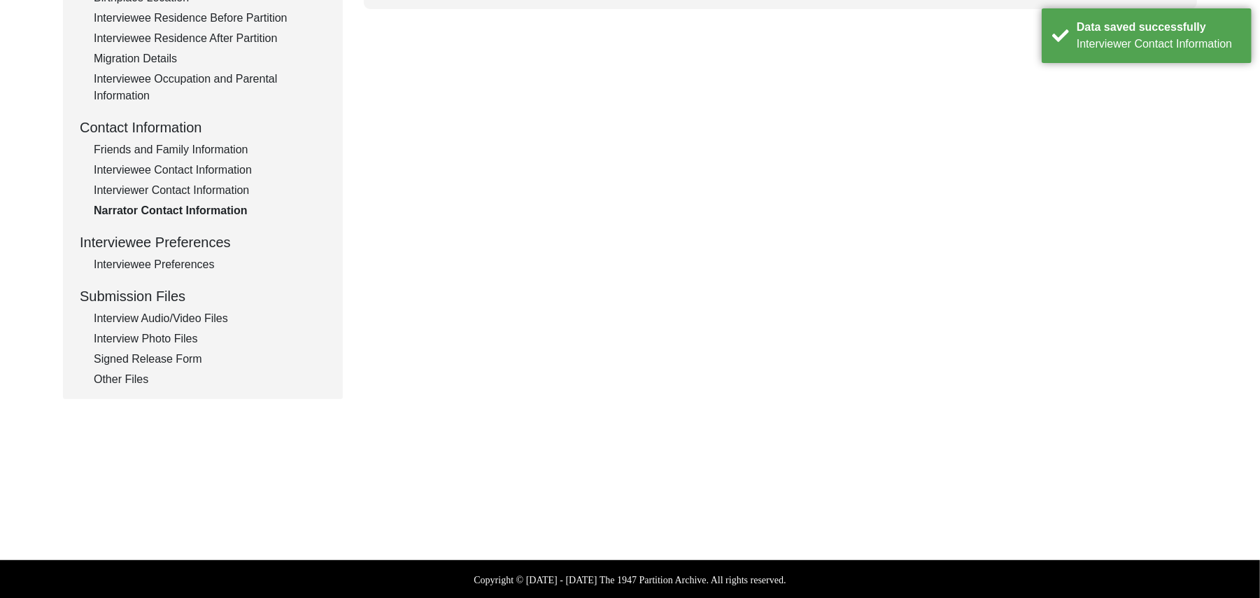
click at [232, 191] on div "Interviewer Contact Information" at bounding box center [210, 190] width 232 height 17
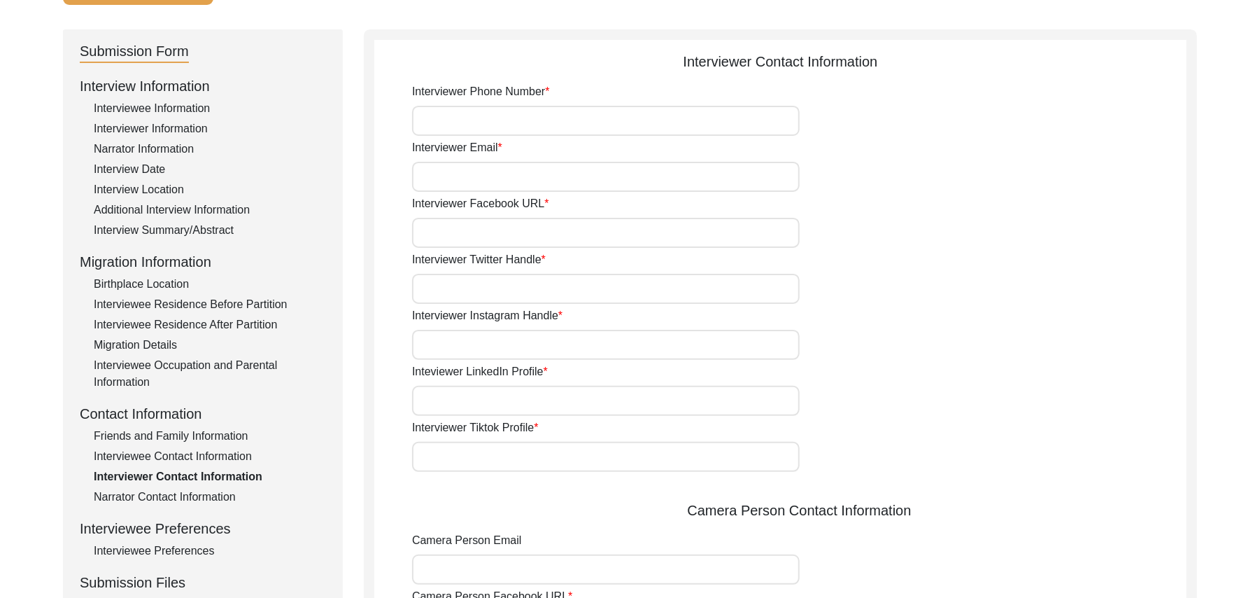
scroll to position [125, 0]
click at [526, 132] on input "Interviewer Phone Number" at bounding box center [606, 123] width 388 height 30
click at [491, 174] on input "Interviewer Email" at bounding box center [606, 179] width 388 height 30
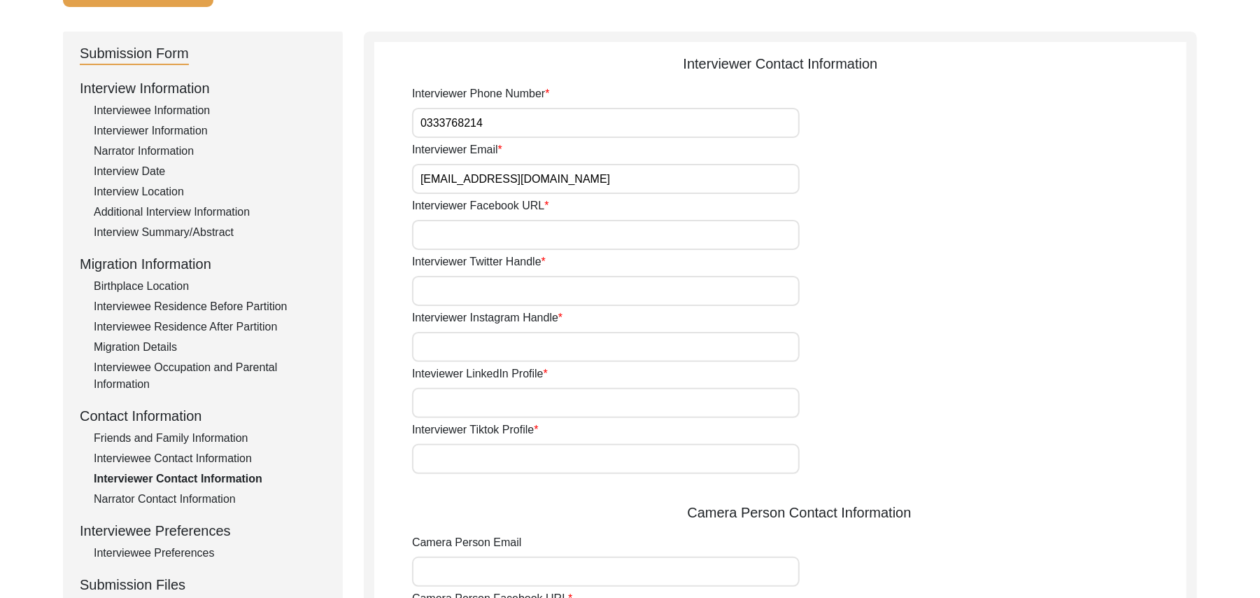
click at [513, 232] on input "Interviewer Facebook URL" at bounding box center [606, 235] width 388 height 30
click at [514, 291] on input "Interviewer Twitter Handle" at bounding box center [606, 291] width 388 height 30
paste input "N/A"
click at [504, 354] on input "Interviewer Instagram Handle" at bounding box center [606, 347] width 388 height 30
paste input "N/A"
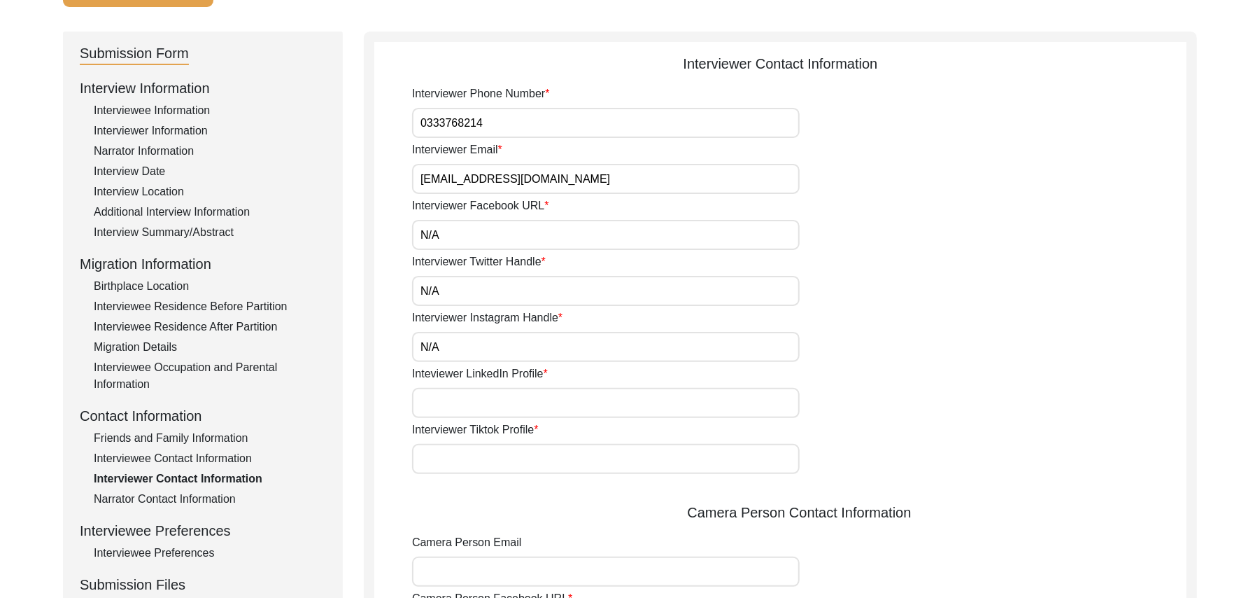
click at [501, 404] on input "Inteviewer LinkedIn Profile" at bounding box center [606, 403] width 388 height 30
paste input "N/A"
click at [488, 472] on input "Interviewer Tiktok Profile" at bounding box center [606, 459] width 388 height 30
paste input "N/A"
click at [484, 571] on input "Camera Person Email" at bounding box center [606, 571] width 388 height 30
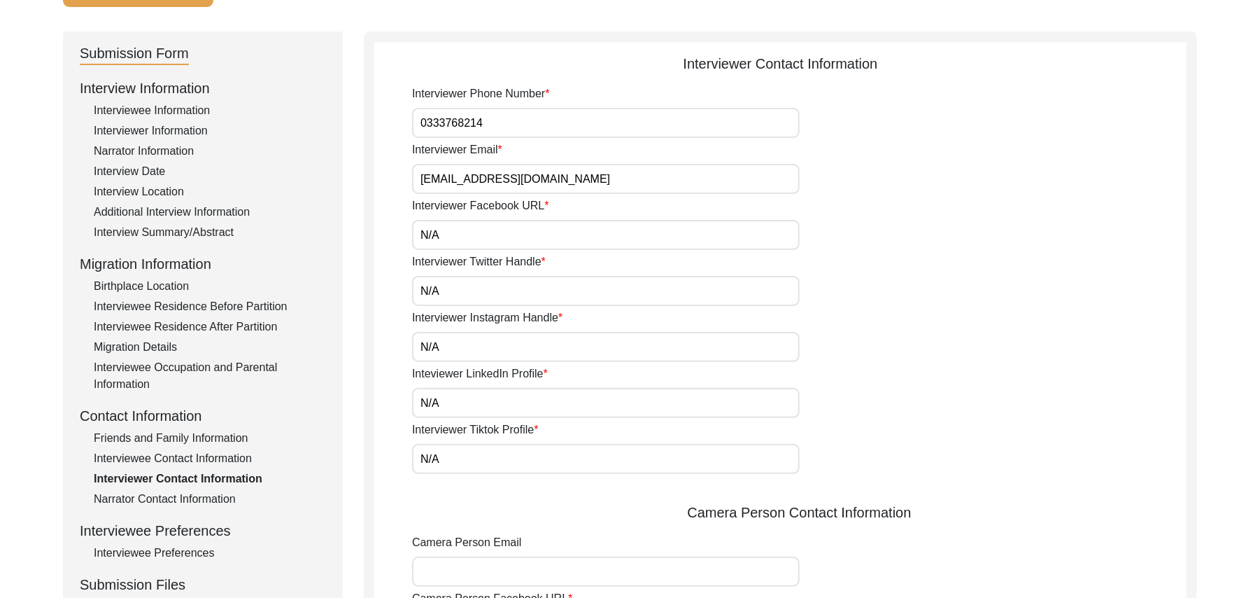
paste input "N/A"
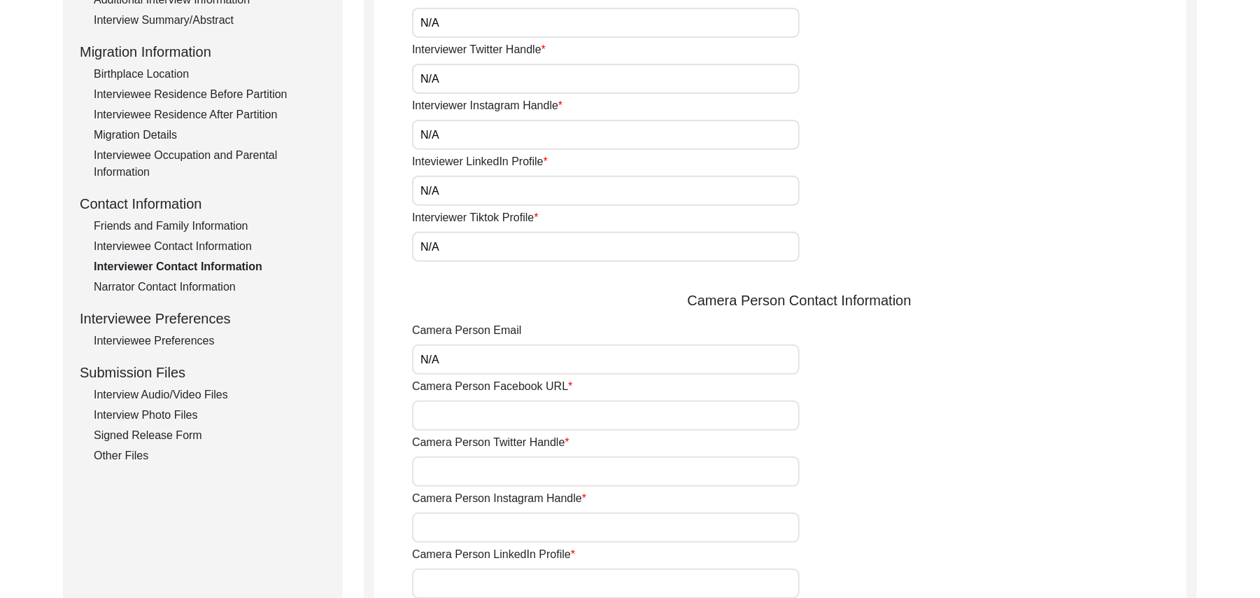
scroll to position [424, 0]
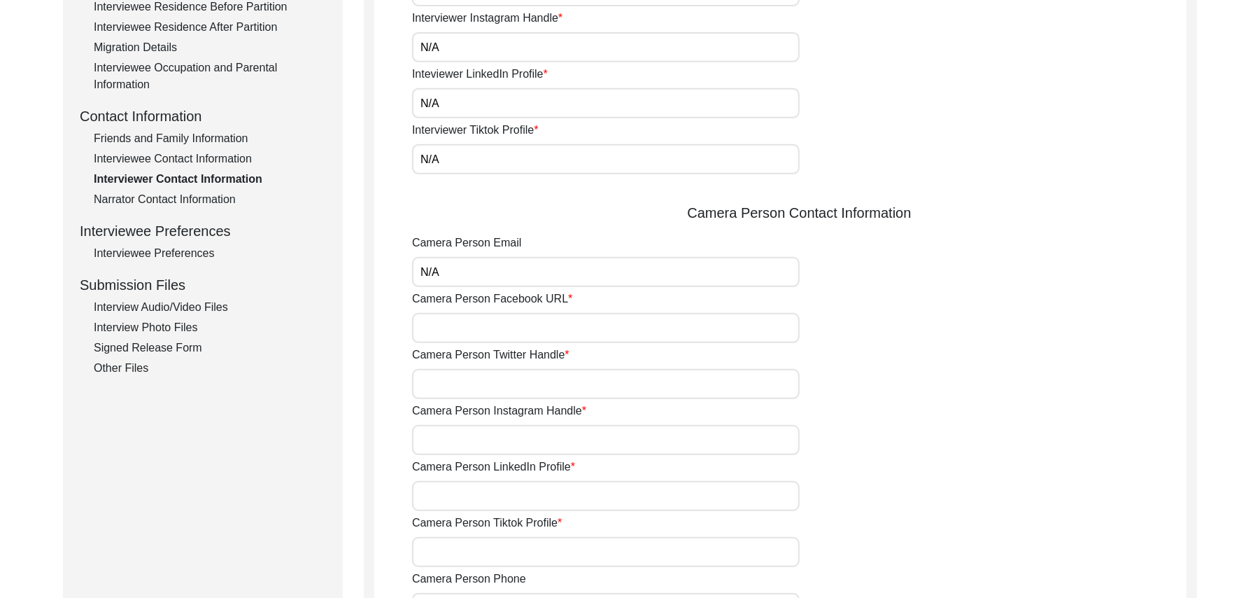
click at [536, 330] on input "Camera Person Facebook URL" at bounding box center [606, 328] width 388 height 30
paste input "N/A"
click at [527, 379] on input "Camera Person Twitter Handle" at bounding box center [606, 384] width 388 height 30
paste input "N/A"
click at [515, 452] on input "Camera Person Instagram Handle" at bounding box center [606, 440] width 388 height 30
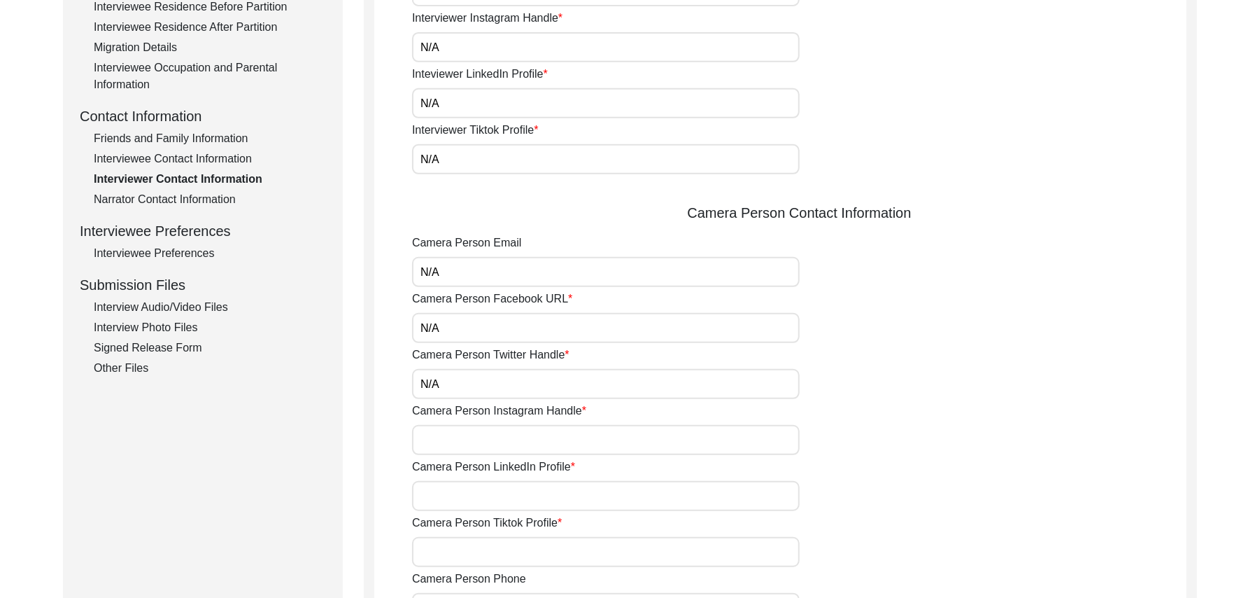
paste input "N/A"
click at [502, 502] on input "Camera Person LinkedIn Profile" at bounding box center [606, 496] width 388 height 30
paste input "N/A"
click at [499, 546] on input "Camera Person Tiktok Profile" at bounding box center [606, 552] width 388 height 30
paste input "N/A"
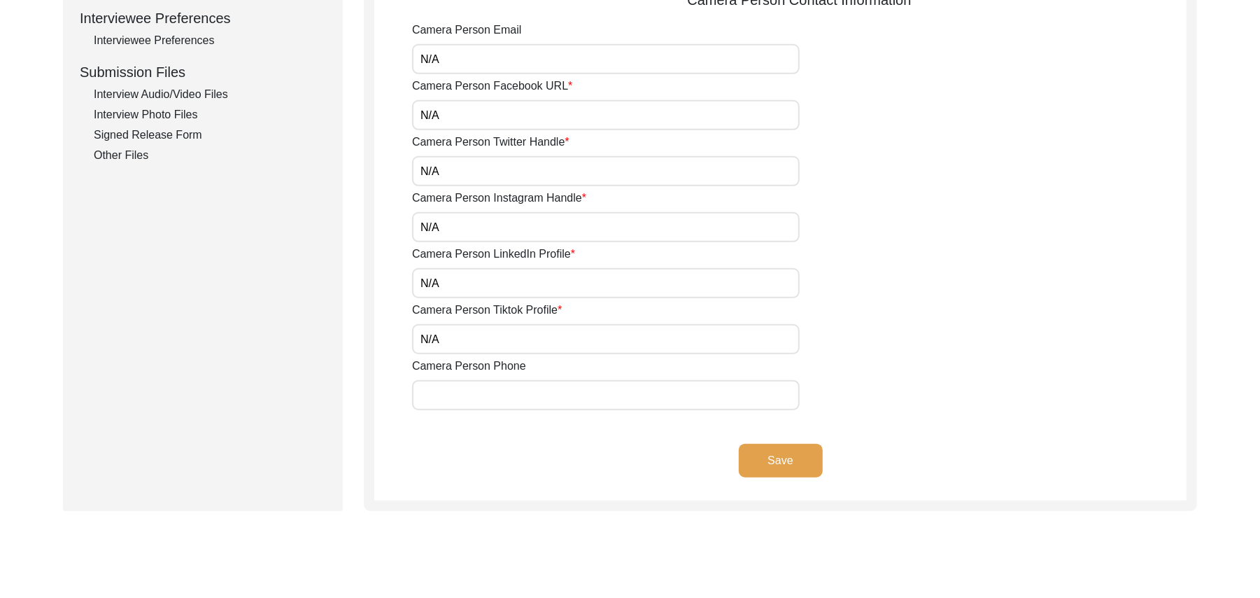
scroll to position [675, 0]
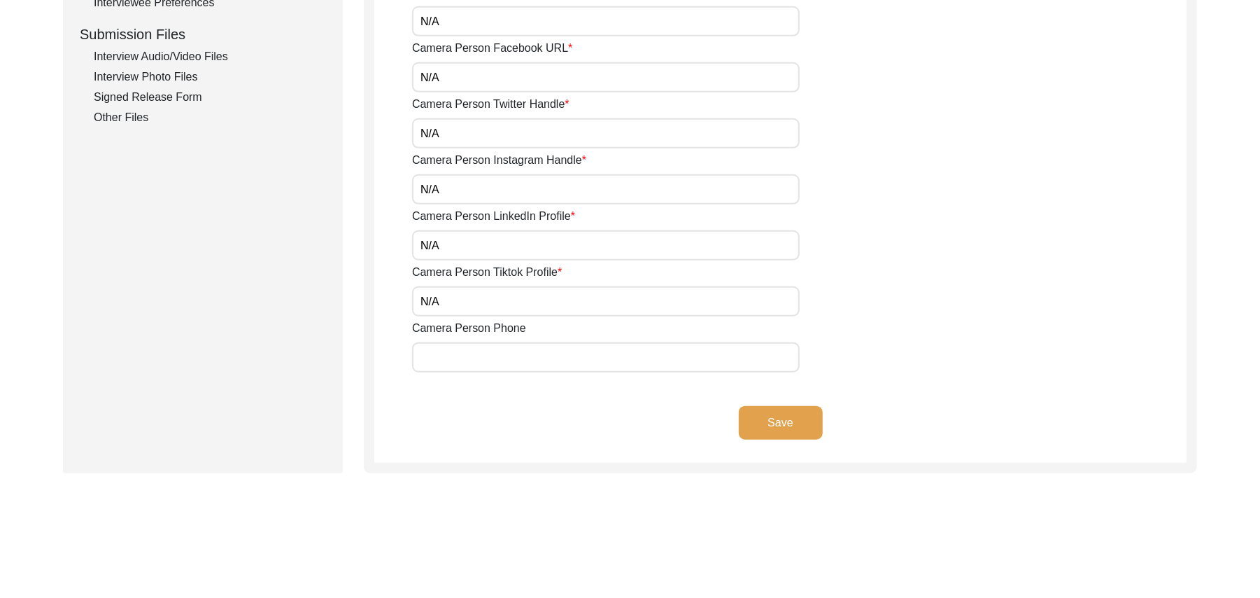
click at [558, 361] on input "Camera Person Phone" at bounding box center [606, 357] width 388 height 30
paste input "N/A"
click at [793, 415] on button "Save" at bounding box center [781, 423] width 84 height 34
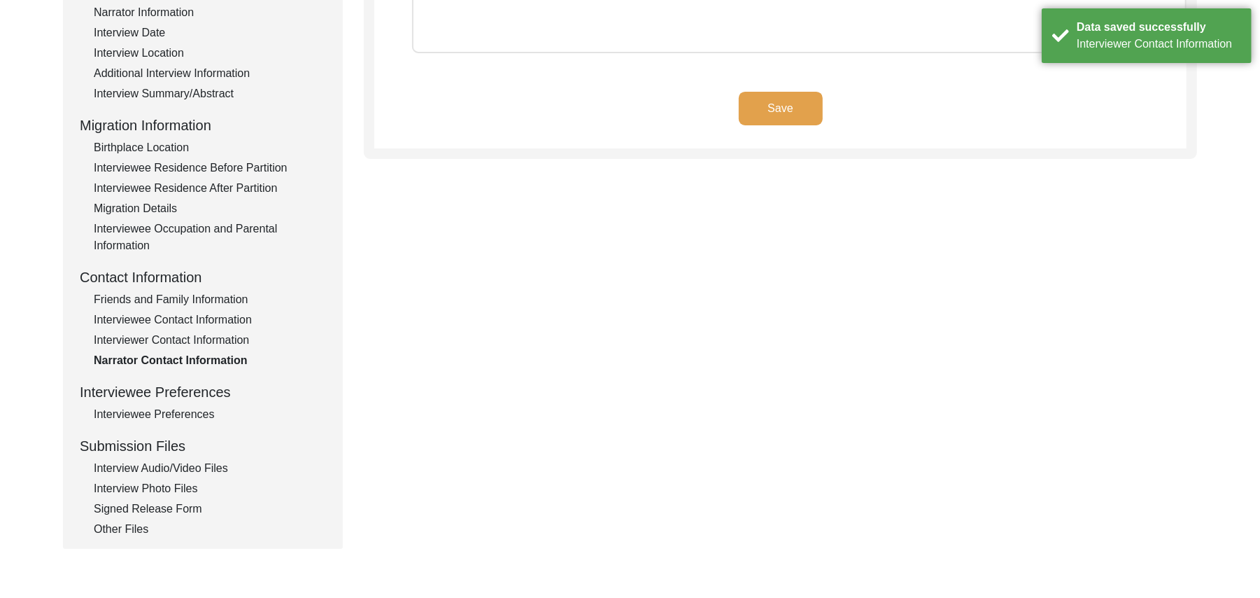
scroll to position [155, 0]
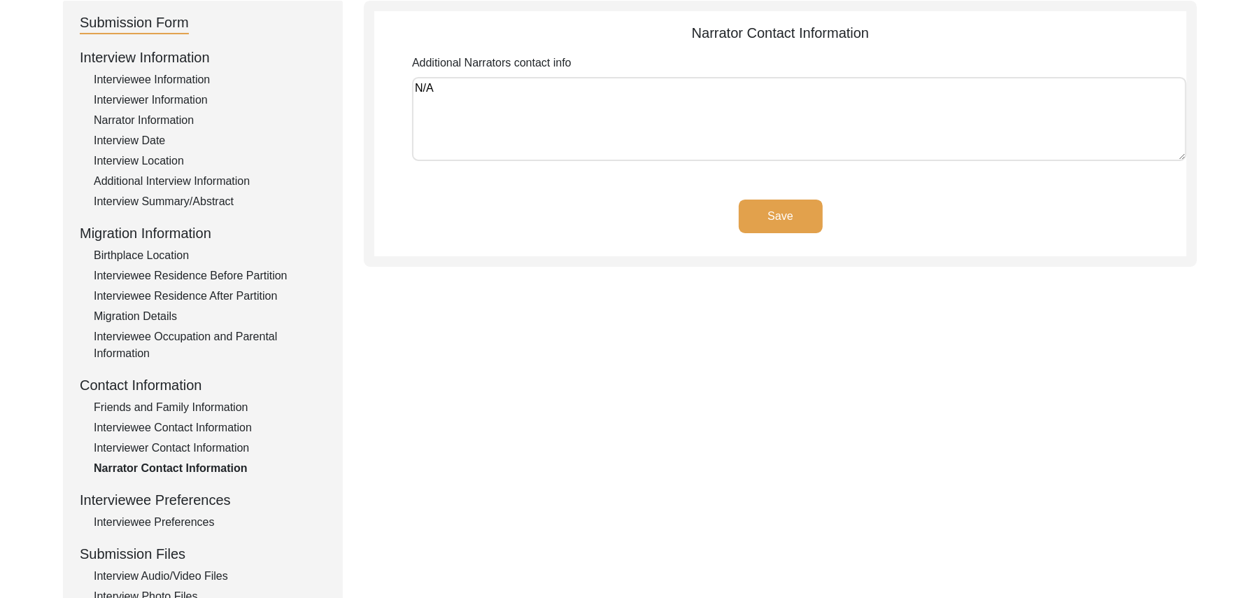
click at [788, 217] on button "Save" at bounding box center [781, 216] width 84 height 34
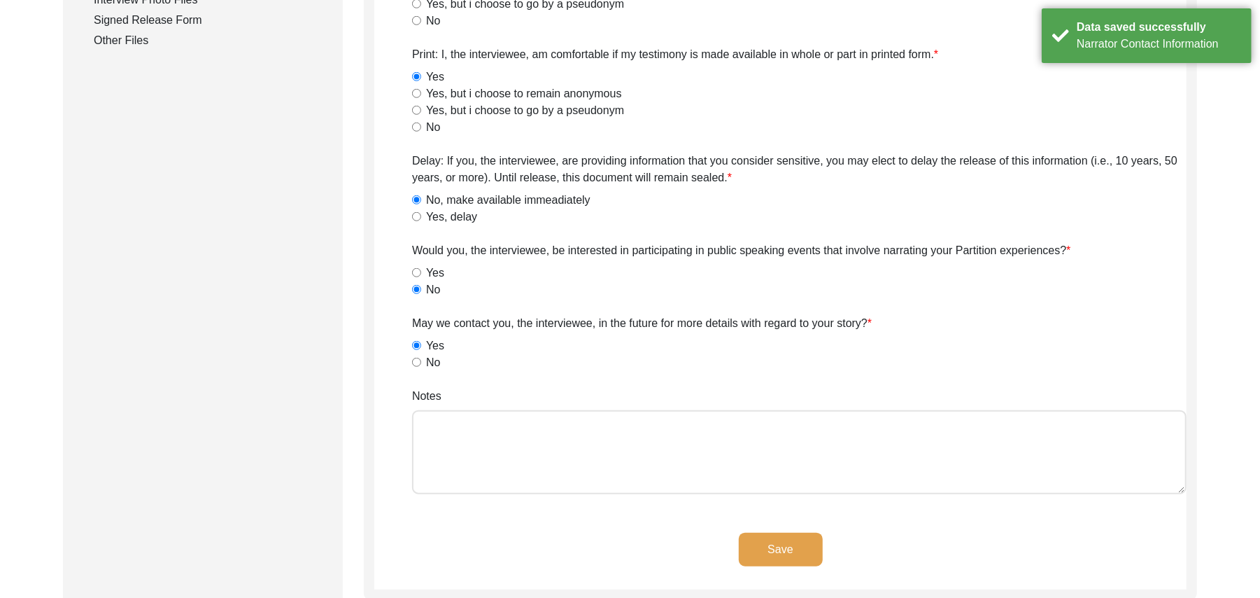
scroll to position [780, 0]
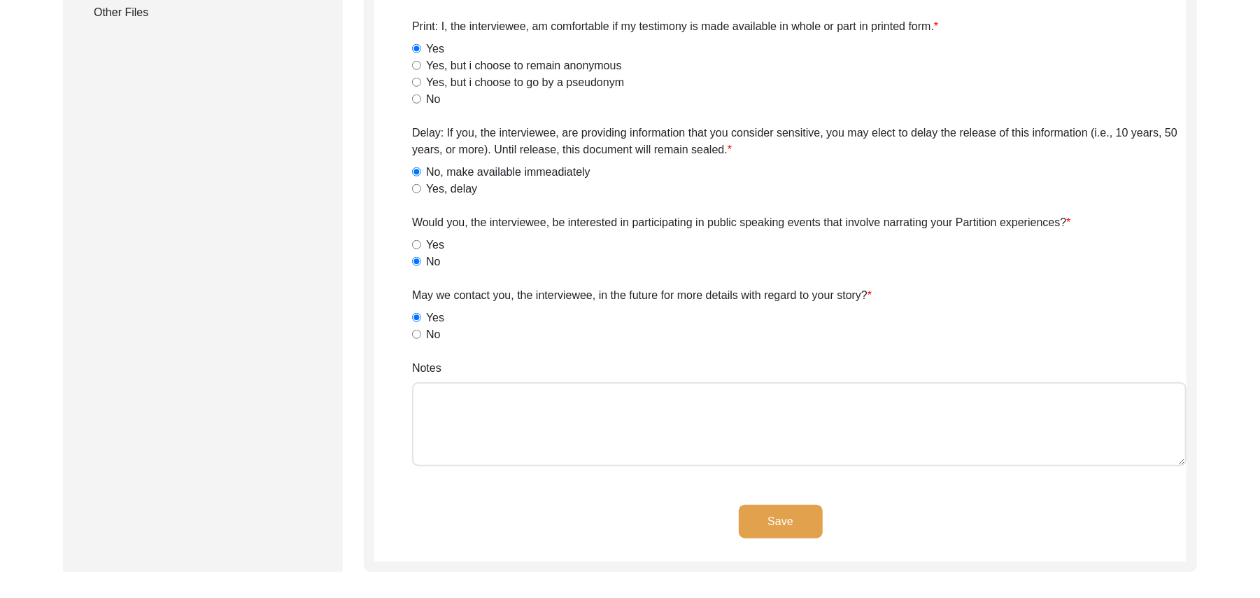
click at [798, 512] on button "Save" at bounding box center [781, 522] width 84 height 34
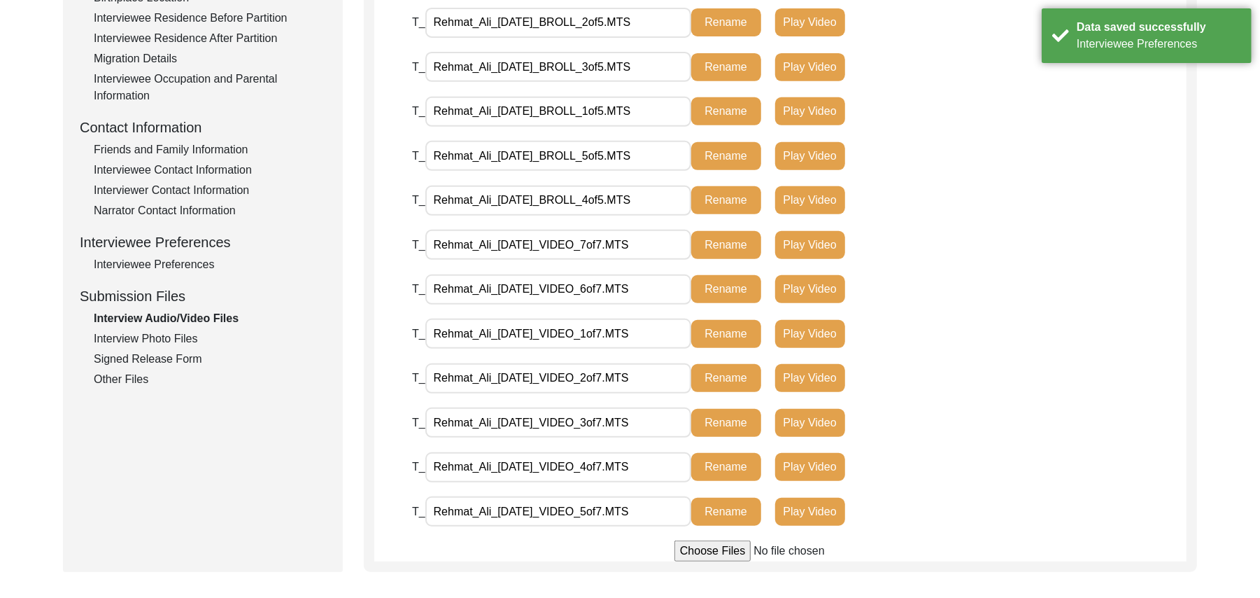
scroll to position [585, 0]
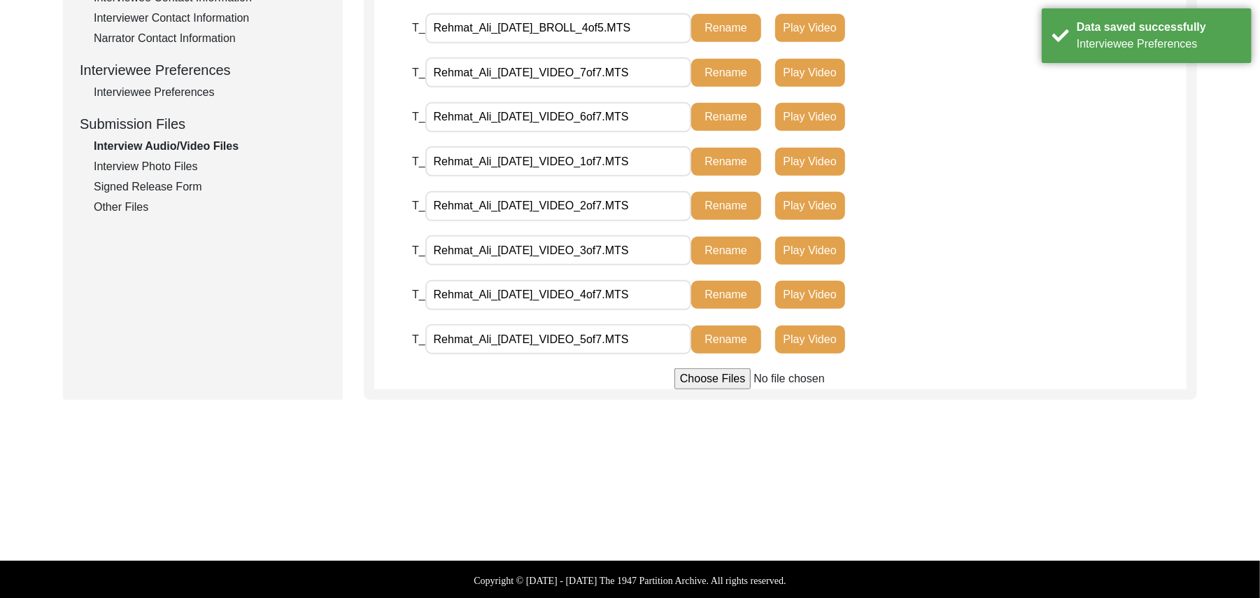
click at [115, 206] on div "Other Files" at bounding box center [210, 207] width 232 height 17
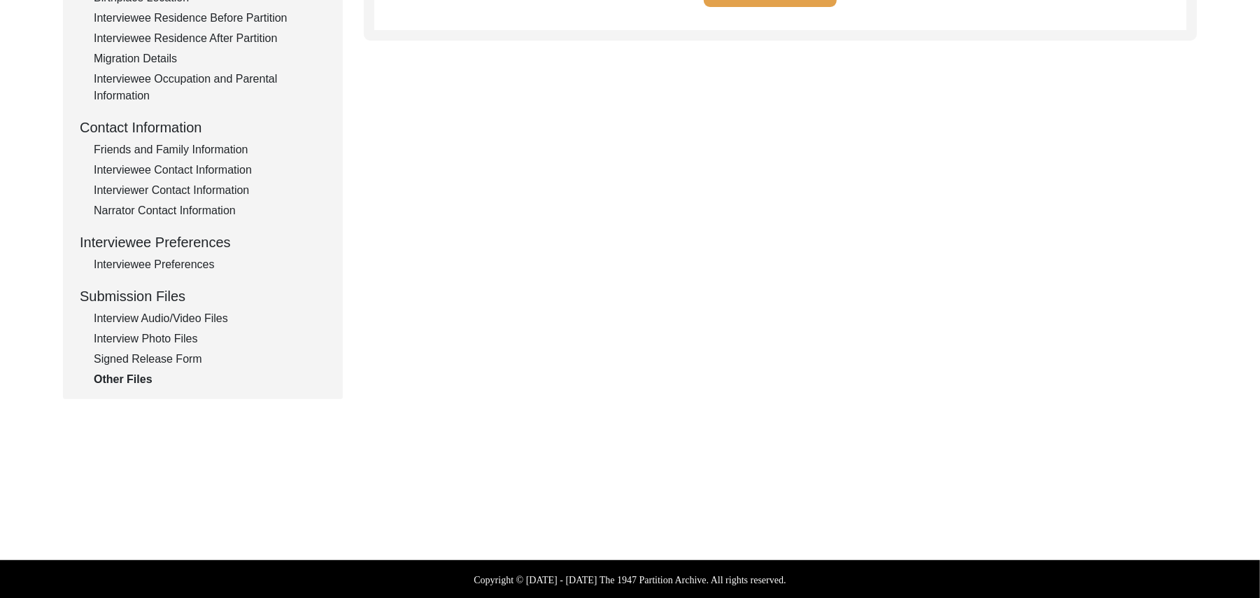
scroll to position [132, 0]
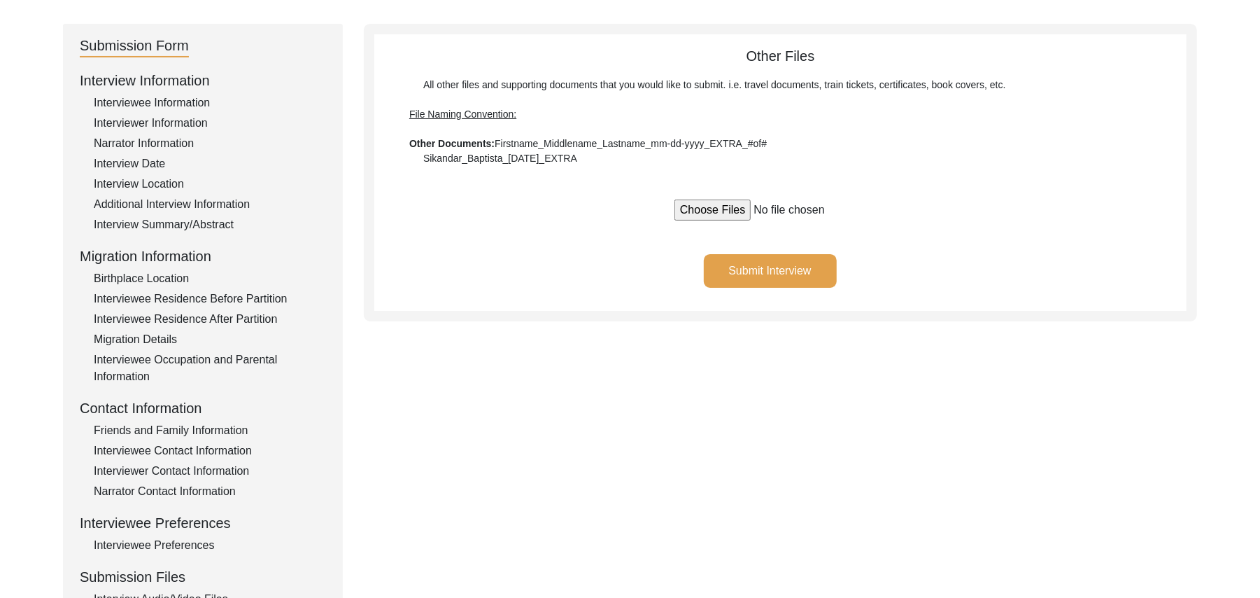
click at [796, 266] on button "Submit Interview" at bounding box center [770, 271] width 133 height 34
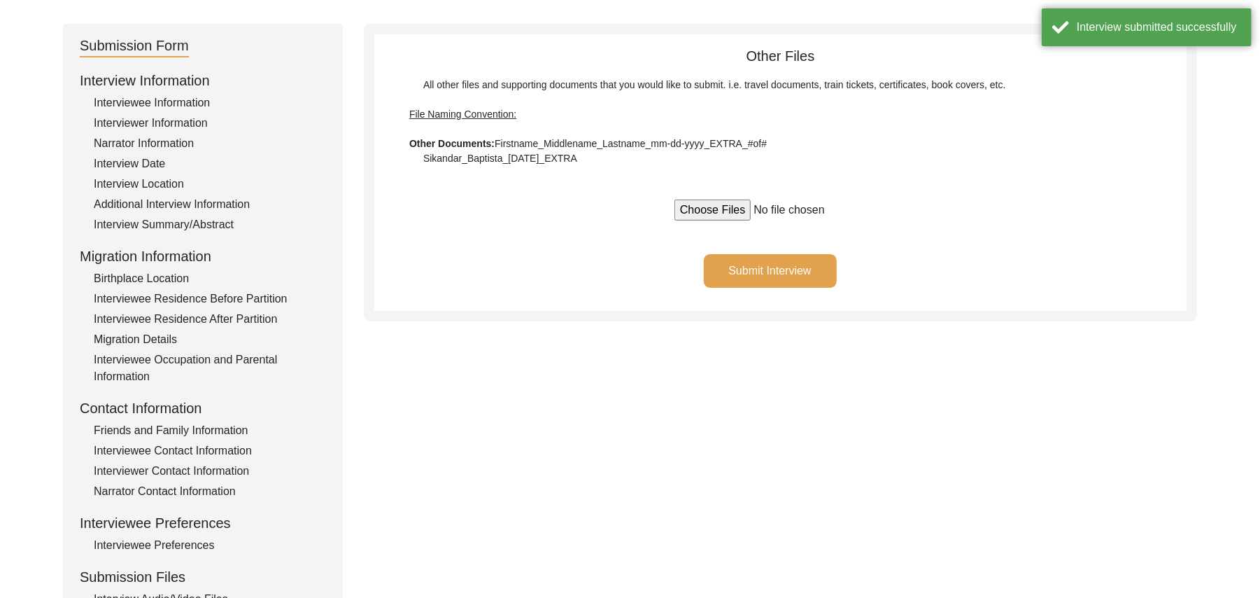
scroll to position [0, 0]
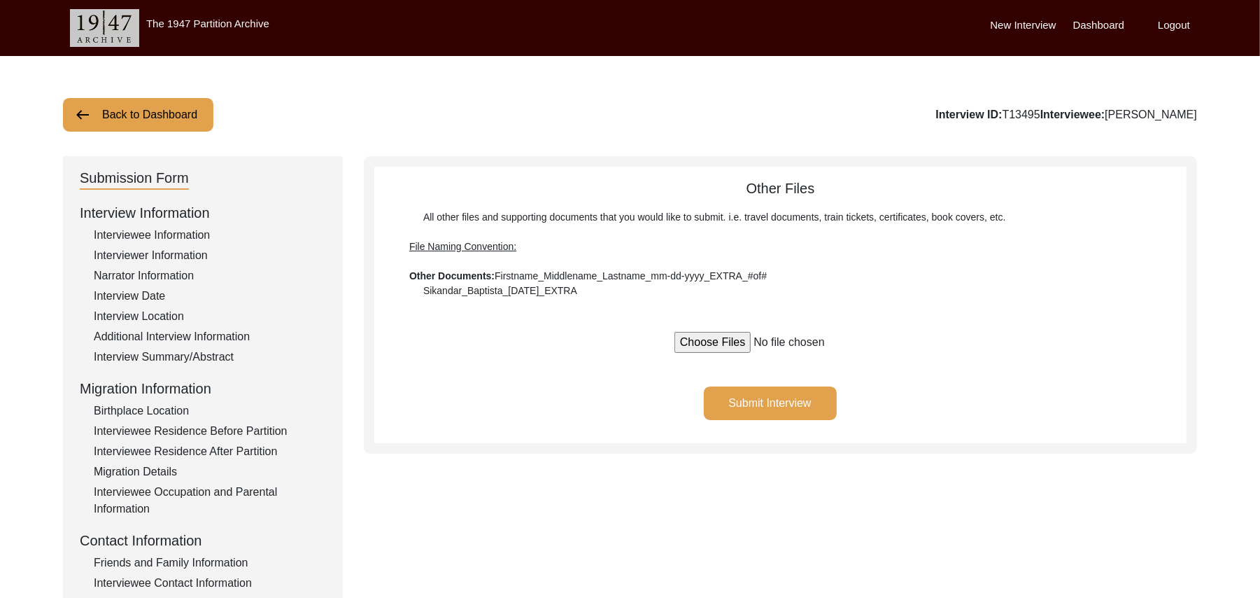
click at [157, 108] on button "Back to Dashboard" at bounding box center [138, 115] width 150 height 34
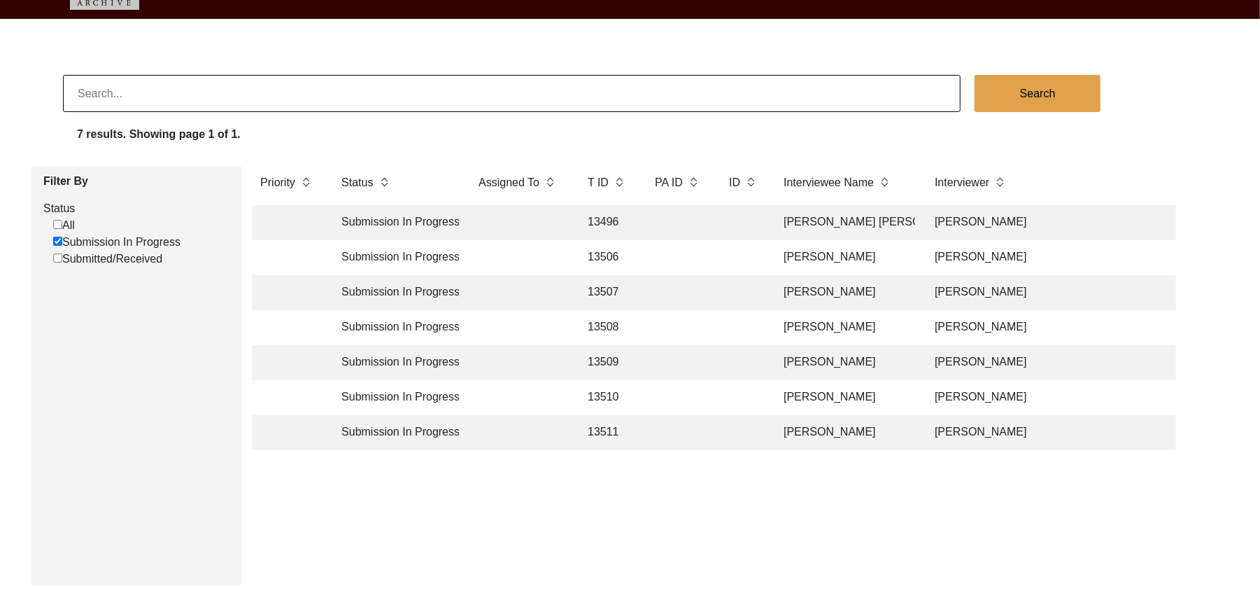
scroll to position [120, 0]
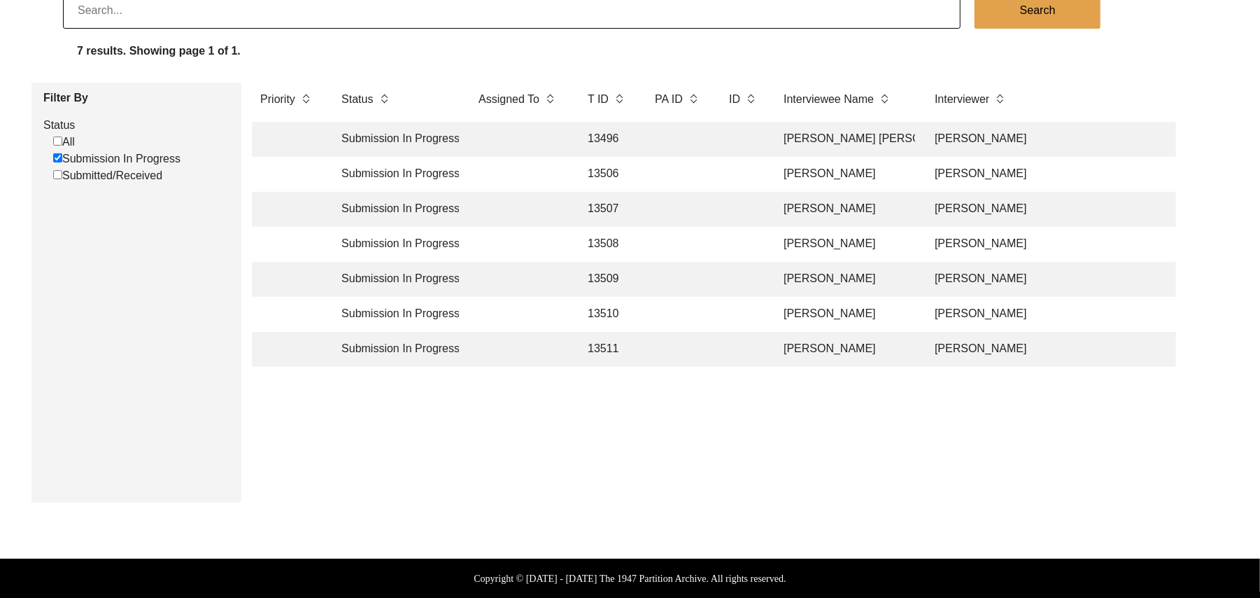
click at [605, 171] on td "13506" at bounding box center [607, 174] width 56 height 35
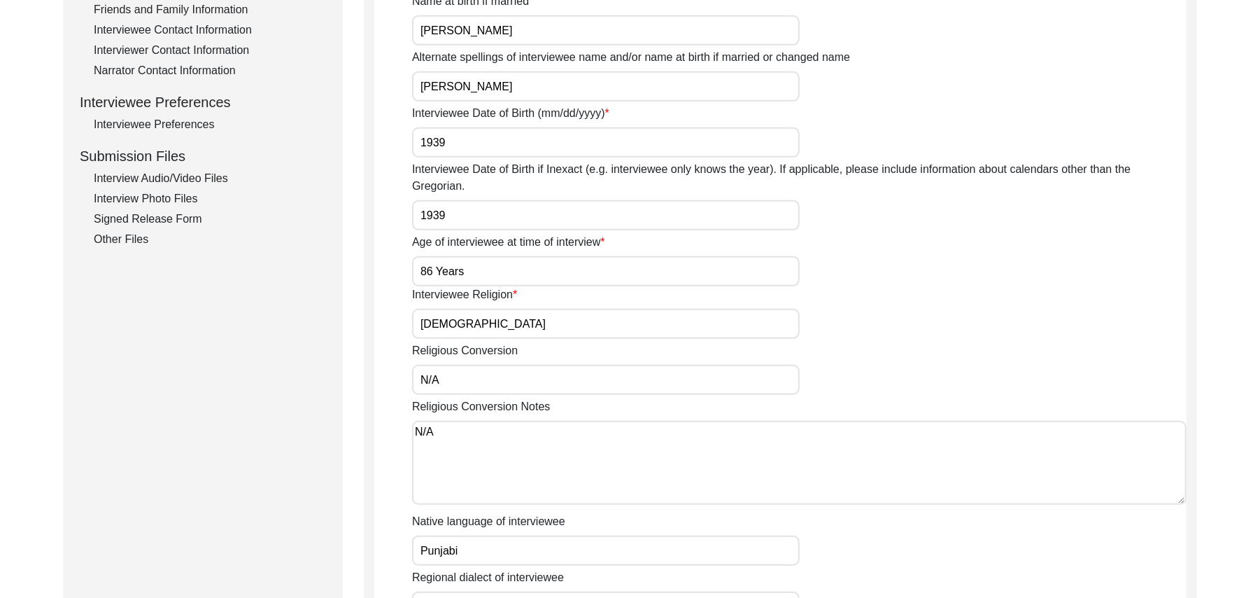
scroll to position [465, 0]
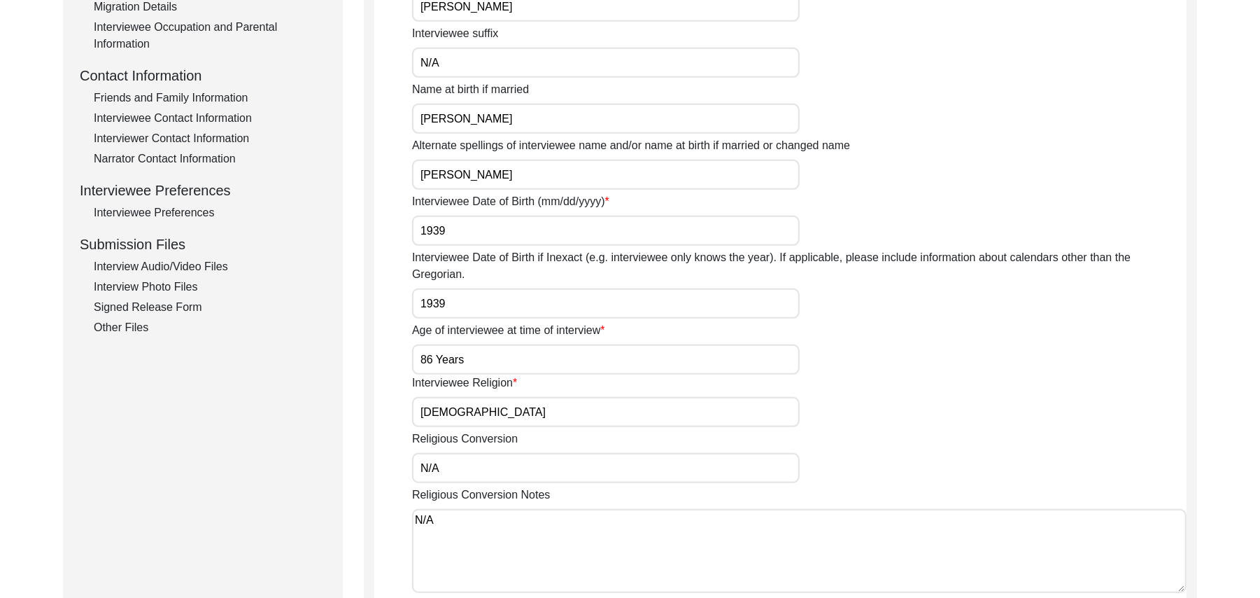
click at [222, 262] on div "Interview Audio/Video Files" at bounding box center [210, 266] width 232 height 17
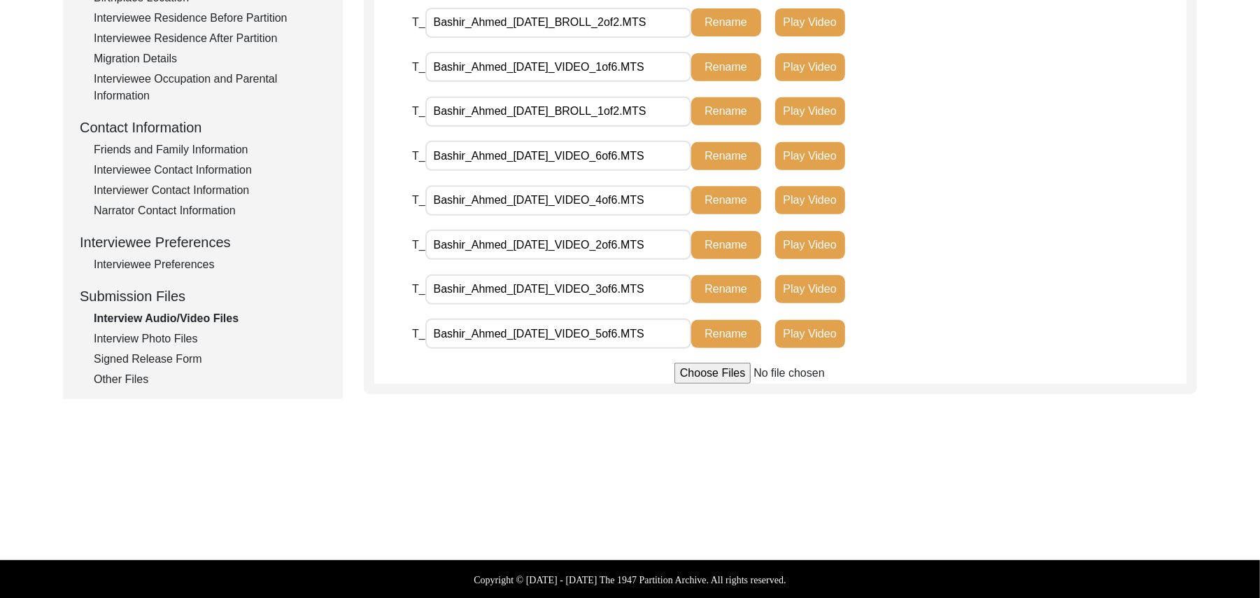
click at [177, 336] on div "Interview Photo Files" at bounding box center [210, 338] width 232 height 17
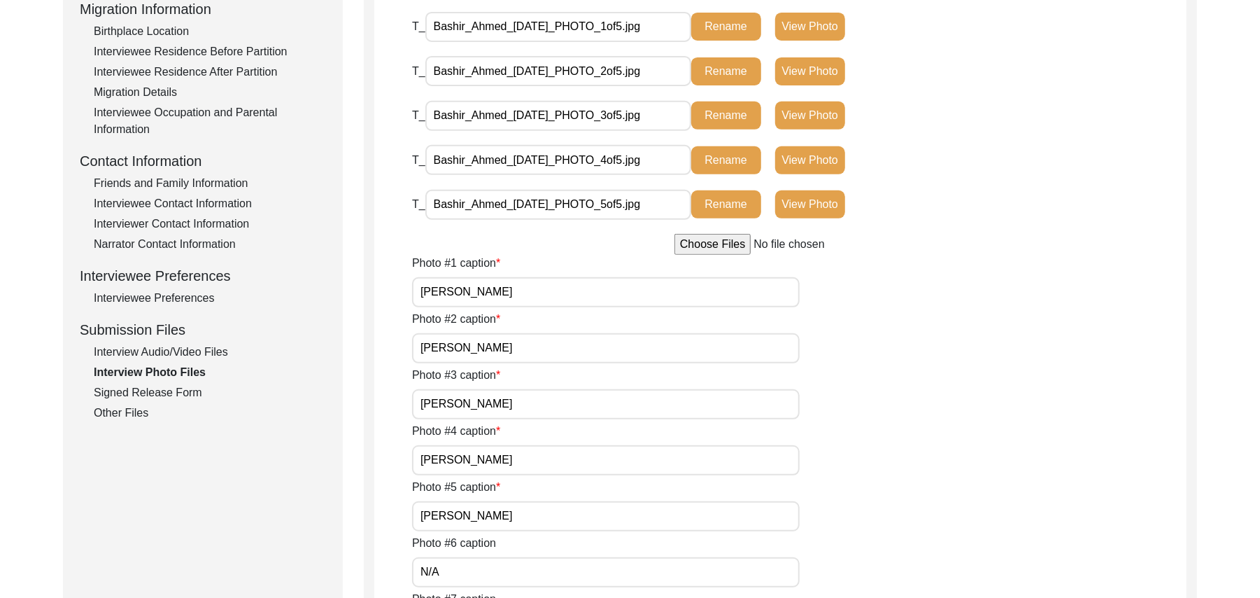
scroll to position [371, 0]
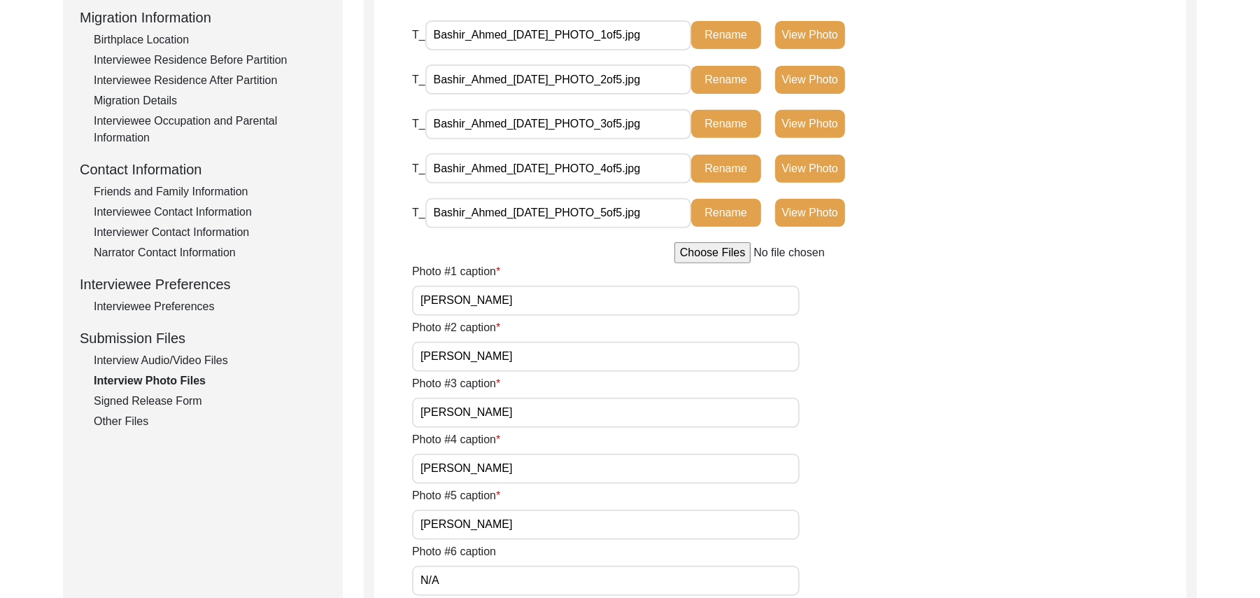
click at [183, 401] on div "Signed Release Form" at bounding box center [210, 401] width 232 height 17
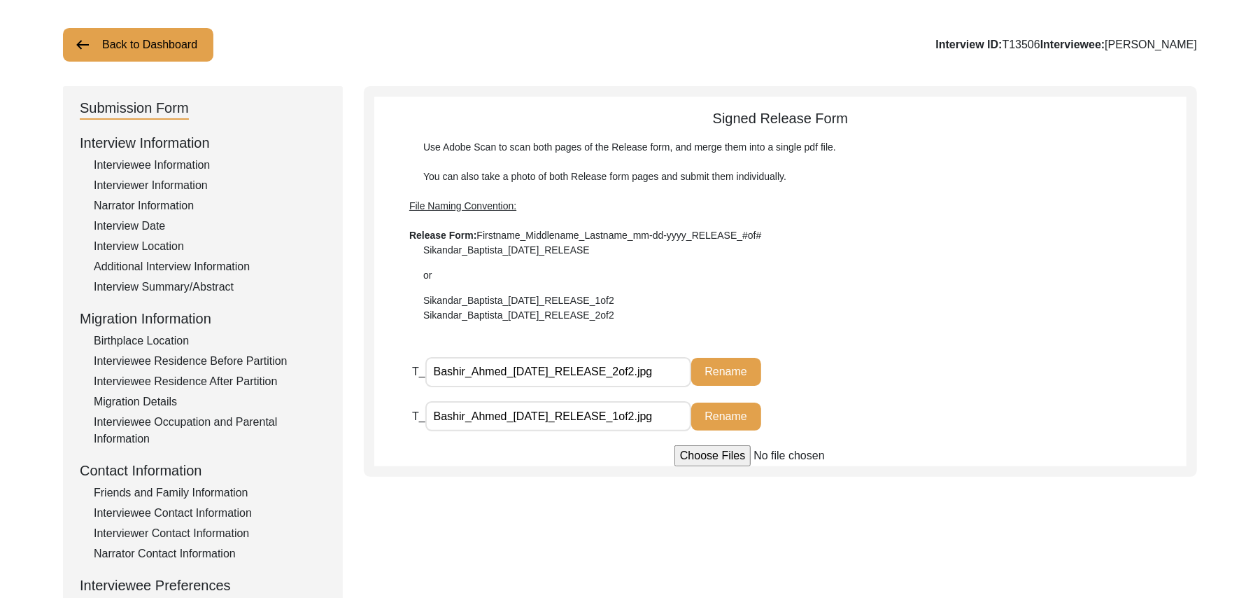
scroll to position [28, 0]
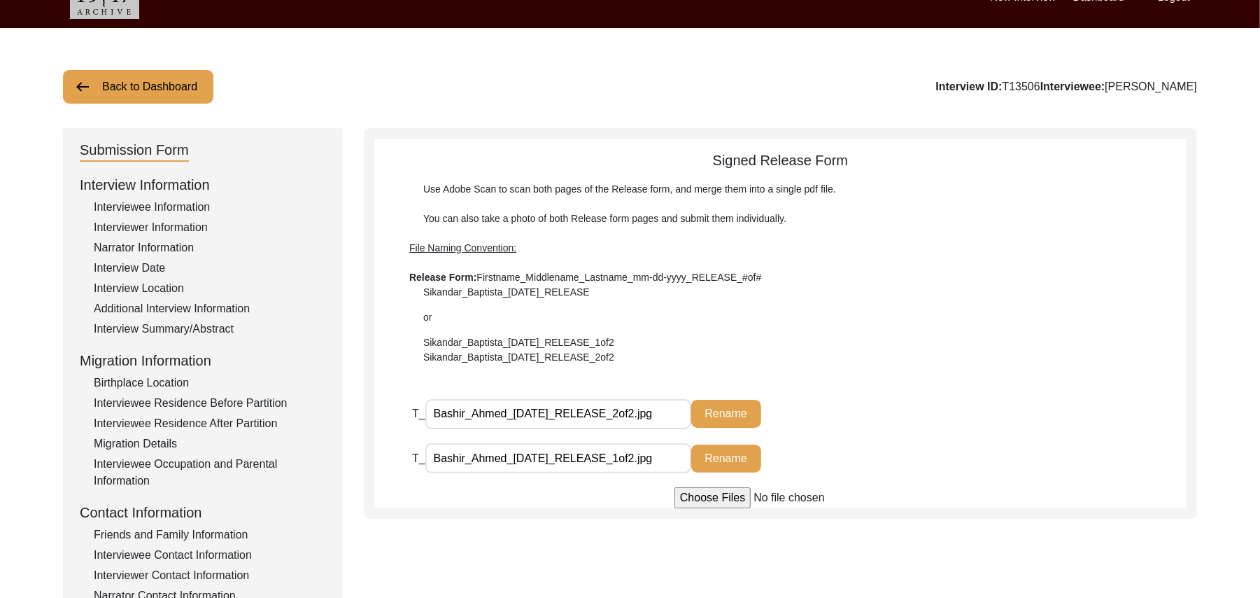
click at [180, 83] on button "Back to Dashboard" at bounding box center [138, 87] width 150 height 34
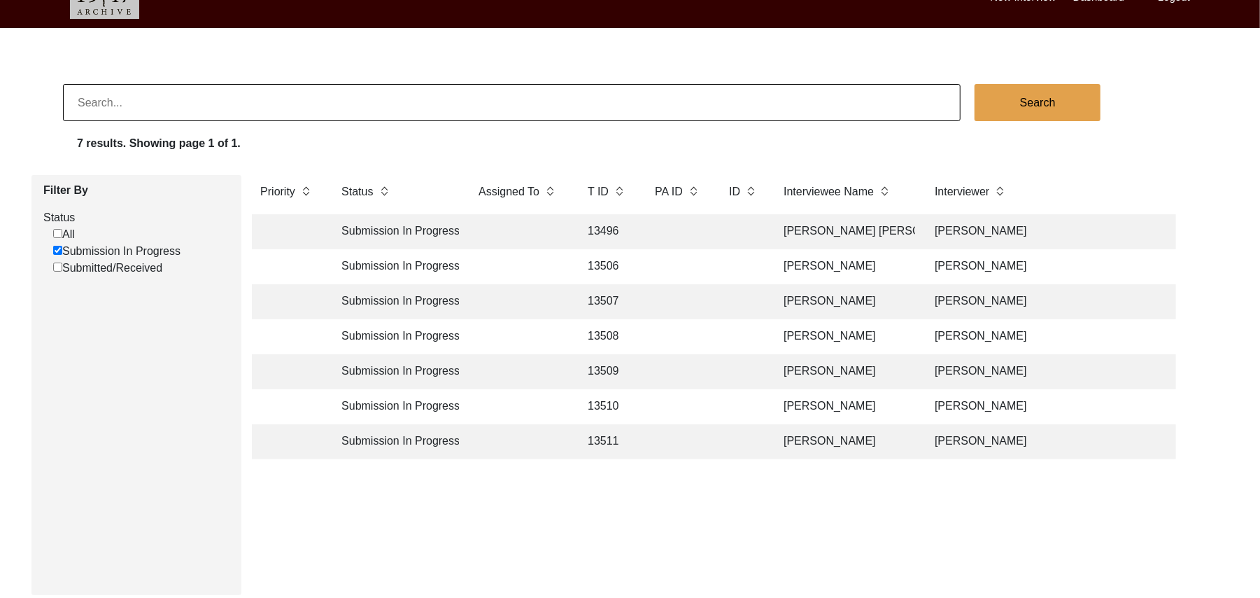
click at [600, 400] on td "13510" at bounding box center [607, 406] width 56 height 35
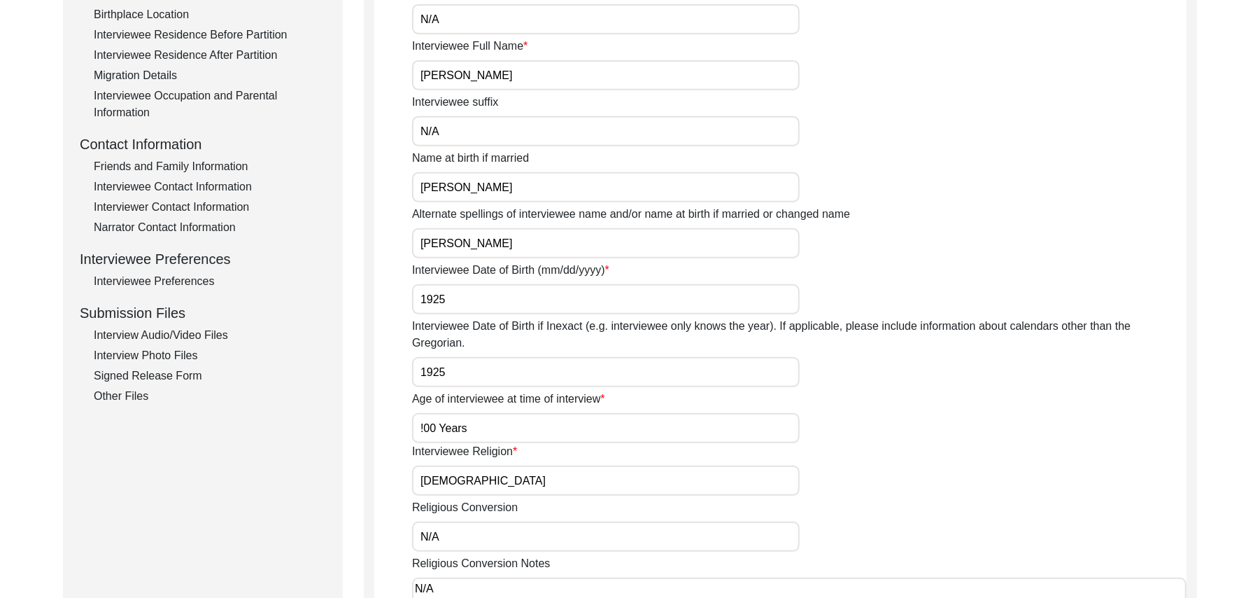
scroll to position [565, 0]
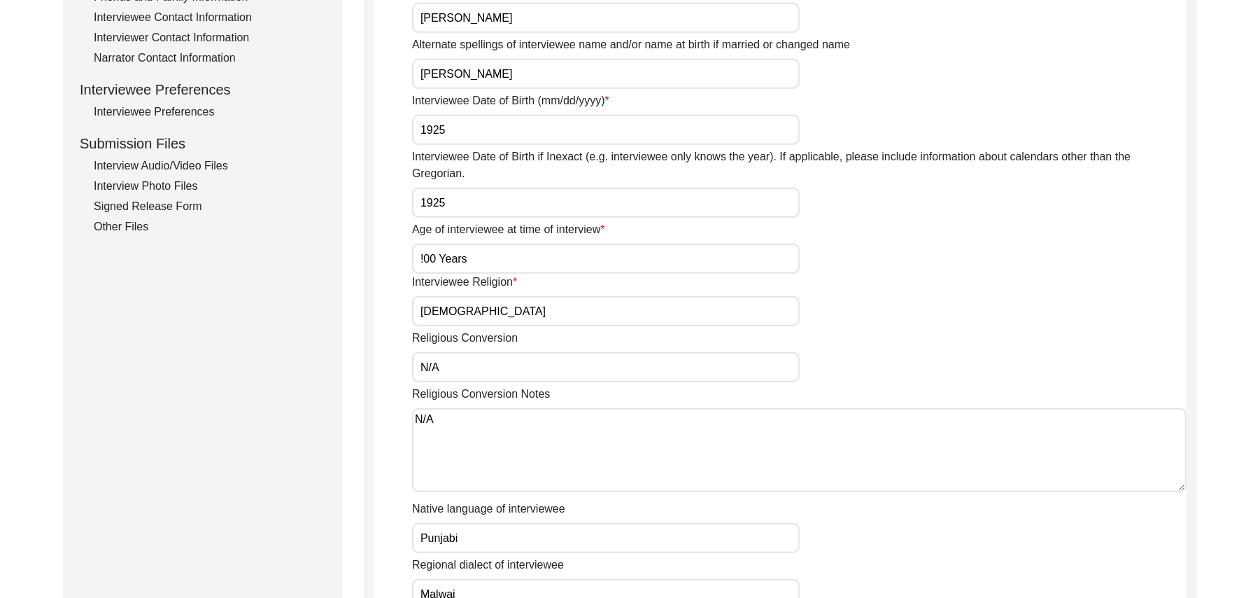
click at [197, 166] on div "Interview Audio/Video Files" at bounding box center [210, 165] width 232 height 17
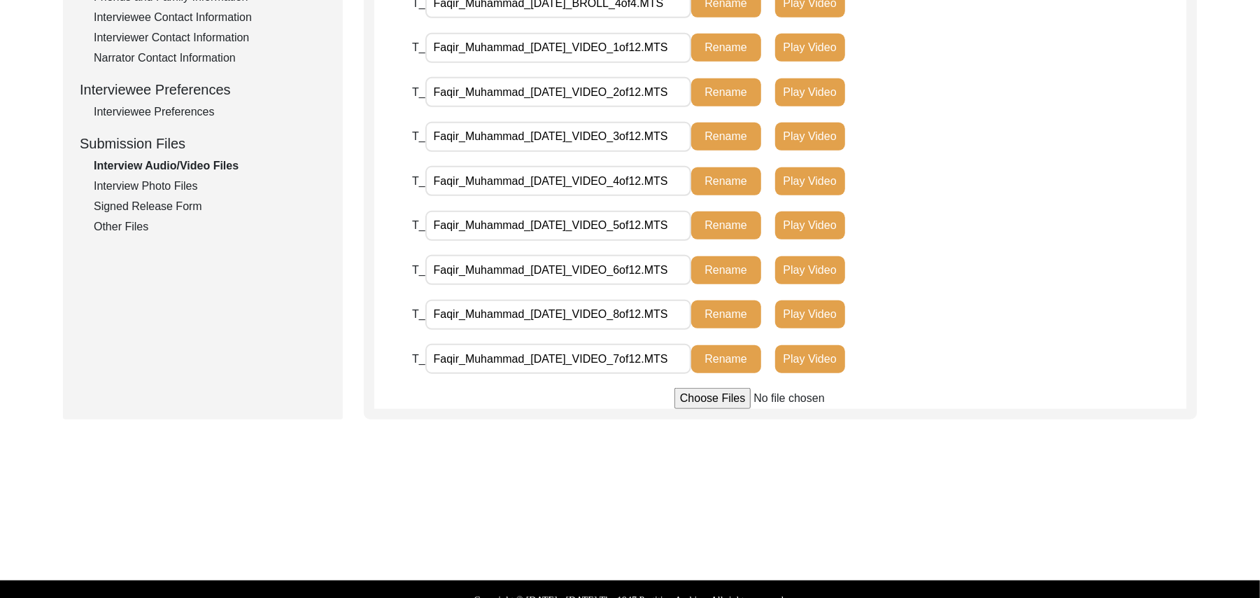
click at [710, 396] on input "file" at bounding box center [781, 398] width 212 height 21
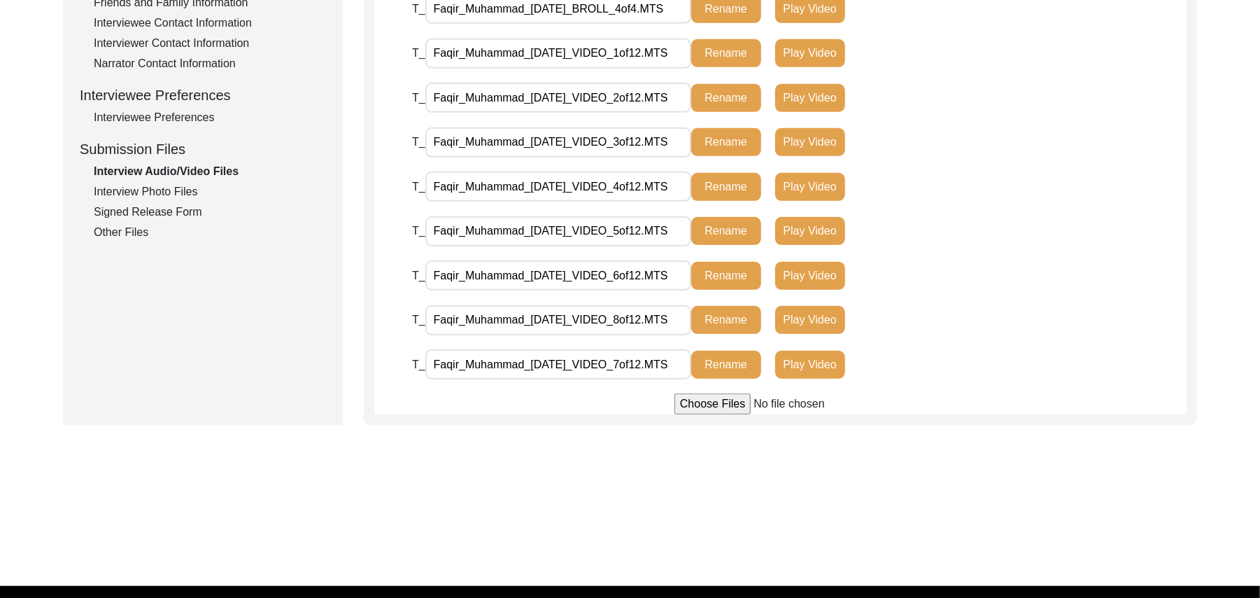
scroll to position [561, 0]
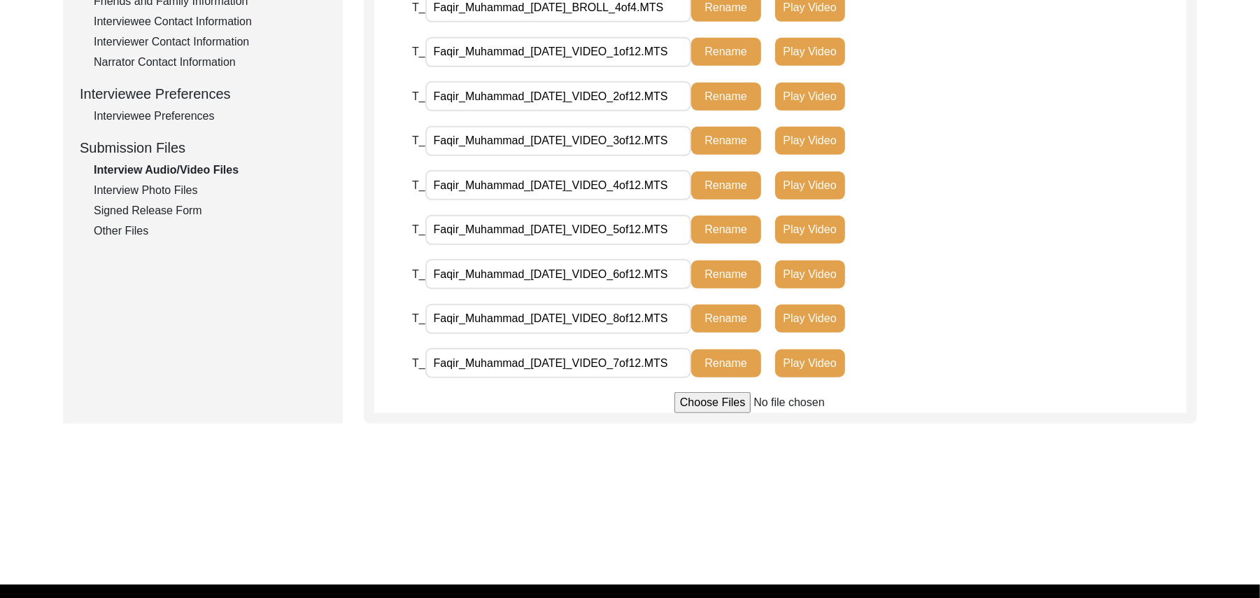
click at [731, 402] on input "file" at bounding box center [781, 402] width 212 height 21
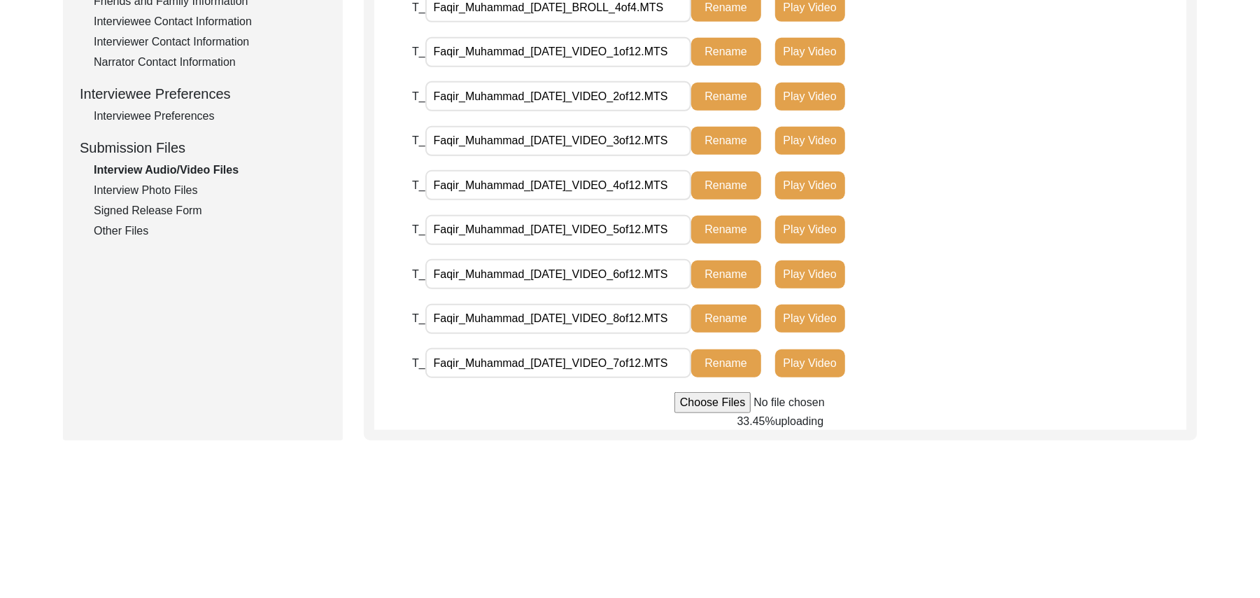
click at [710, 399] on input "file" at bounding box center [781, 402] width 212 height 21
click at [720, 402] on input "file" at bounding box center [781, 402] width 212 height 21
